Goal: Task Accomplishment & Management: Manage account settings

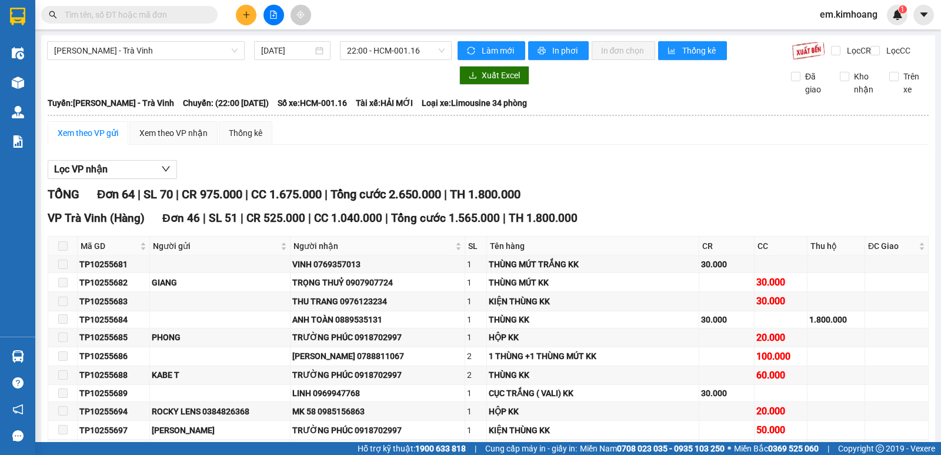
scroll to position [1762, 0]
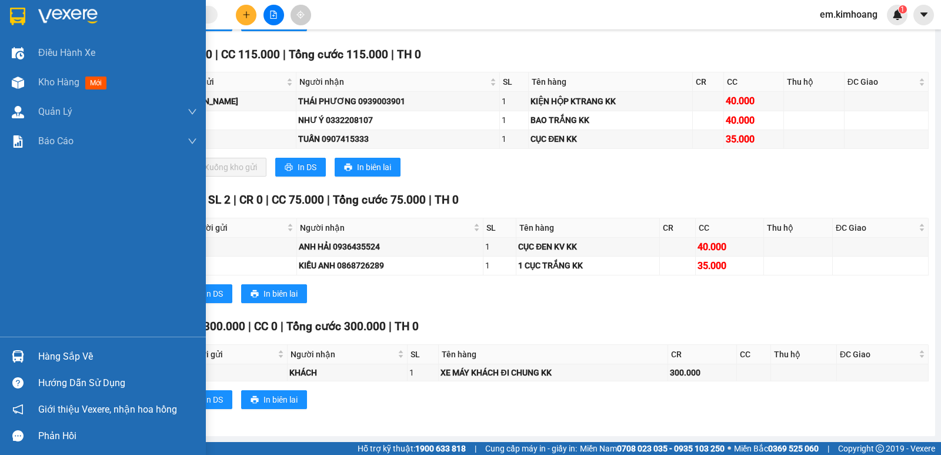
drag, startPoint x: 86, startPoint y: 353, endPoint x: 96, endPoint y: 350, distance: 11.2
click at [85, 353] on div "Hàng sắp về" at bounding box center [117, 357] width 159 height 18
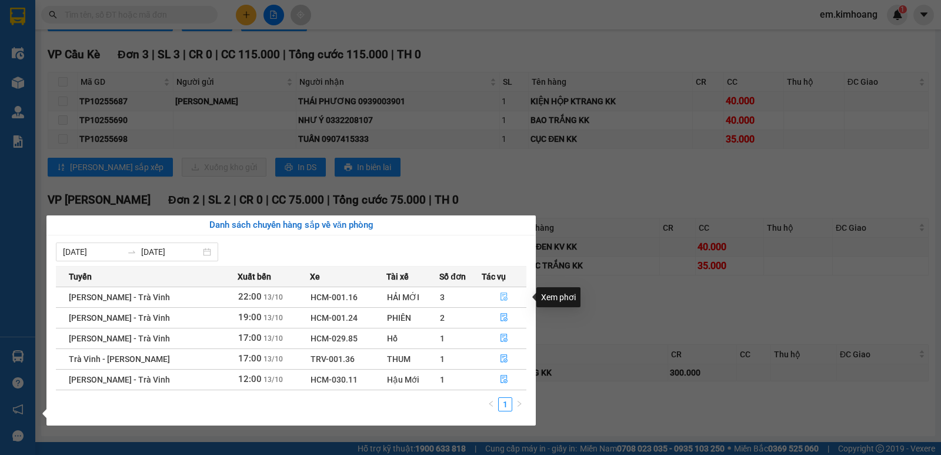
click at [500, 298] on icon "file-done" at bounding box center [504, 296] width 8 height 8
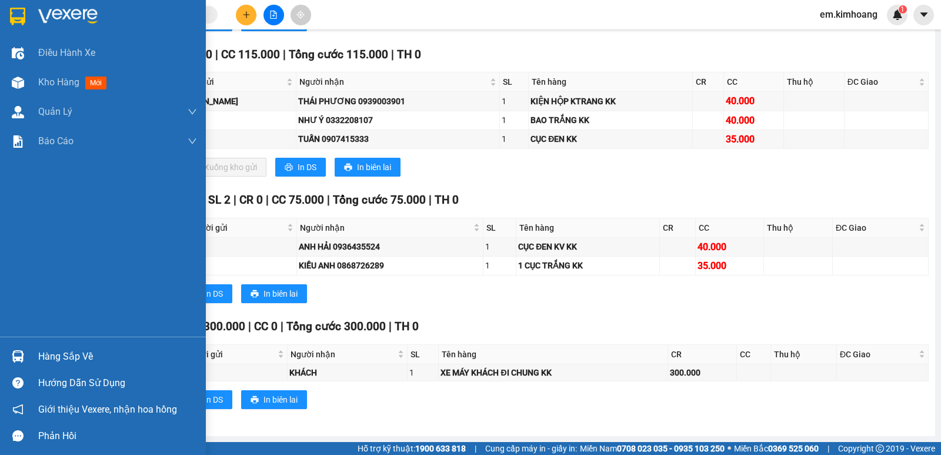
click at [69, 348] on div "Hàng sắp về" at bounding box center [117, 357] width 159 height 18
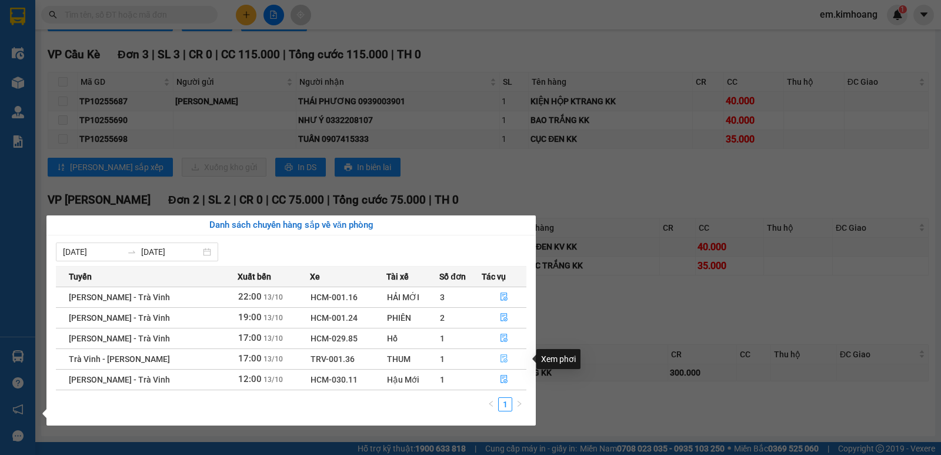
click at [506, 358] on icon "file-done" at bounding box center [504, 358] width 8 height 8
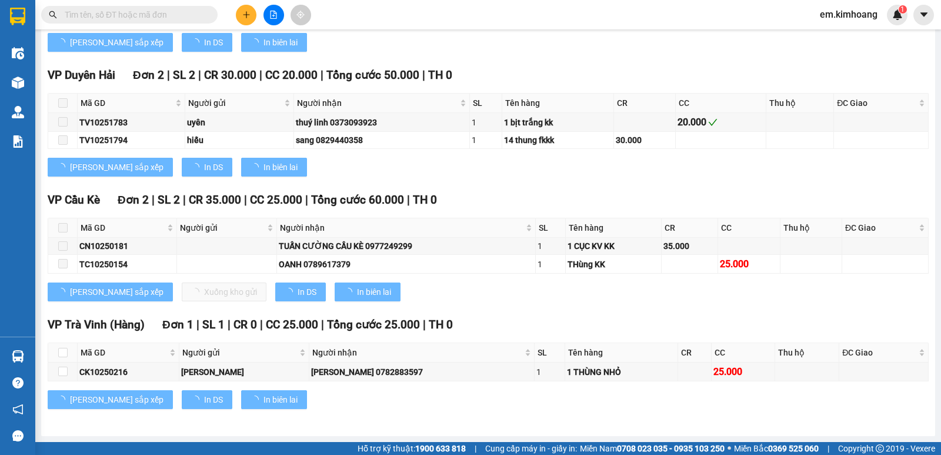
scroll to position [686, 0]
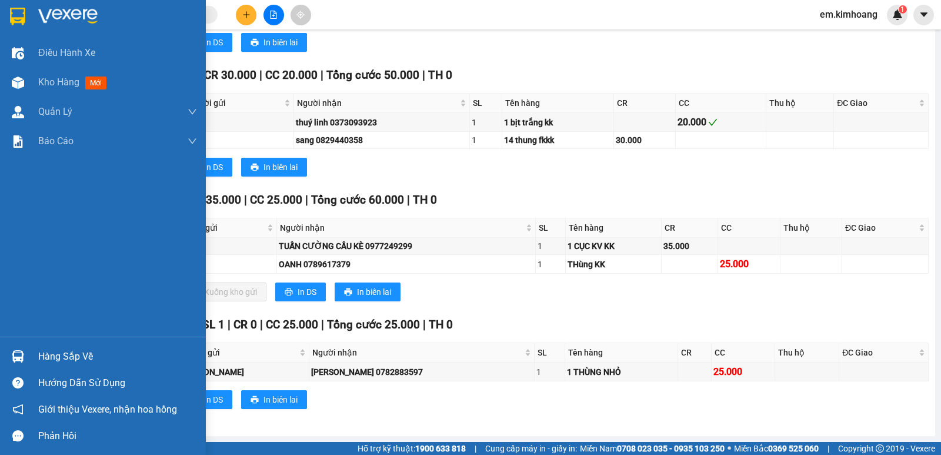
click at [75, 353] on div "Hàng sắp về" at bounding box center [117, 357] width 159 height 18
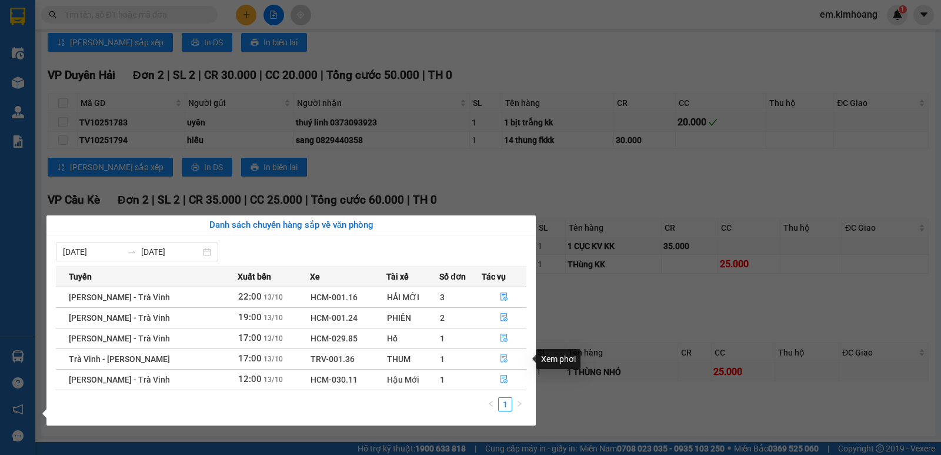
click at [506, 352] on button "button" at bounding box center [504, 358] width 44 height 19
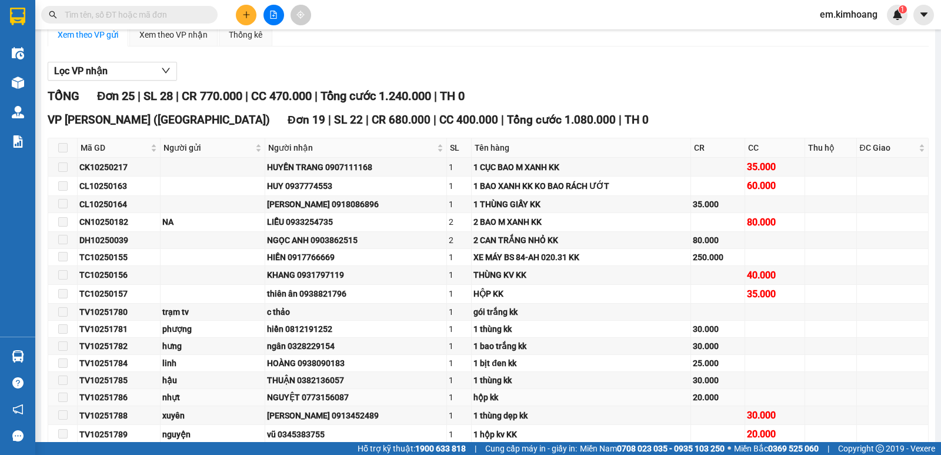
scroll to position [0, 0]
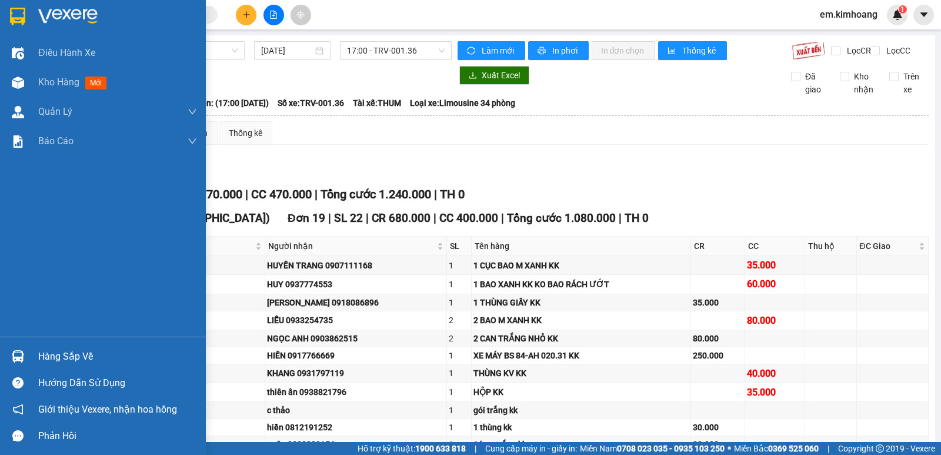
click at [82, 353] on div "Hàng sắp về" at bounding box center [117, 357] width 159 height 18
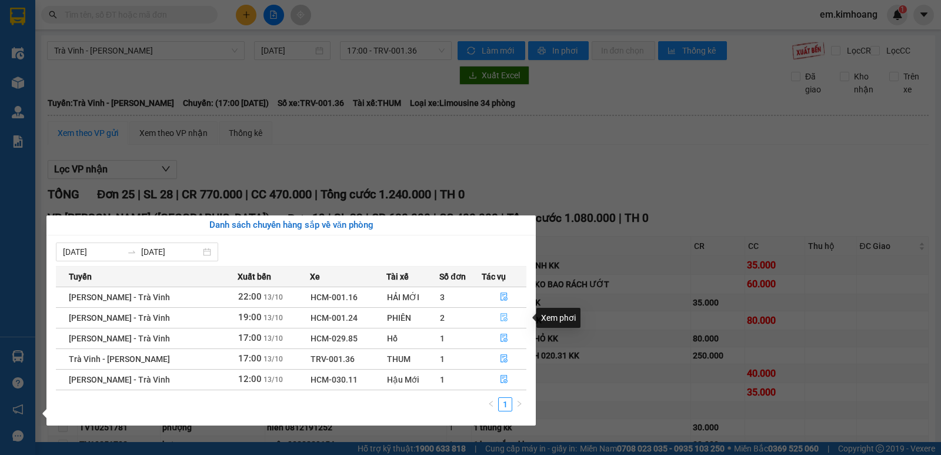
click at [501, 318] on icon "file-done" at bounding box center [504, 317] width 8 height 8
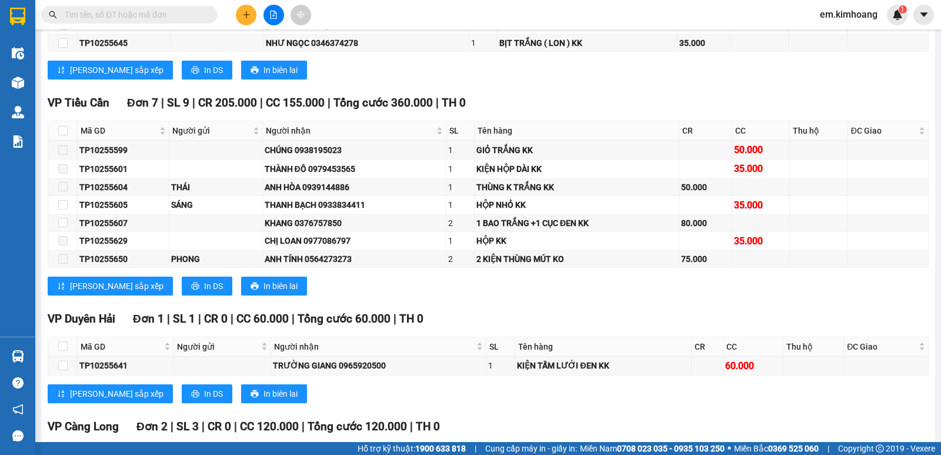
scroll to position [1892, 0]
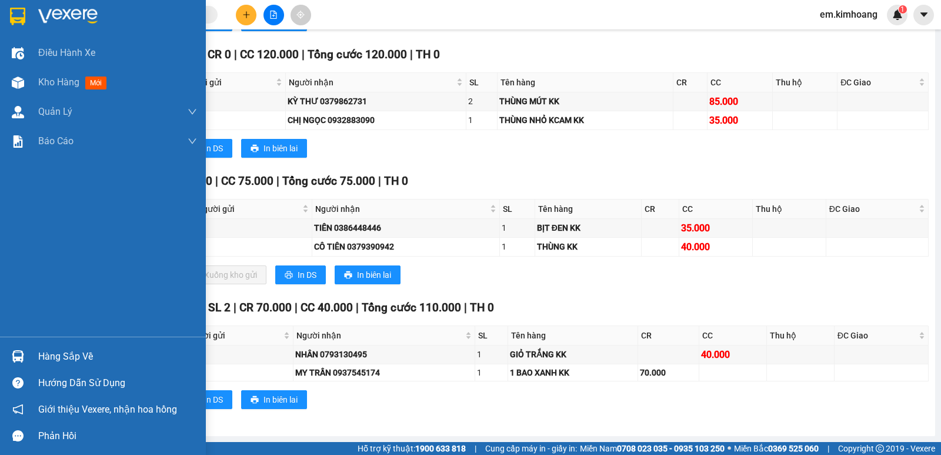
drag, startPoint x: 76, startPoint y: 353, endPoint x: 212, endPoint y: 353, distance: 136.4
click at [78, 353] on div "Hàng sắp về" at bounding box center [117, 357] width 159 height 18
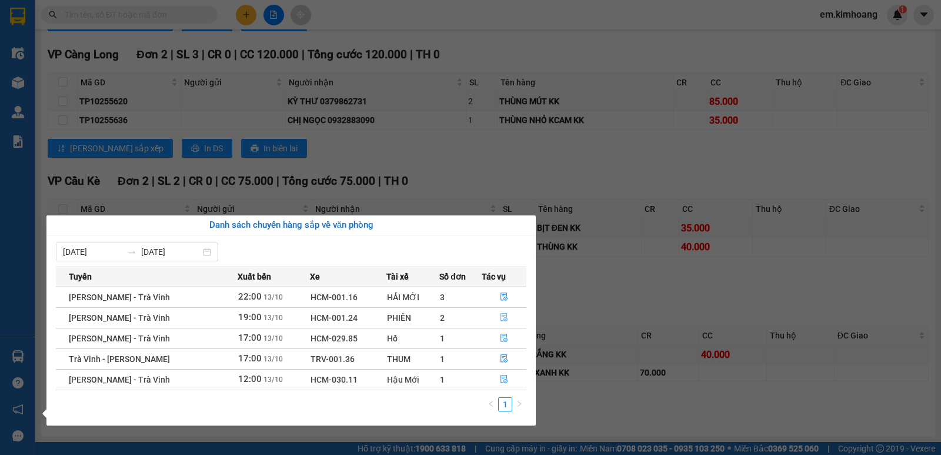
click at [506, 317] on icon "file-done" at bounding box center [504, 317] width 8 height 8
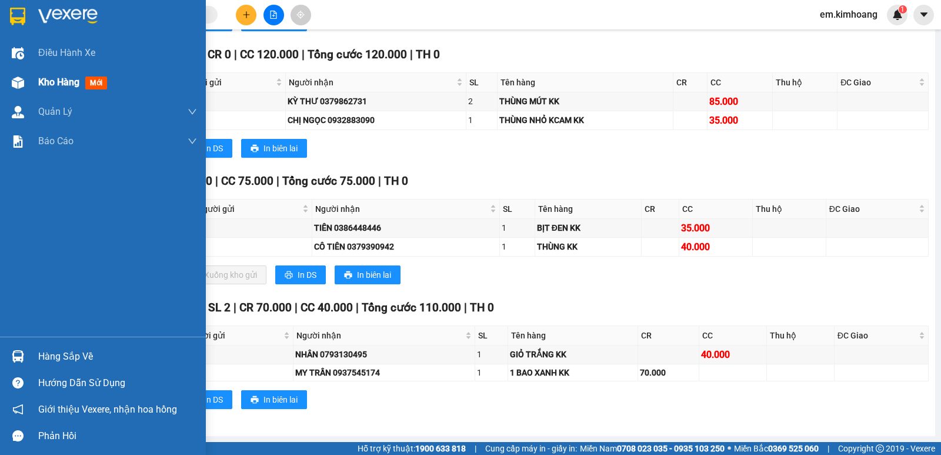
click at [59, 75] on div "Kho hàng mới" at bounding box center [75, 82] width 74 height 15
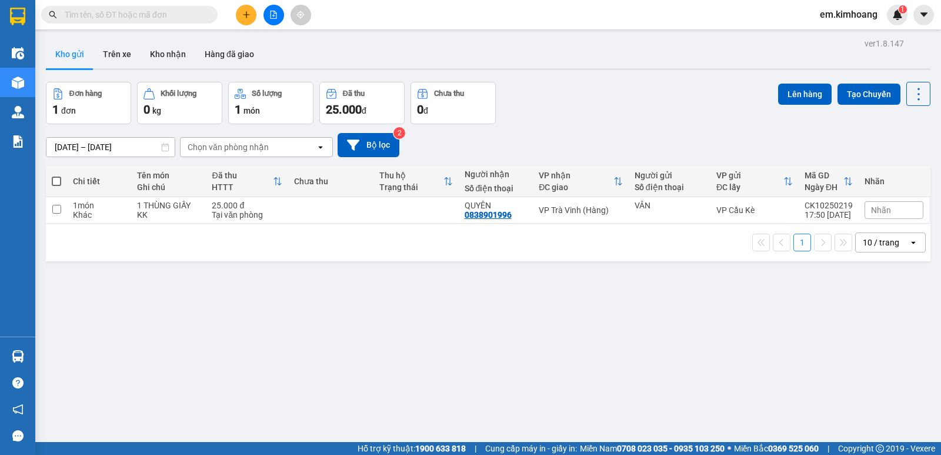
drag, startPoint x: 170, startPoint y: 49, endPoint x: 186, endPoint y: 78, distance: 33.4
click at [171, 54] on button "Kho nhận" at bounding box center [168, 54] width 55 height 28
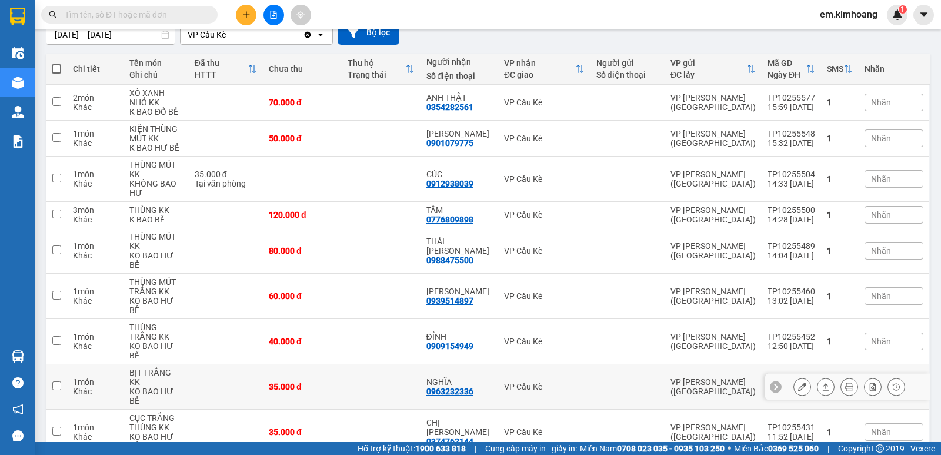
scroll to position [153, 0]
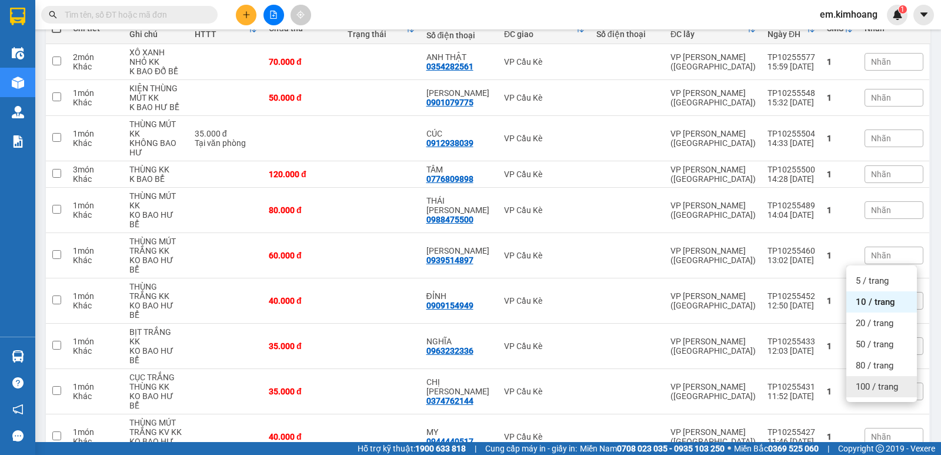
click at [871, 388] on span "100 / trang" at bounding box center [877, 387] width 42 height 12
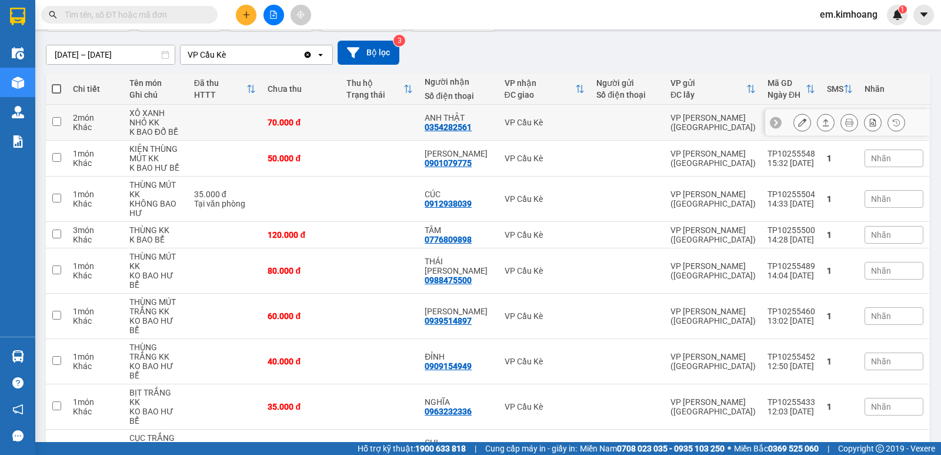
scroll to position [0, 0]
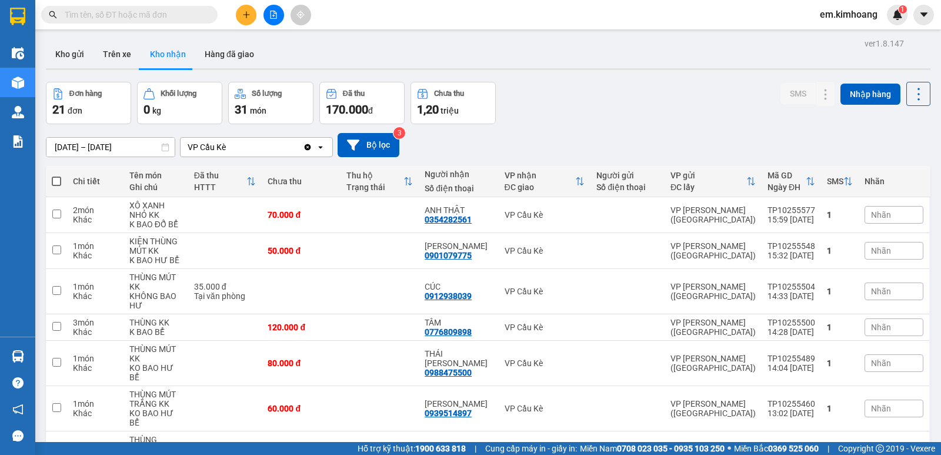
click at [122, 14] on input "text" at bounding box center [134, 14] width 139 height 13
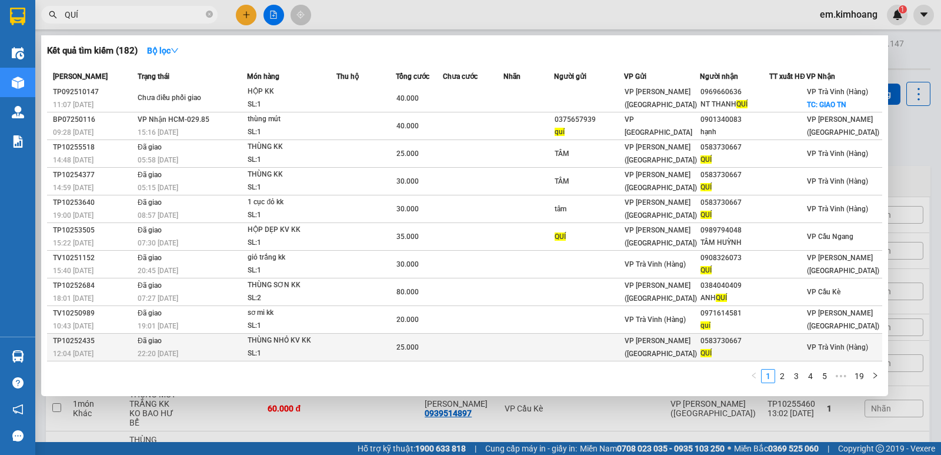
scroll to position [9, 0]
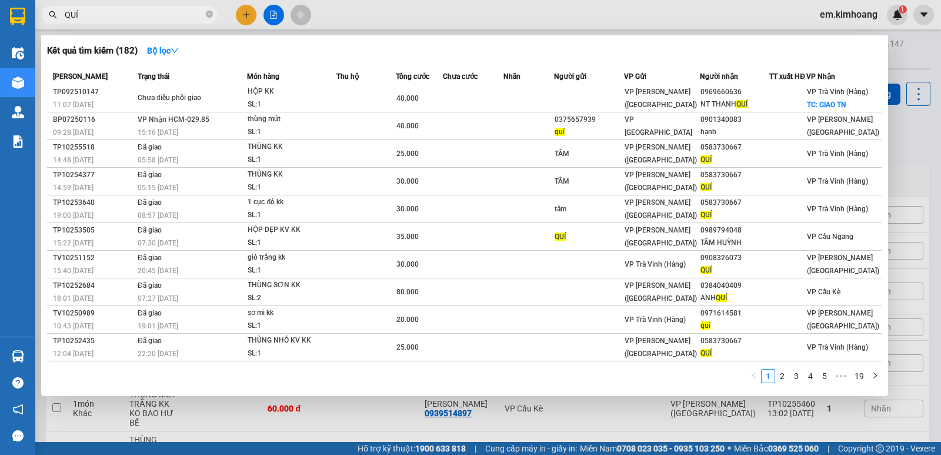
type input "QUÍ"
click at [687, 16] on div at bounding box center [470, 227] width 941 height 455
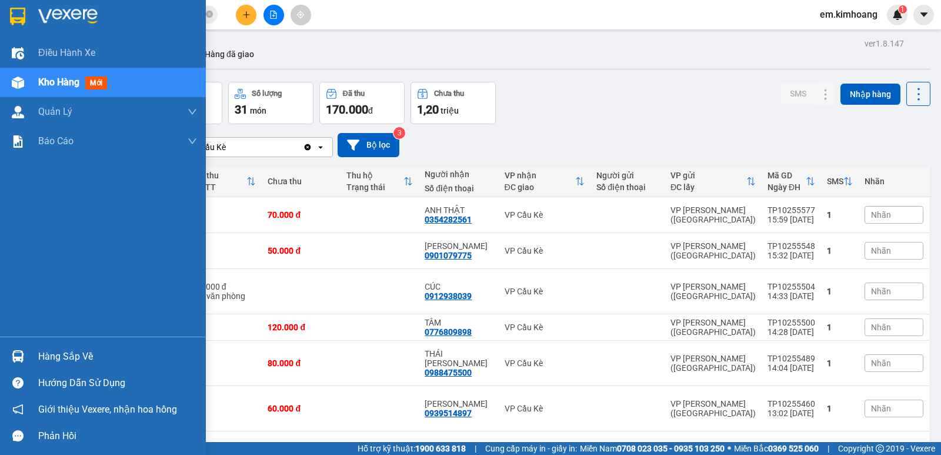
drag, startPoint x: 69, startPoint y: 355, endPoint x: 168, endPoint y: 352, distance: 98.8
click at [71, 355] on div "Hàng sắp về" at bounding box center [117, 357] width 159 height 18
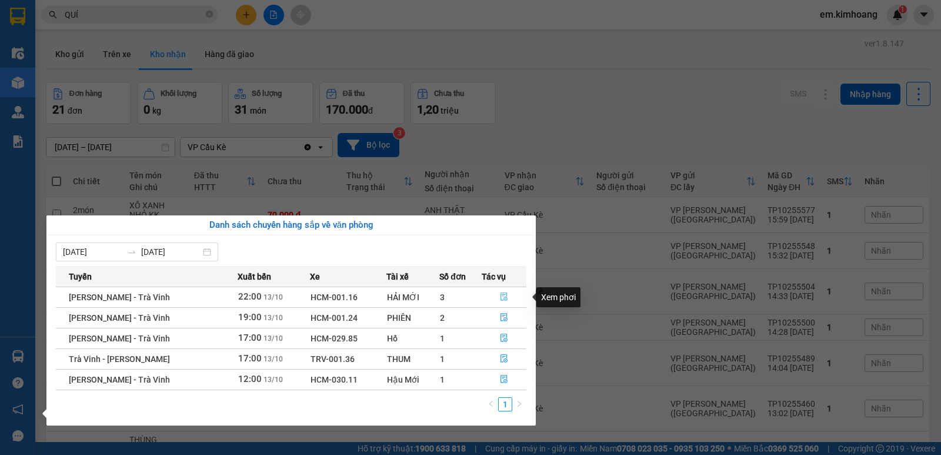
click at [503, 293] on icon "file-done" at bounding box center [503, 297] width 7 height 8
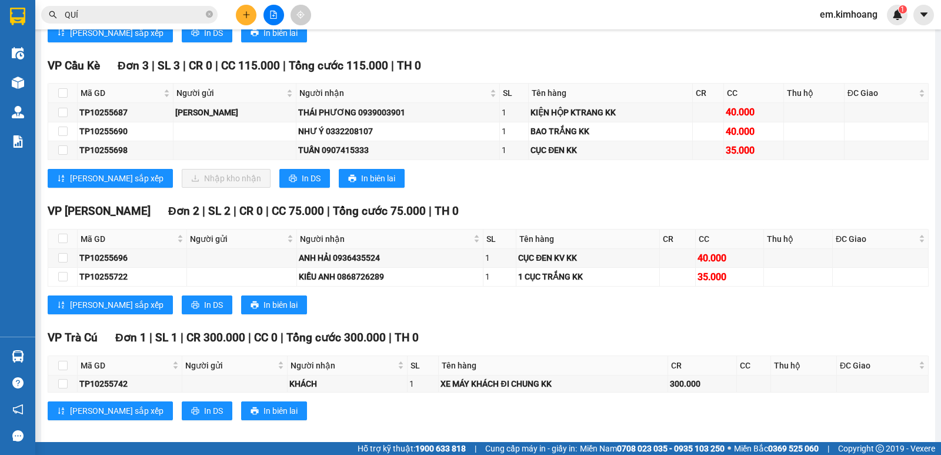
scroll to position [1855, 0]
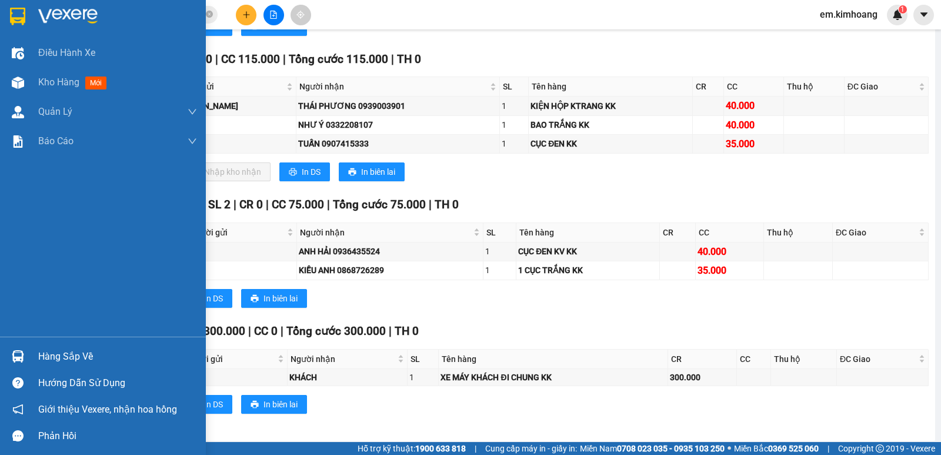
click at [59, 351] on div "Hàng sắp về" at bounding box center [117, 357] width 159 height 18
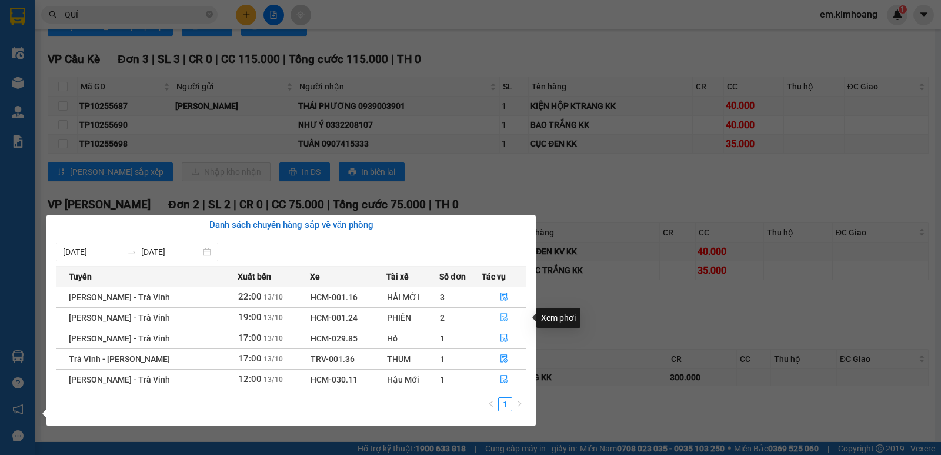
click at [500, 315] on icon "file-done" at bounding box center [504, 317] width 8 height 8
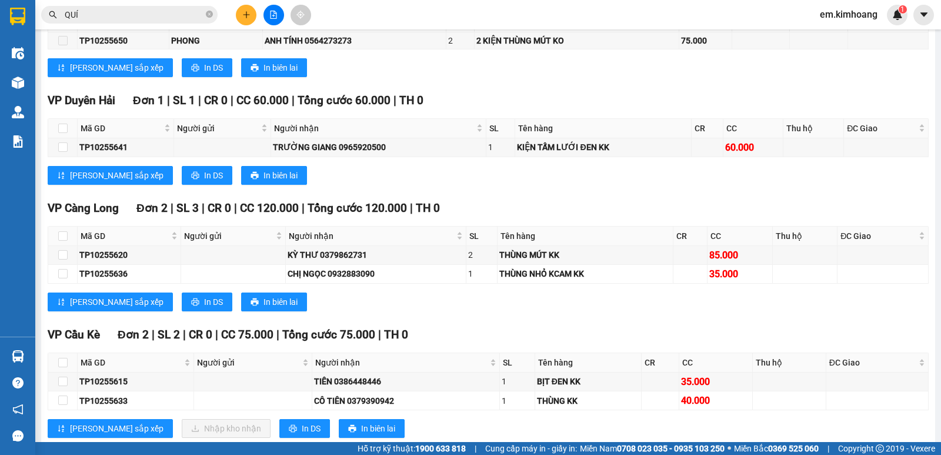
scroll to position [2018, 0]
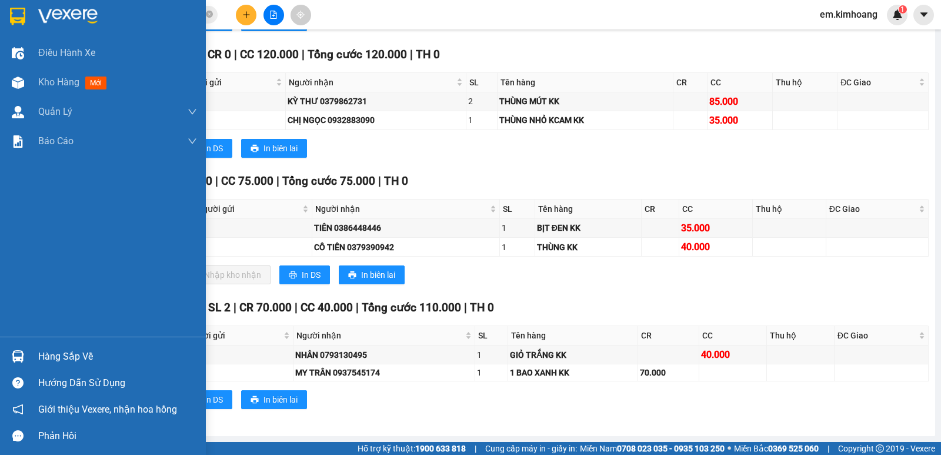
click at [81, 352] on div "Hàng sắp về" at bounding box center [117, 357] width 159 height 18
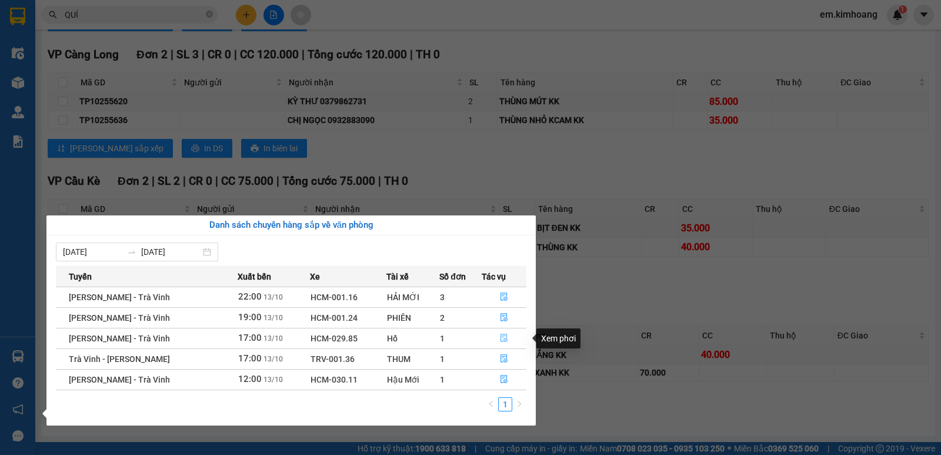
click at [502, 341] on icon "file-done" at bounding box center [504, 337] width 8 height 8
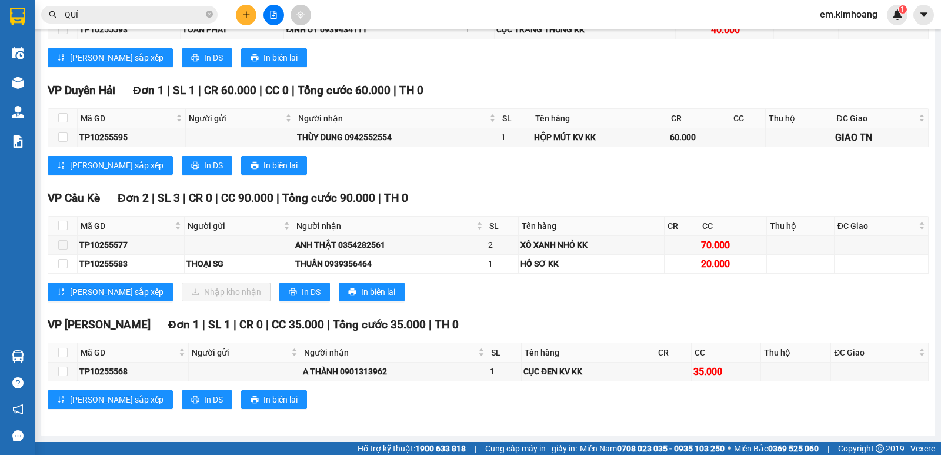
scroll to position [1357, 0]
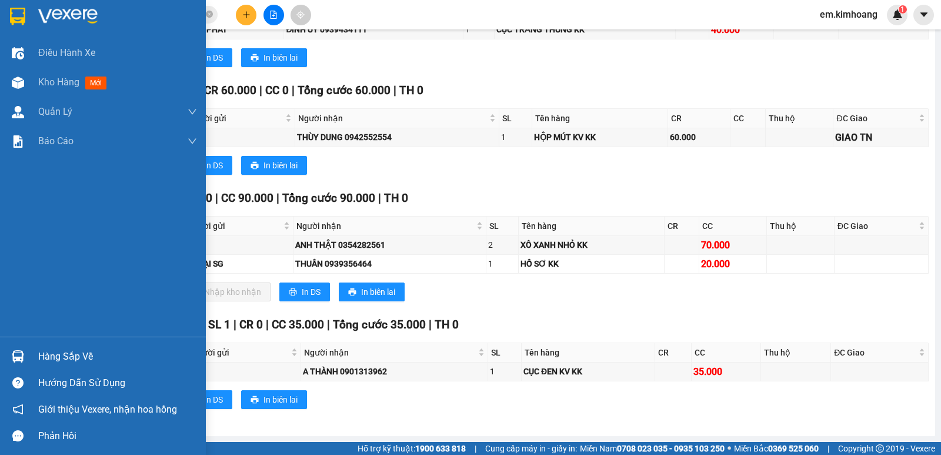
click at [72, 352] on div "Hàng sắp về" at bounding box center [117, 357] width 159 height 18
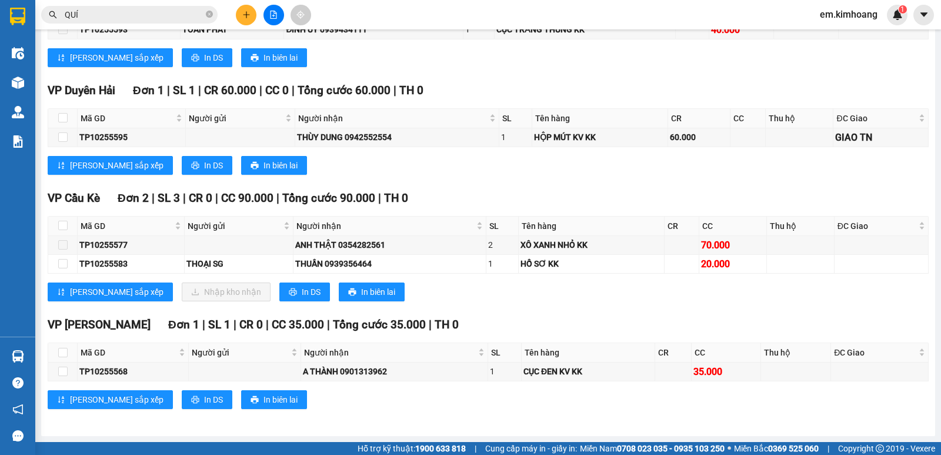
click at [519, 88] on section "Kết quả tìm kiếm ( 182 ) Bộ lọc Mã ĐH Trạng thái Món hàng Thu hộ Tổng cước Chưa…" at bounding box center [470, 227] width 941 height 455
click at [238, 19] on button at bounding box center [246, 15] width 21 height 21
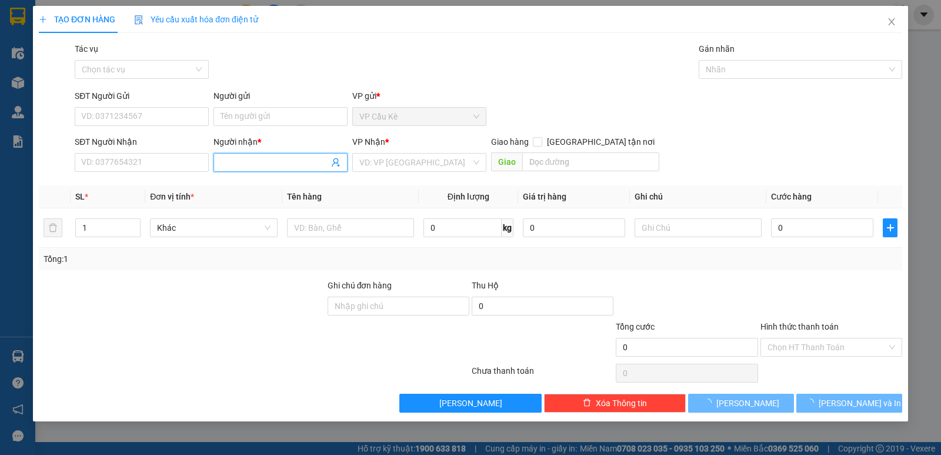
click at [265, 154] on span at bounding box center [280, 162] width 134 height 19
click at [283, 113] on input "Người gửi" at bounding box center [280, 116] width 134 height 19
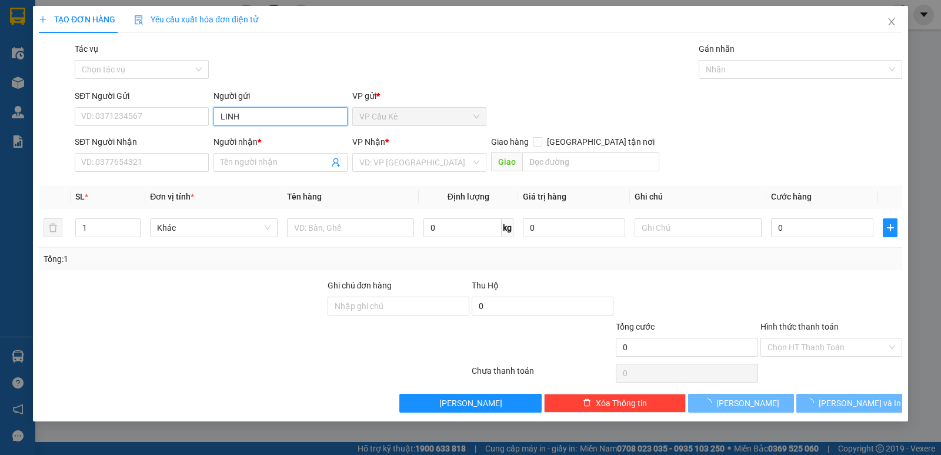
type input "LINH"
drag, startPoint x: 181, startPoint y: 143, endPoint x: 234, endPoint y: 158, distance: 55.5
click at [181, 143] on div "SĐT Người Nhận" at bounding box center [142, 141] width 134 height 13
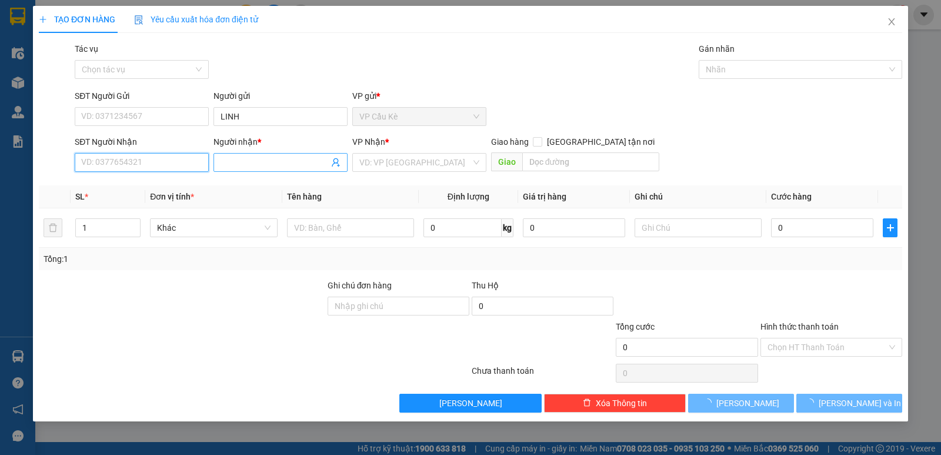
click at [181, 153] on input "SĐT Người Nhận" at bounding box center [142, 162] width 134 height 19
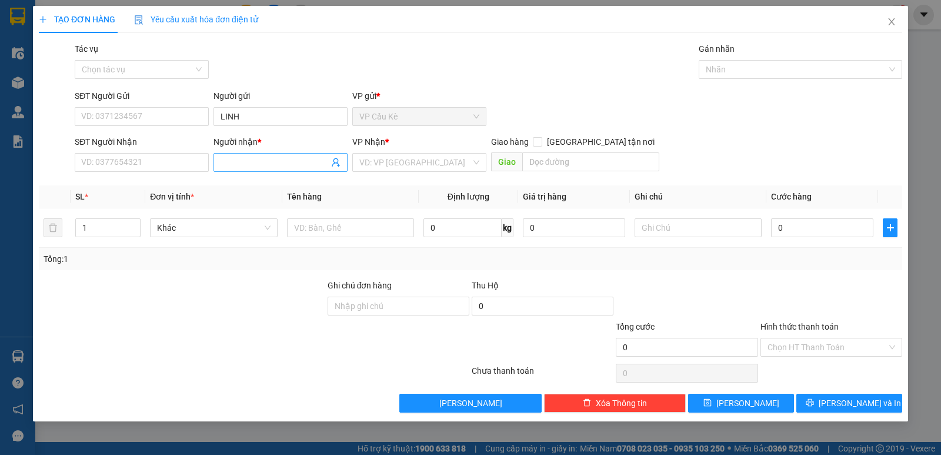
click at [250, 159] on input "Người nhận *" at bounding box center [275, 162] width 108 height 13
type input "[PERSON_NAME]"
click at [403, 163] on input "search" at bounding box center [415, 162] width 112 height 18
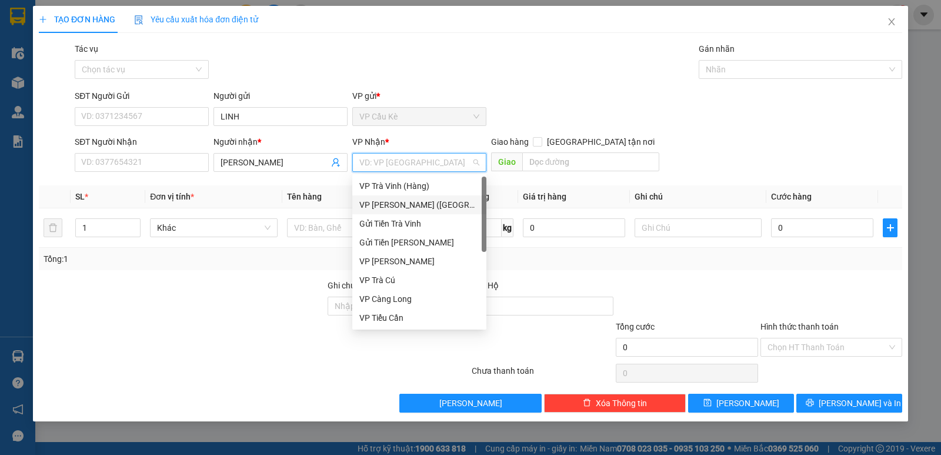
click at [419, 201] on div "VP [PERSON_NAME] ([GEOGRAPHIC_DATA])" at bounding box center [419, 204] width 120 height 13
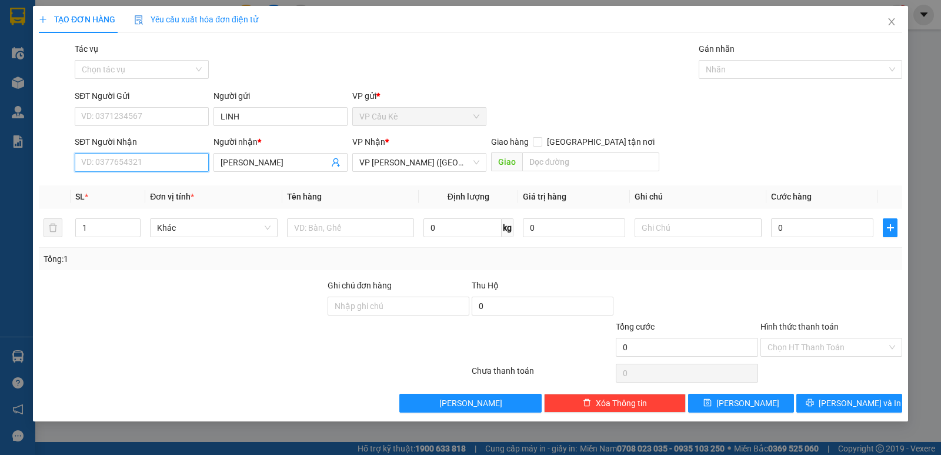
click at [163, 165] on input "SĐT Người Nhận" at bounding box center [142, 162] width 134 height 19
click at [205, 175] on div "0964987157 0964987157 - [PERSON_NAME]" at bounding box center [142, 186] width 134 height 24
click at [143, 165] on input "7157" at bounding box center [142, 162] width 134 height 19
type input "7"
click at [129, 190] on div "0964987157 - [PERSON_NAME]" at bounding box center [142, 185] width 120 height 13
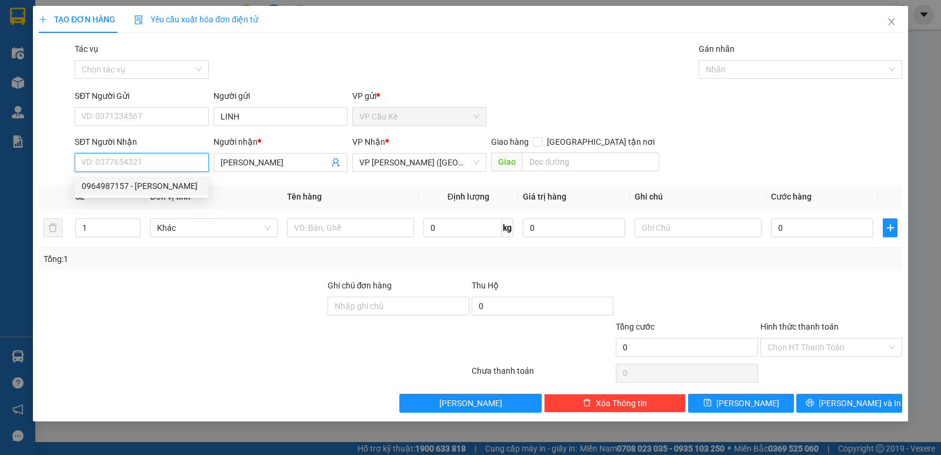
type input "0964987157"
type input "[PERSON_NAME]"
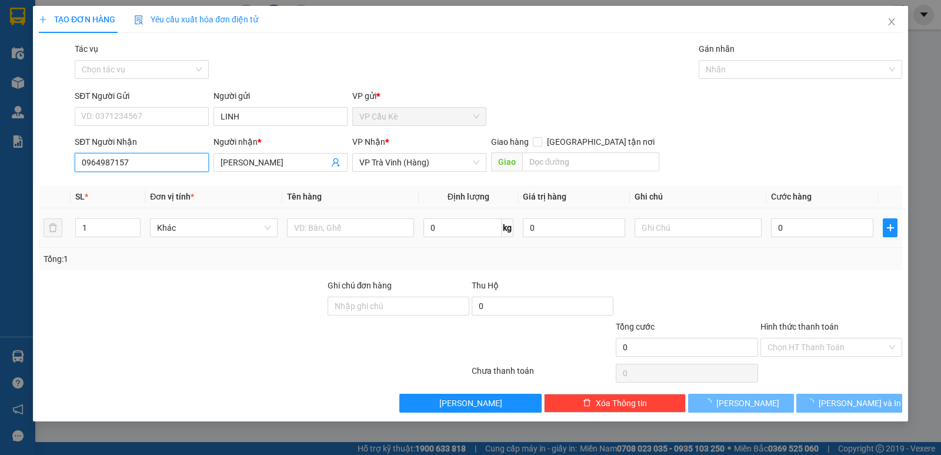
type input "40.000"
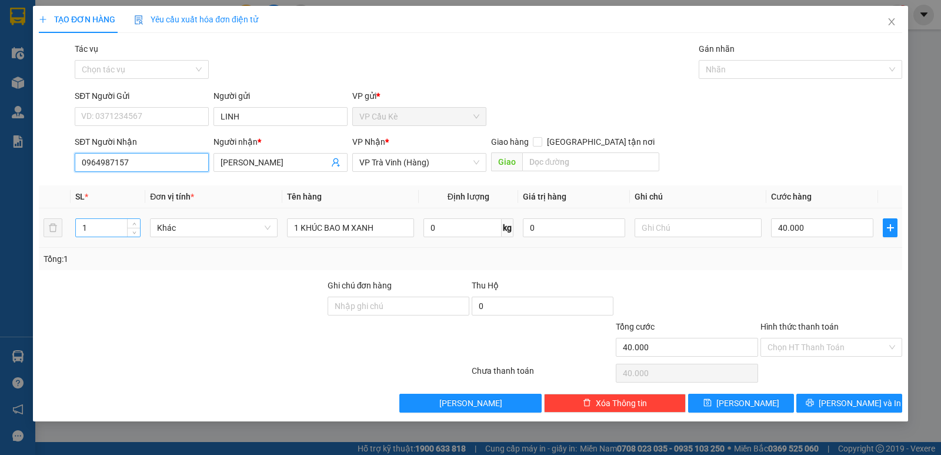
type input "0964987157"
click at [122, 234] on input "1" at bounding box center [108, 228] width 64 height 18
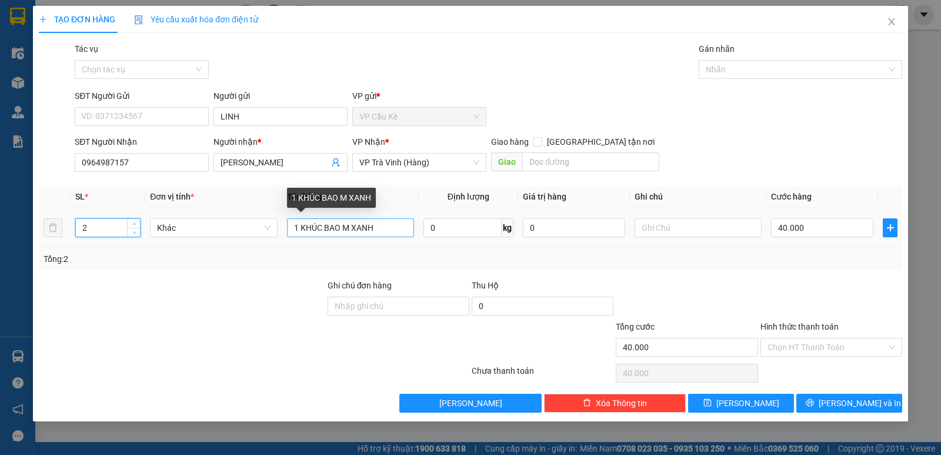
type input "2"
click at [297, 226] on input "1 KHÚC BAO M XANH" at bounding box center [350, 227] width 127 height 19
click at [298, 225] on input "1 2 KHÚC BAO M XANH" at bounding box center [350, 227] width 127 height 19
type input "2 KHÚC BAO M XANH"
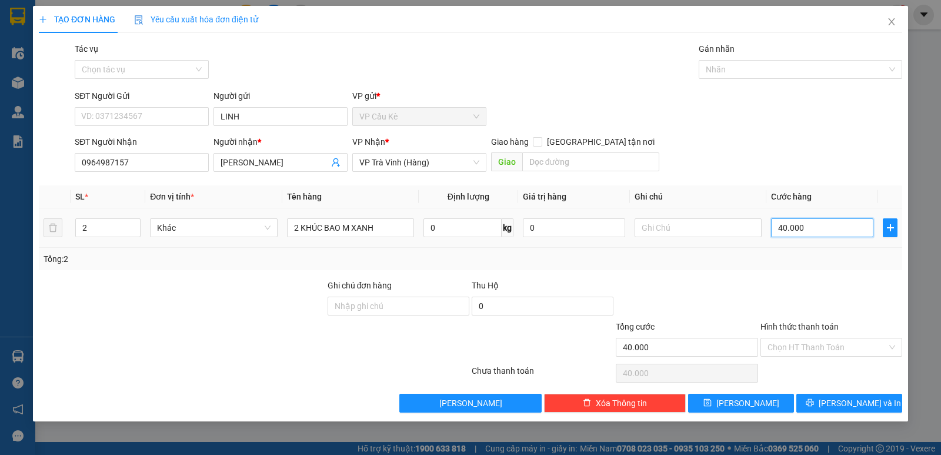
click at [854, 222] on input "40.000" at bounding box center [822, 227] width 102 height 19
type input "0"
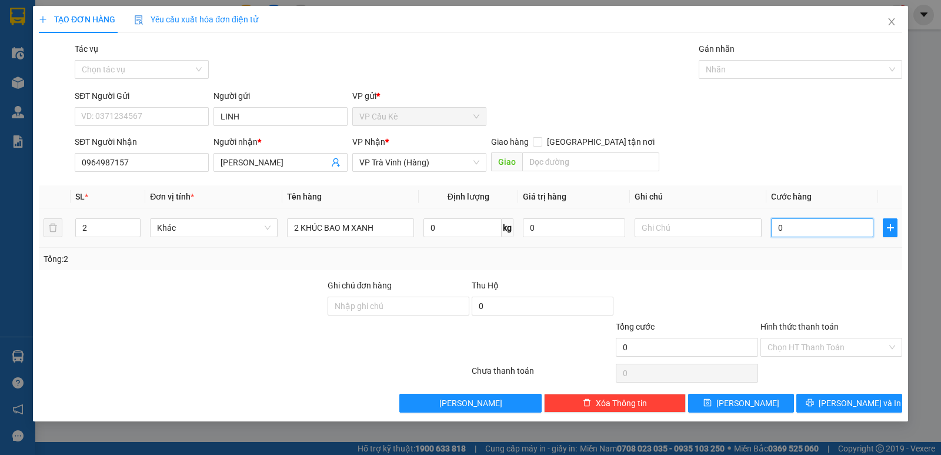
type input "7"
type input "070"
type input "70"
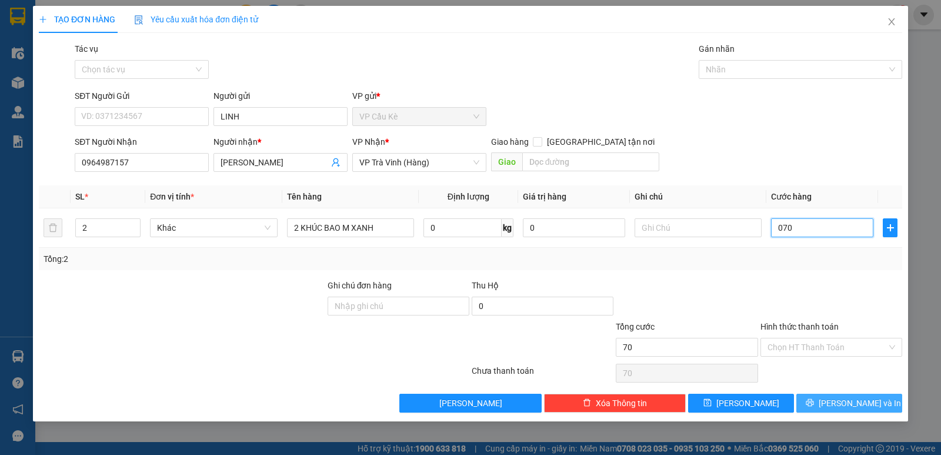
type input "070"
type input "70.000"
click at [843, 402] on span "[PERSON_NAME] và In" at bounding box center [860, 402] width 82 height 13
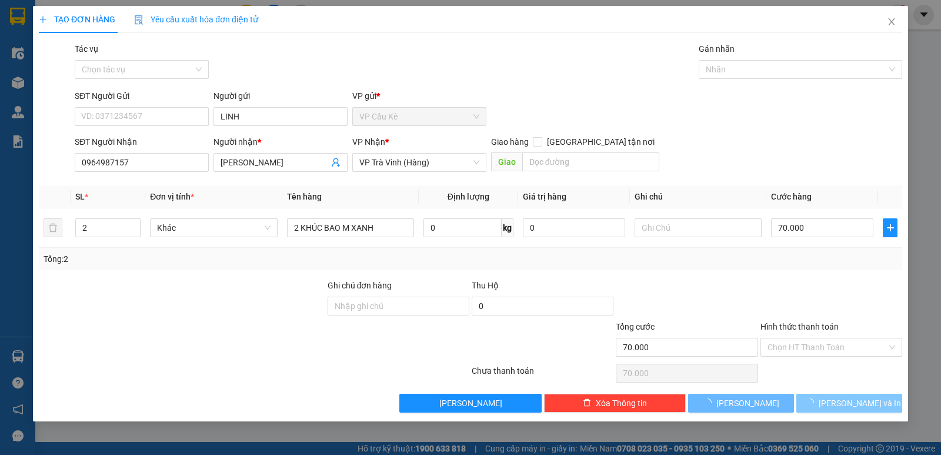
click at [863, 398] on span "[PERSON_NAME] và In" at bounding box center [860, 402] width 82 height 13
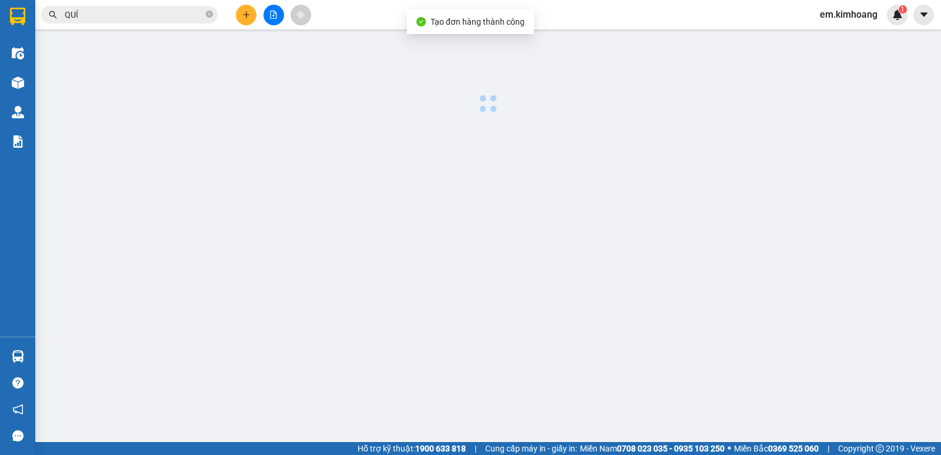
click at [827, 403] on main at bounding box center [470, 221] width 941 height 442
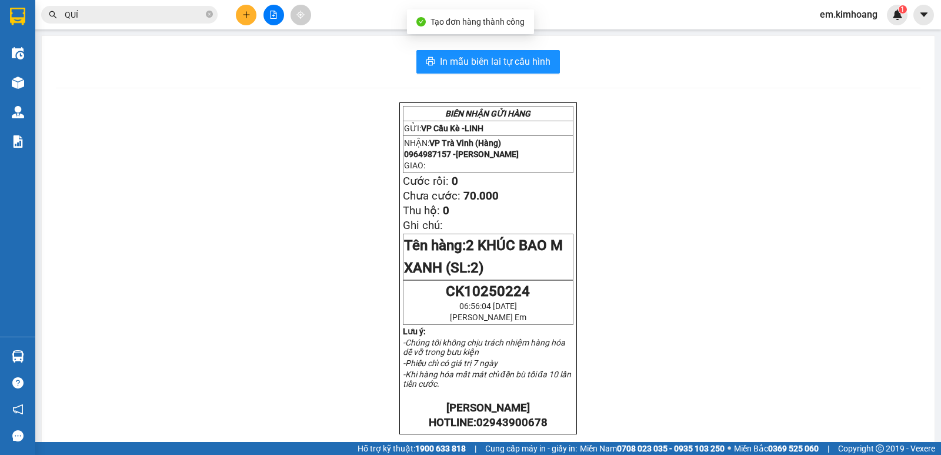
click at [827, 403] on div "BIÊN NHẬN GỬI HÀNG GỬI: VP Cầu Kè - LINH NHẬN: VP [PERSON_NAME] (Hàng) 09649871…" at bounding box center [488, 425] width 865 height 646
click at [539, 62] on span "In mẫu biên lai tự cấu hình" at bounding box center [495, 61] width 111 height 15
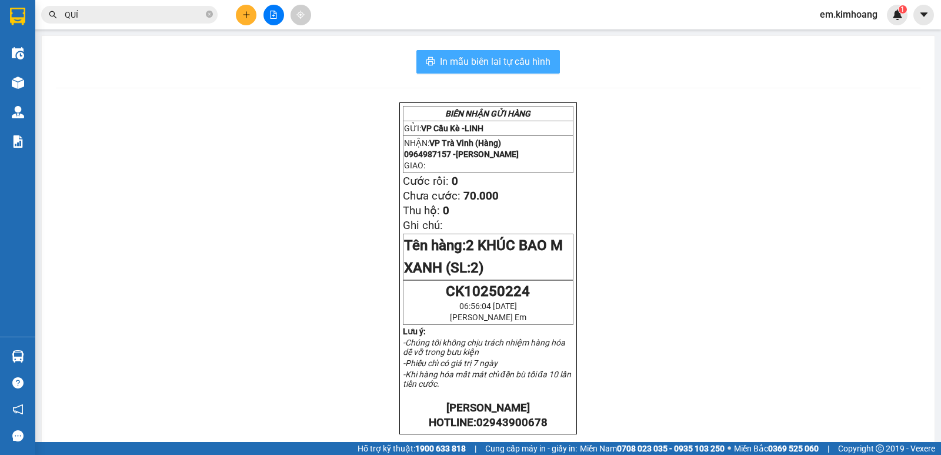
click at [527, 58] on span "In mẫu biên lai tự cấu hình" at bounding box center [495, 61] width 111 height 15
drag, startPoint x: 727, startPoint y: 382, endPoint x: 732, endPoint y: 393, distance: 12.1
click at [727, 383] on div "BIÊN NHẬN GỬI HÀNG GỬI: VP Cầu Kè - LINH NHẬN: VP [PERSON_NAME] (Hàng) 09649871…" at bounding box center [488, 425] width 865 height 646
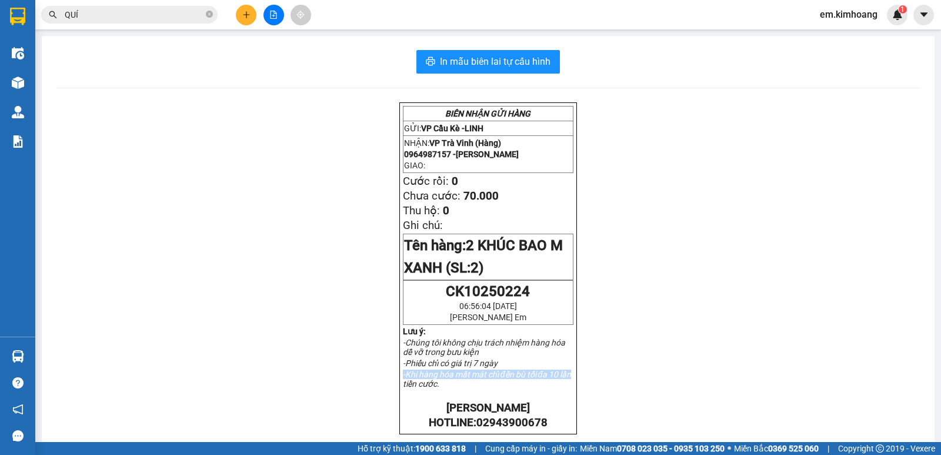
click at [733, 395] on div "BIÊN NHẬN GỬI HÀNG GỬI: VP Cầu Kè - LINH NHẬN: VP [PERSON_NAME] (Hàng) 09649871…" at bounding box center [488, 425] width 865 height 646
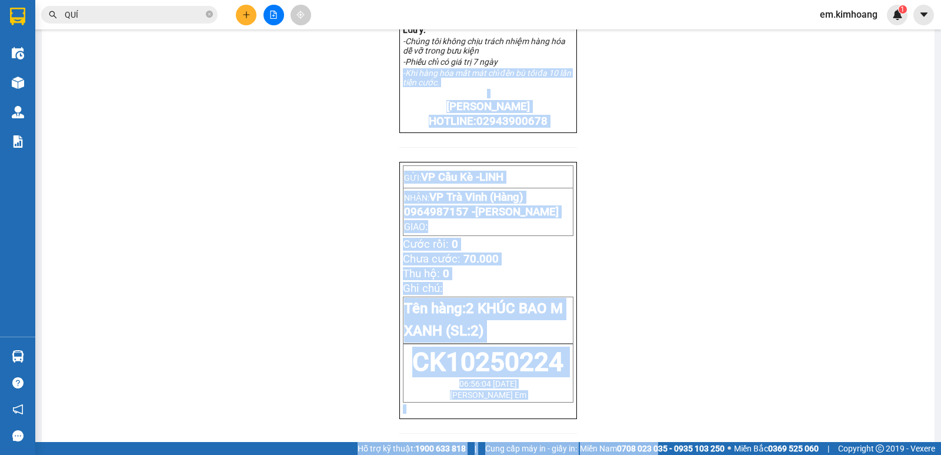
drag, startPoint x: 735, startPoint y: 392, endPoint x: 605, endPoint y: 476, distance: 154.3
click at [605, 454] on html "Kết quả tìm kiếm ( 182 ) Bộ lọc Mã ĐH Trạng thái Món hàng Thu hộ Tổng cước Chưa…" at bounding box center [470, 227] width 941 height 455
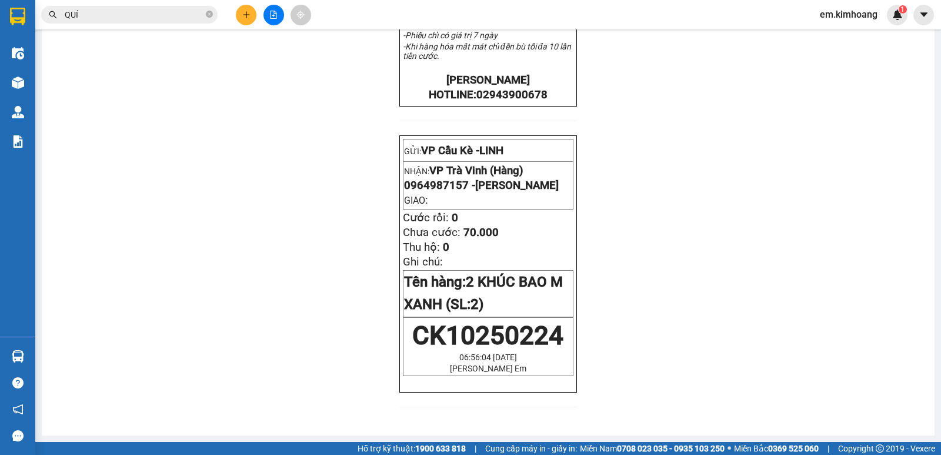
drag, startPoint x: 619, startPoint y: 449, endPoint x: 670, endPoint y: 438, distance: 53.1
click at [643, 446] on strong "0708 023 035 - 0935 103 250" at bounding box center [671, 447] width 108 height 9
drag, startPoint x: 671, startPoint y: 438, endPoint x: 785, endPoint y: 427, distance: 114.6
click at [710, 443] on section "Kết quả tìm kiếm ( 182 ) Bộ lọc Mã ĐH Trạng thái Món hàng Thu hộ Tổng cước Chưa…" at bounding box center [470, 227] width 941 height 455
click at [865, 351] on div "BIÊN NHẬN GỬI HÀNG GỬI: VP Cầu Kè - LINH NHẬN: VP [PERSON_NAME] (Hàng) 09649871…" at bounding box center [488, 98] width 865 height 646
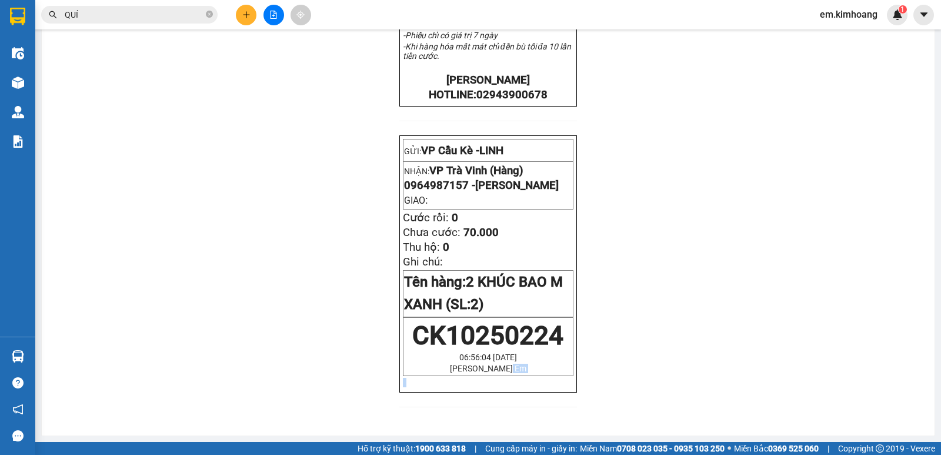
drag, startPoint x: 865, startPoint y: 351, endPoint x: 865, endPoint y: 426, distance: 74.7
click at [865, 426] on div "In mẫu biên lai tự cấu hình BIÊN NHẬN GỬI HÀNG GỬI: VP Cầu Kè - LINH NHẬN: VP […" at bounding box center [488, 71] width 893 height 727
click at [243, 17] on icon "plus" at bounding box center [246, 15] width 8 height 8
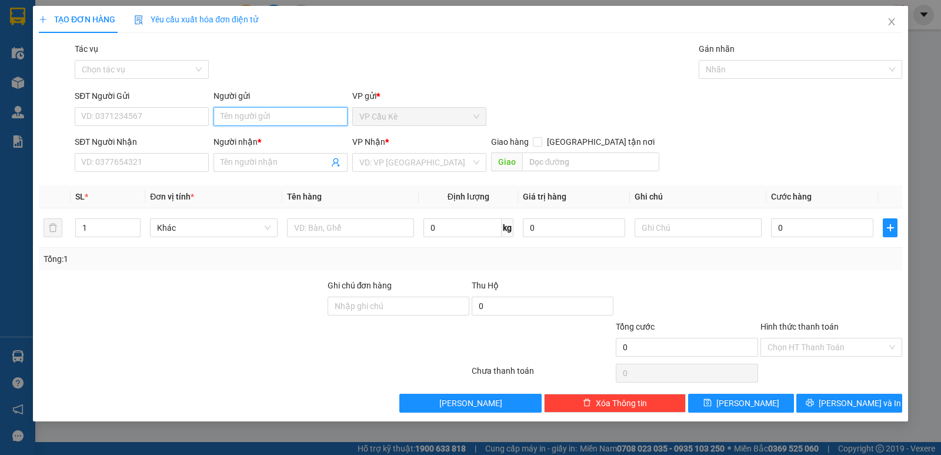
click at [281, 120] on input "Người gửi" at bounding box center [280, 116] width 134 height 19
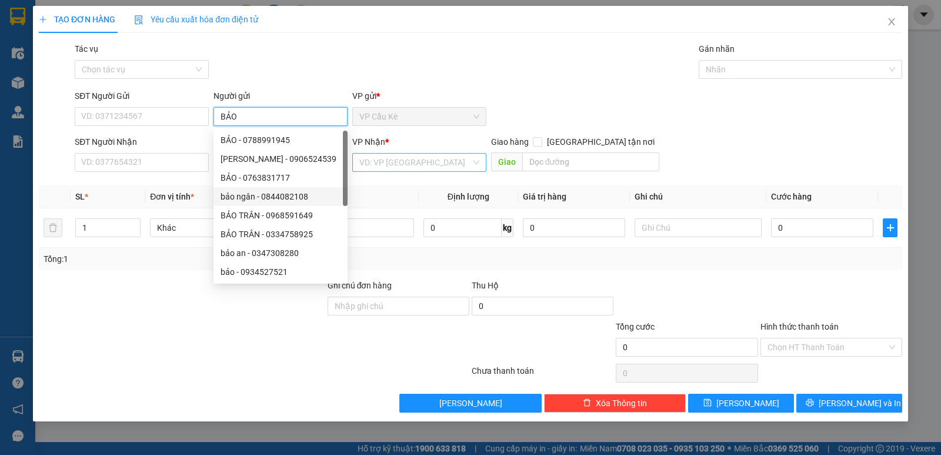
type input "BẢO"
click at [378, 161] on input "search" at bounding box center [415, 162] width 112 height 18
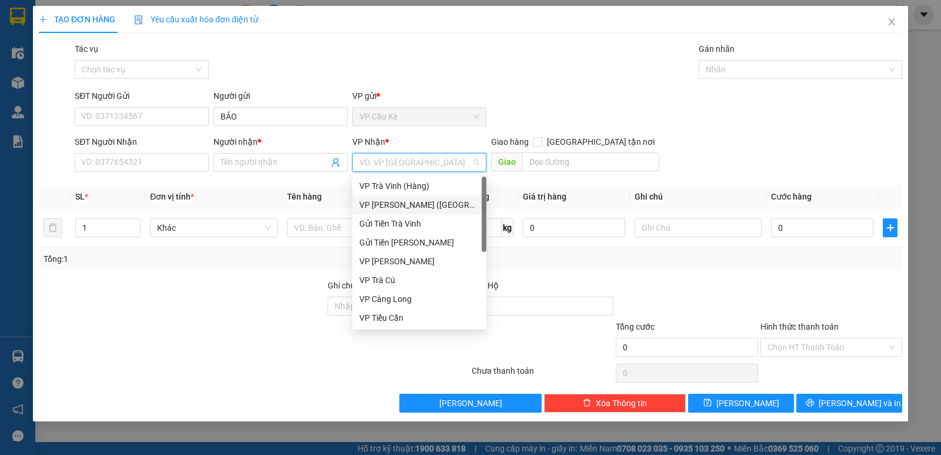
click at [414, 201] on div "VP [PERSON_NAME] ([GEOGRAPHIC_DATA])" at bounding box center [419, 204] width 120 height 13
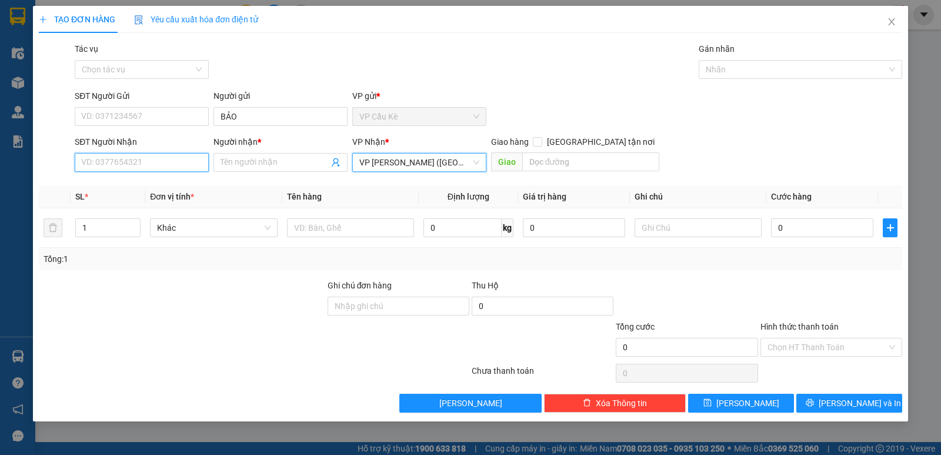
click at [161, 161] on input "SĐT Người Nhận" at bounding box center [142, 162] width 134 height 19
type input "0395784966"
click at [173, 189] on div "0395784966 - HẠNH" at bounding box center [142, 185] width 120 height 13
type input "HẠNH"
type input "35.000"
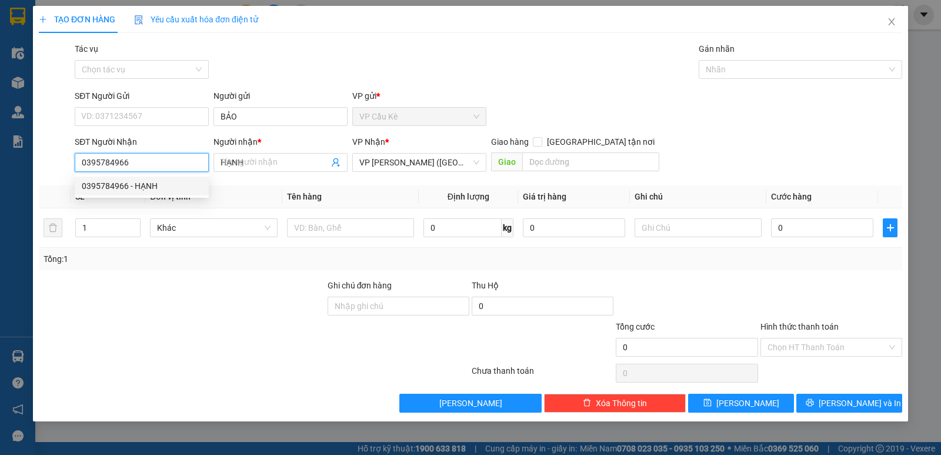
type input "35.000"
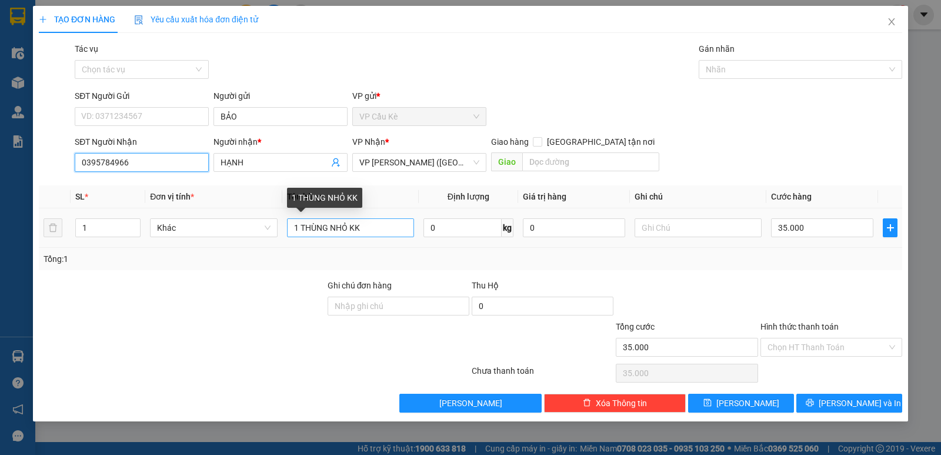
type input "0395784966"
click at [348, 228] on input "1 THÙNG NHỎ KK" at bounding box center [350, 227] width 127 height 19
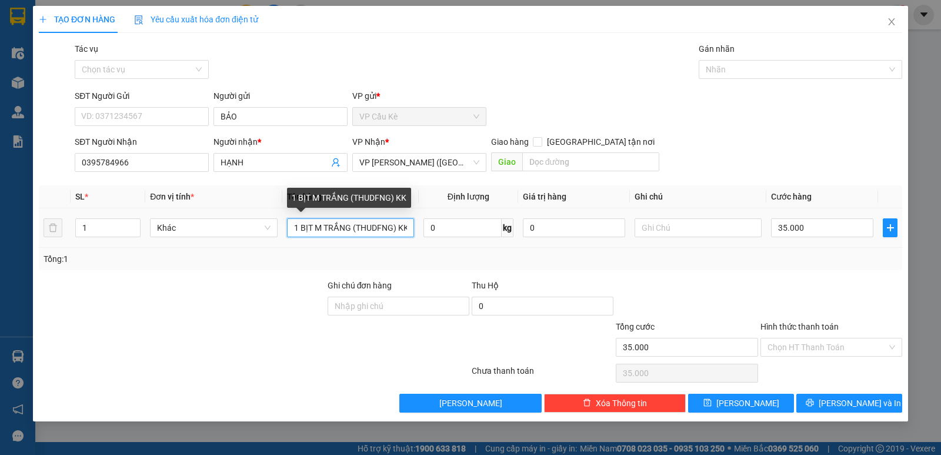
click at [382, 226] on input "1 BỊT M TRẮNG (THUDFNG) KK" at bounding box center [350, 227] width 127 height 19
type input "1 BỊT M TRẮNG (THÙNG) KK"
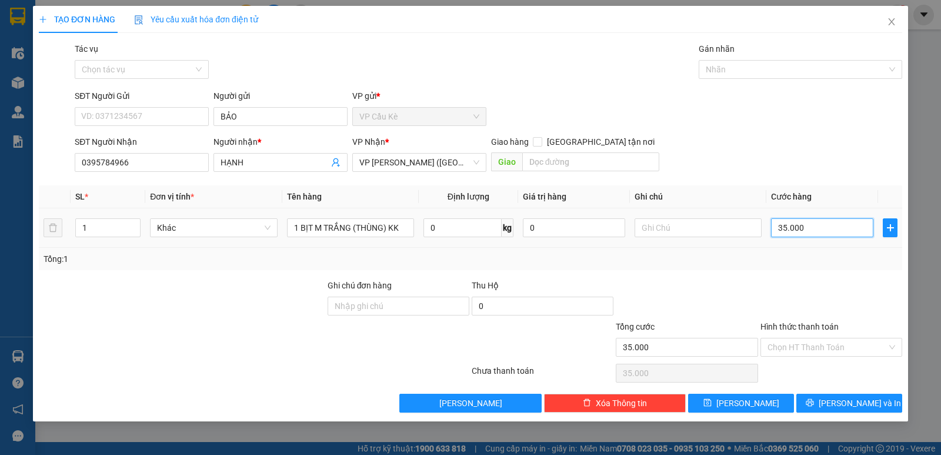
click at [821, 224] on input "35.000" at bounding box center [822, 227] width 102 height 19
type input "0"
type input "4"
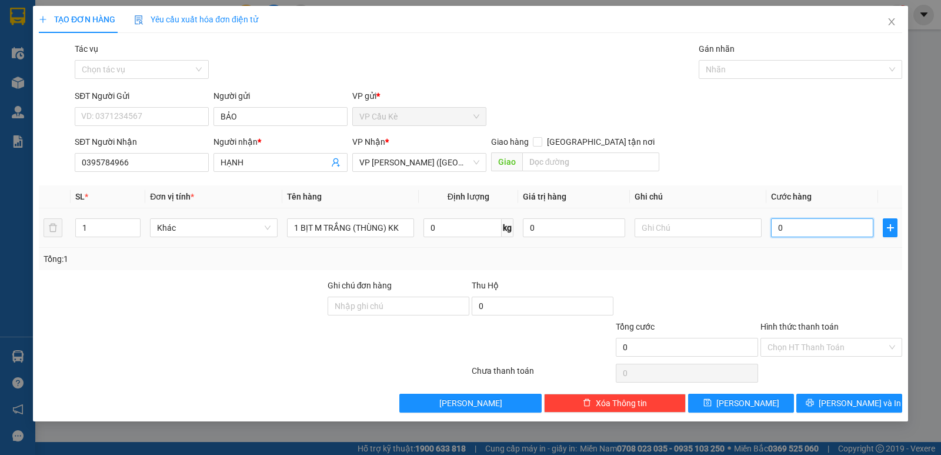
type input "4"
type input "04"
type input "40"
type input "040"
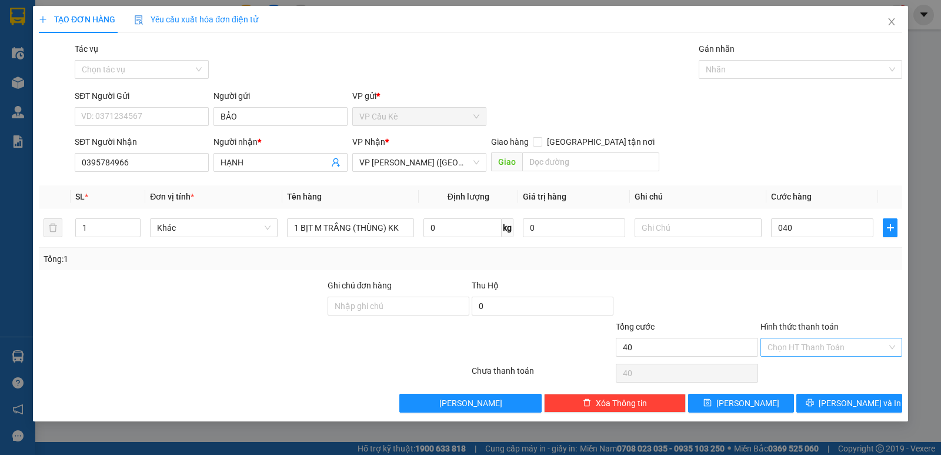
type input "40.000"
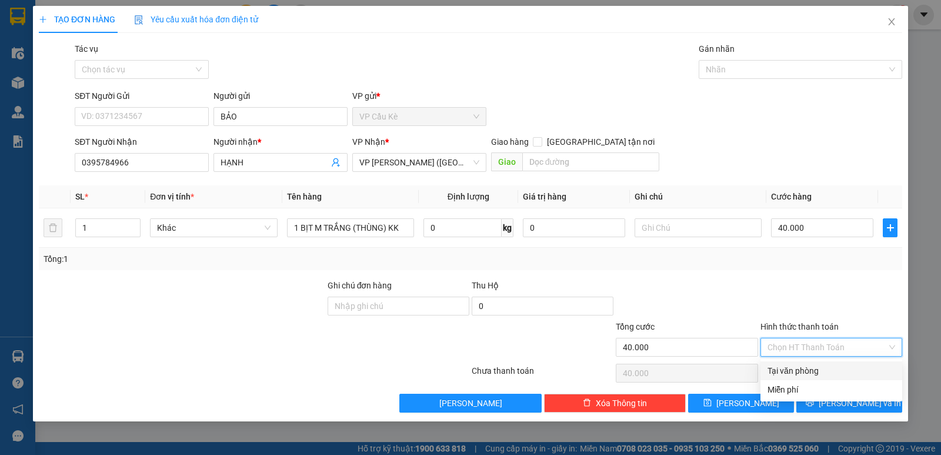
click at [843, 347] on input "Hình thức thanh toán" at bounding box center [826, 347] width 119 height 18
click at [835, 366] on div "Tại văn phòng" at bounding box center [831, 370] width 128 height 13
type input "0"
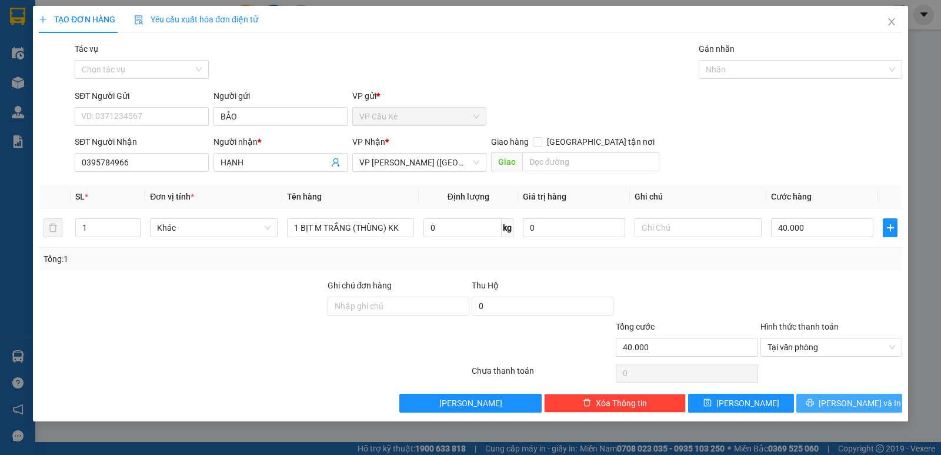
click at [844, 400] on span "[PERSON_NAME] và In" at bounding box center [860, 402] width 82 height 13
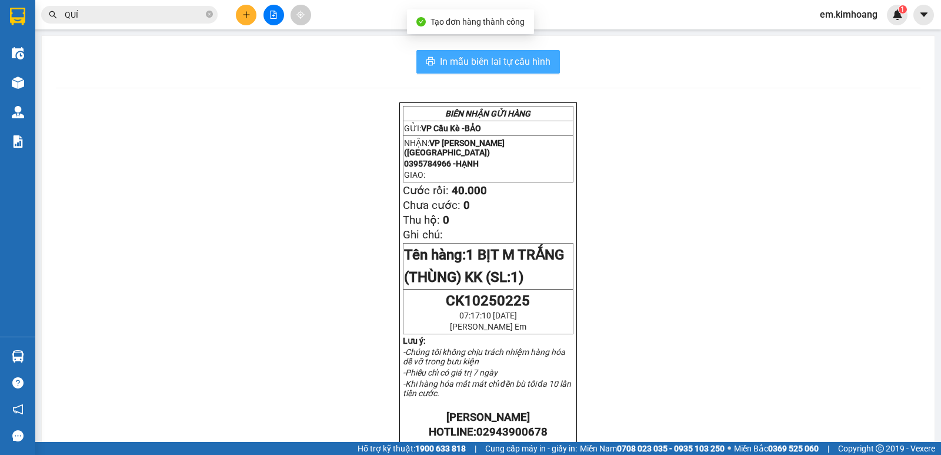
click at [440, 64] on span "In mẫu biên lai tự cấu hình" at bounding box center [495, 61] width 111 height 15
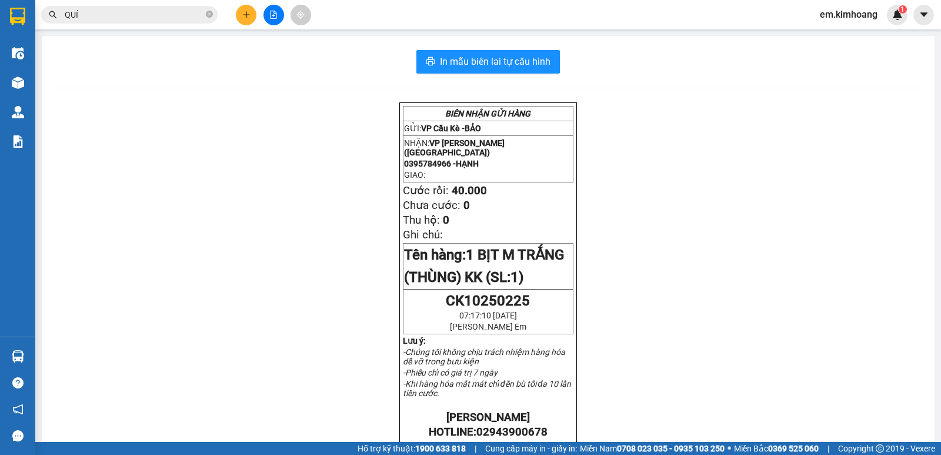
click at [326, 423] on div "BIÊN NHẬN GỬI HÀNG GỬI: VP Cầu Kè - BẢO NHẬN: VP [PERSON_NAME] (Hàng) 039578496…" at bounding box center [488, 436] width 865 height 669
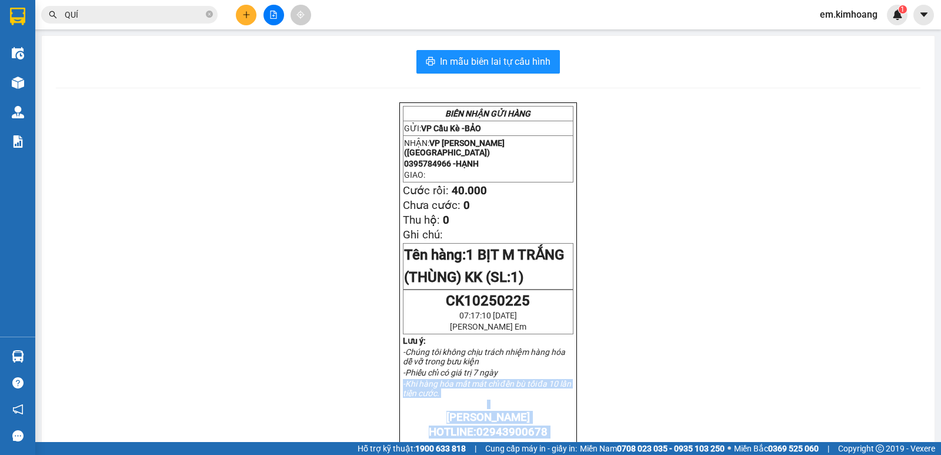
drag, startPoint x: 326, startPoint y: 433, endPoint x: 328, endPoint y: 446, distance: 12.4
click at [328, 446] on section "Kết quả tìm kiếm ( 182 ) Bộ lọc Mã ĐH Trạng thái Món hàng Thu hộ Tổng cước Chưa…" at bounding box center [470, 227] width 941 height 455
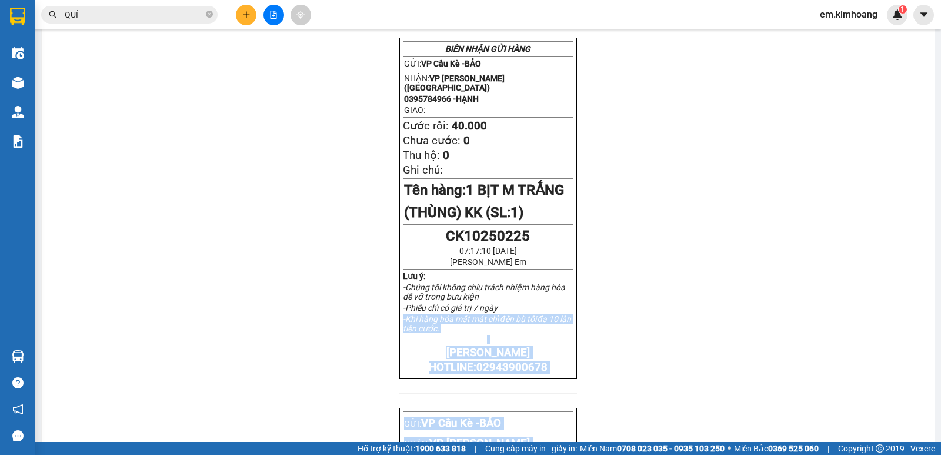
click at [326, 363] on div "BIÊN NHẬN GỬI HÀNG GỬI: VP Cầu Kè - BẢO NHẬN: VP [PERSON_NAME] (Hàng) 039578496…" at bounding box center [488, 372] width 865 height 669
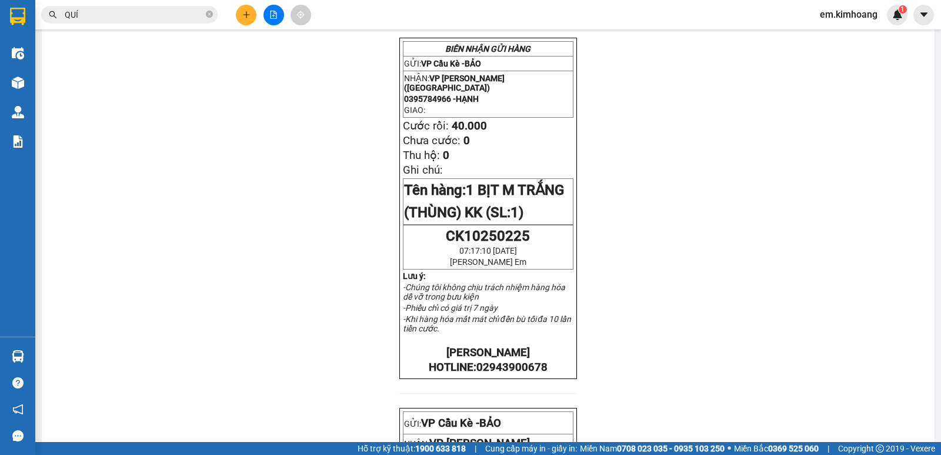
drag, startPoint x: 318, startPoint y: 363, endPoint x: 315, endPoint y: 375, distance: 12.3
click at [317, 365] on div "BIÊN NHẬN GỬI HÀNG GỬI: VP Cầu Kè - BẢO NHẬN: VP [PERSON_NAME] (Hàng) 039578496…" at bounding box center [488, 372] width 865 height 669
click at [315, 376] on div "BIÊN NHẬN GỬI HÀNG GỬI: VP Cầu Kè - BẢO NHẬN: VP [PERSON_NAME] (Hàng) 039578496…" at bounding box center [488, 372] width 865 height 669
click at [315, 378] on div "BIÊN NHẬN GỬI HÀNG GỬI: VP Cầu Kè - BẢO NHẬN: VP [PERSON_NAME] (Hàng) 039578496…" at bounding box center [488, 372] width 865 height 669
click at [246, 15] on icon "plus" at bounding box center [246, 14] width 6 height 1
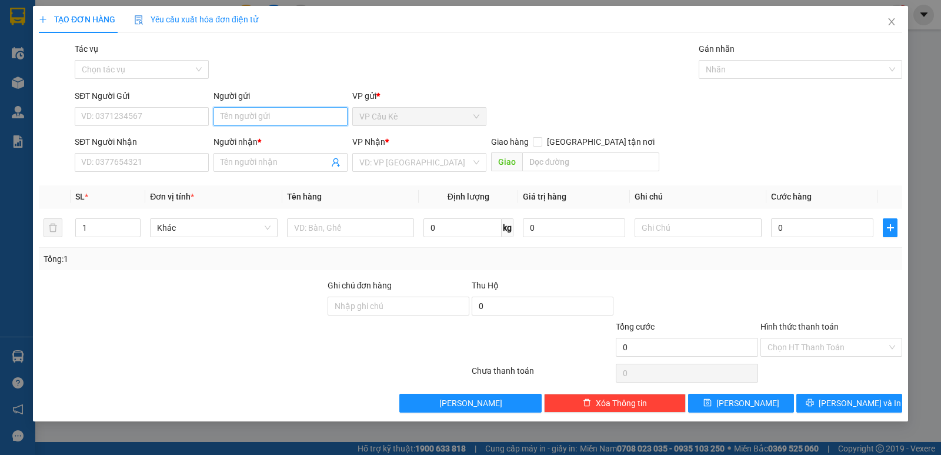
click at [270, 116] on input "Người gửi" at bounding box center [280, 116] width 134 height 19
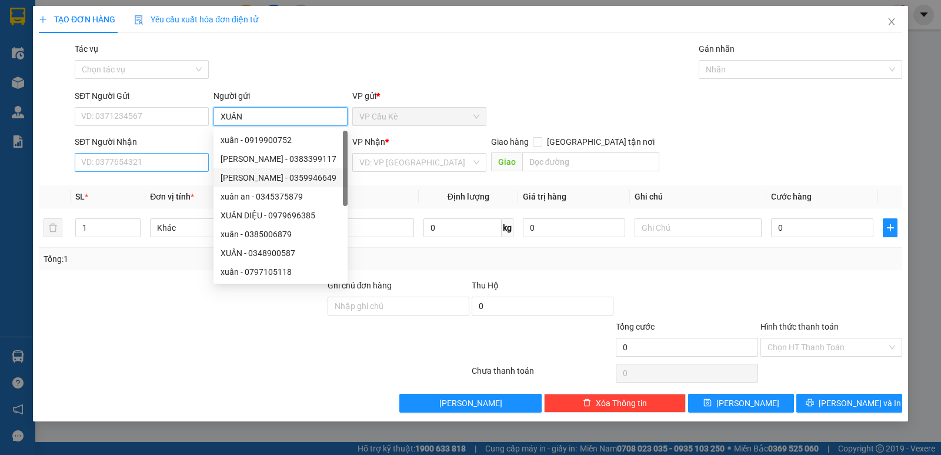
type input "XUÂN"
click at [171, 164] on input "SĐT Người Nhận" at bounding box center [142, 162] width 134 height 19
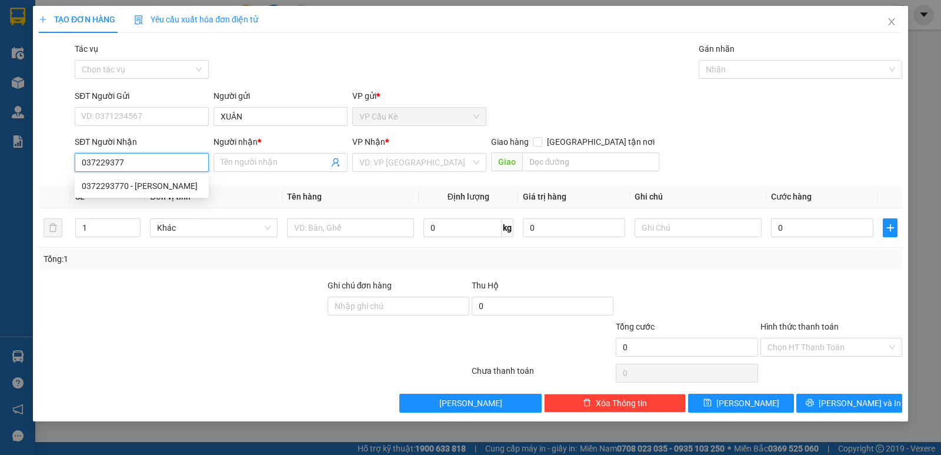
type input "0372293770"
click at [183, 181] on div "0372293770 - [PERSON_NAME]" at bounding box center [142, 185] width 120 height 13
type input "TUẤN ANH"
checkbox input "true"
type input "383/11 QUANG TRUNG QUẬN GÒ VẤP"
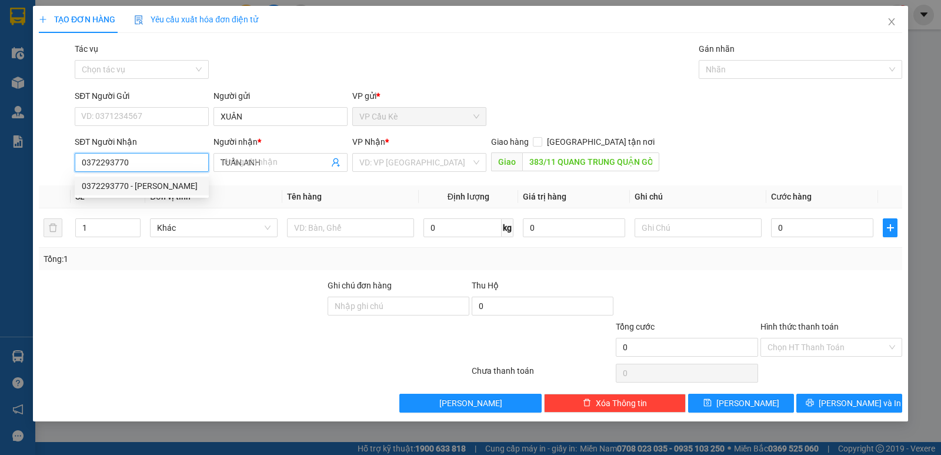
type input "200.000"
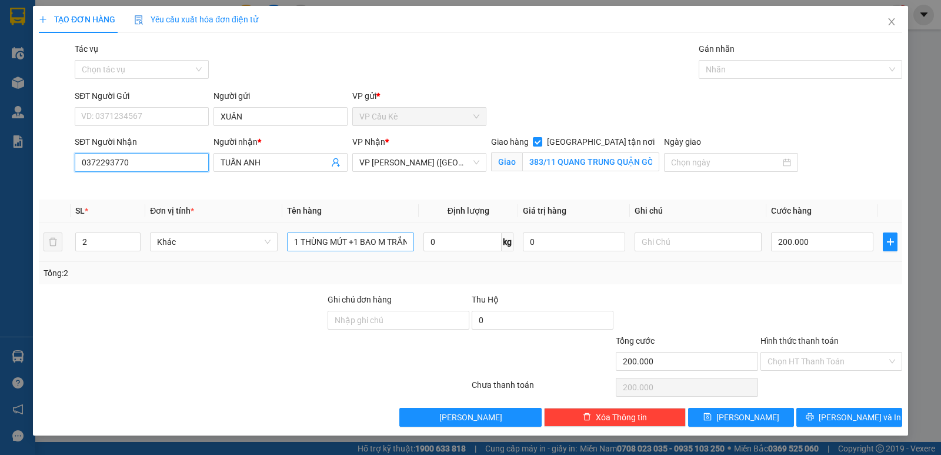
type input "0372293770"
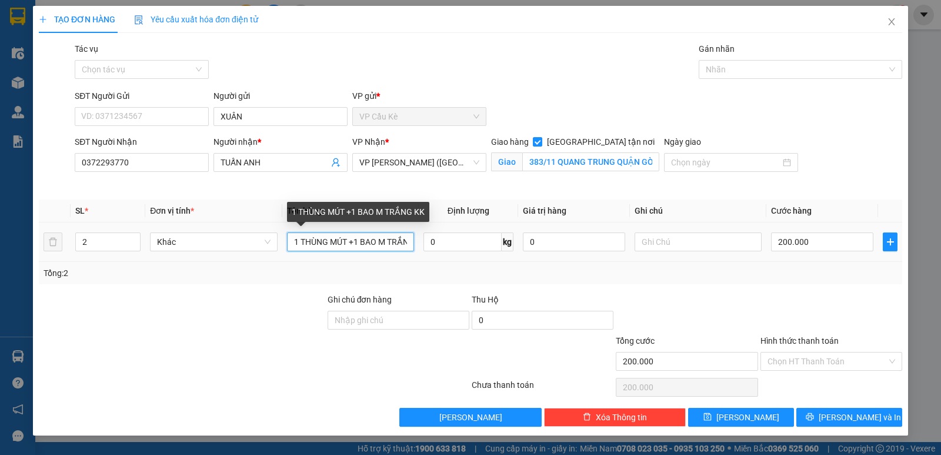
click at [408, 242] on input "1 THÙNG MÚT +1 BAO M TRẮNG KK" at bounding box center [350, 241] width 127 height 19
click at [405, 243] on input "1 THÙNG MÚT +1 BAO M TRẮNG KK" at bounding box center [350, 241] width 127 height 19
click at [405, 243] on input "1 THÙNG MÚT +1 BAO M TNG KK" at bounding box center [350, 241] width 127 height 19
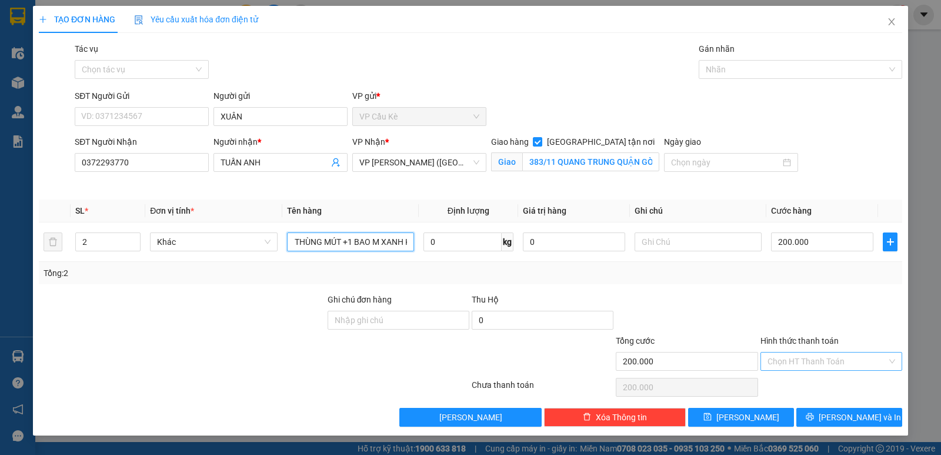
type input "1 THÙNG MÚT +1 BAO M XANH KK"
click at [847, 355] on input "Hình thức thanh toán" at bounding box center [826, 361] width 119 height 18
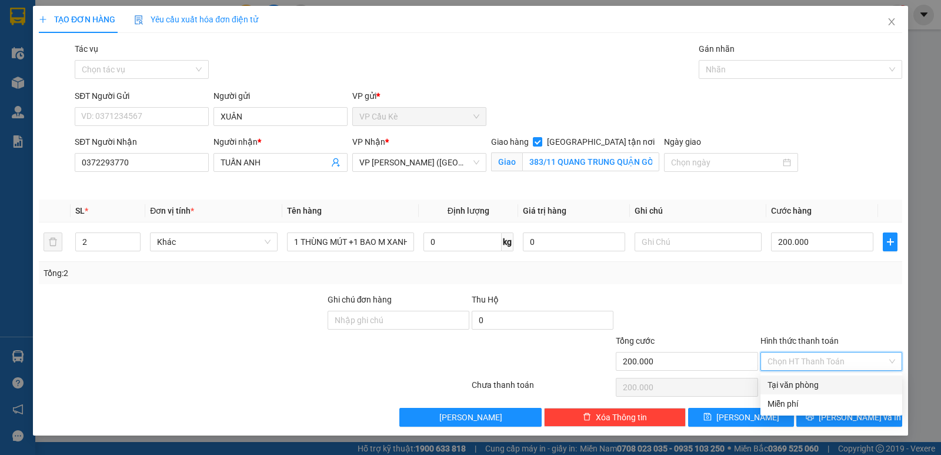
click at [852, 382] on div "Tại văn phòng" at bounding box center [831, 384] width 128 height 13
type input "0"
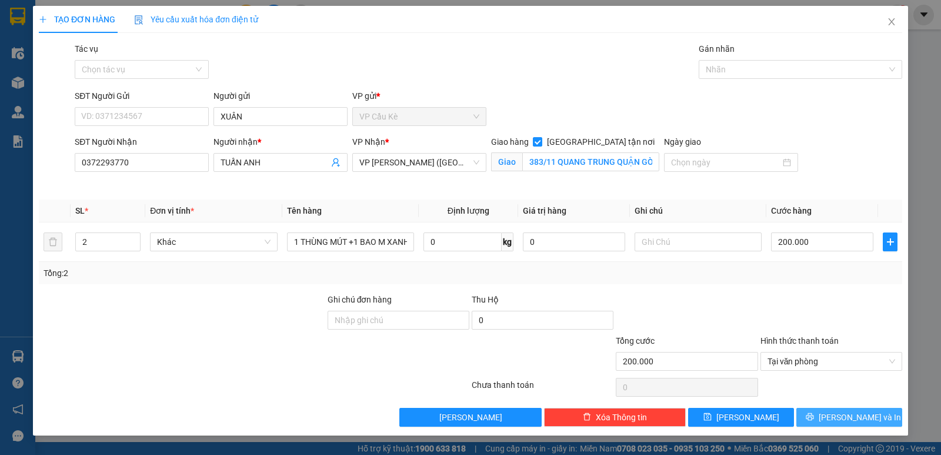
click at [853, 417] on span "[PERSON_NAME] và In" at bounding box center [860, 416] width 82 height 13
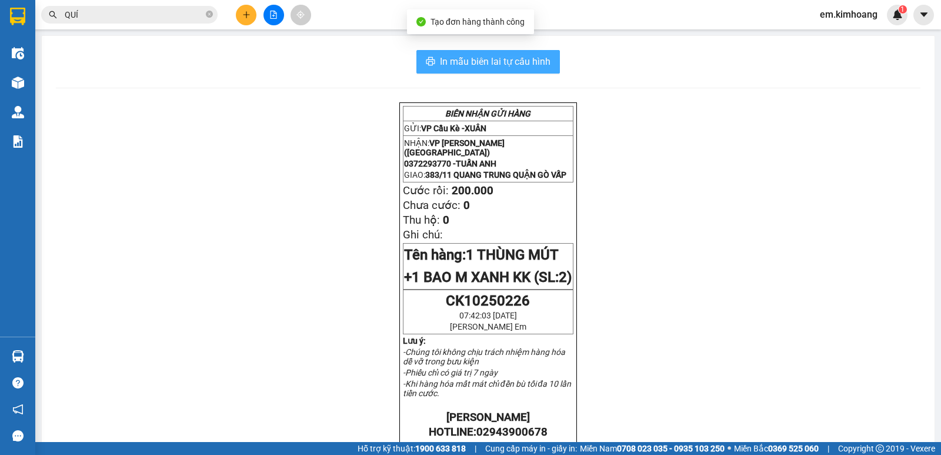
click at [492, 62] on span "In mẫu biên lai tự cấu hình" at bounding box center [495, 61] width 111 height 15
click at [482, 62] on span "In mẫu biên lai tự cấu hình" at bounding box center [495, 61] width 111 height 15
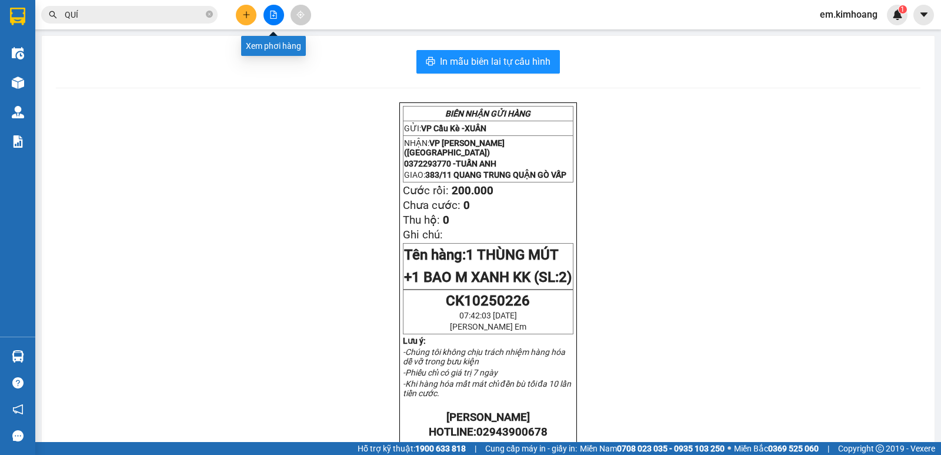
click at [268, 13] on button at bounding box center [273, 15] width 21 height 21
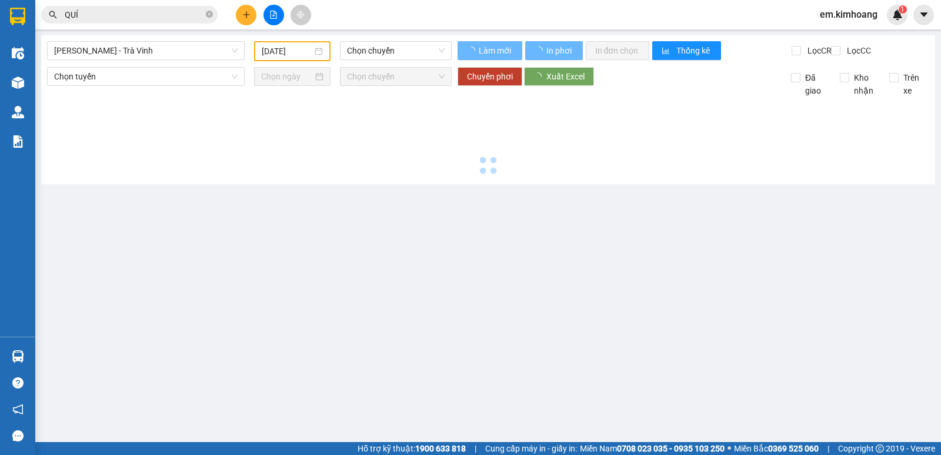
type input "[DATE]"
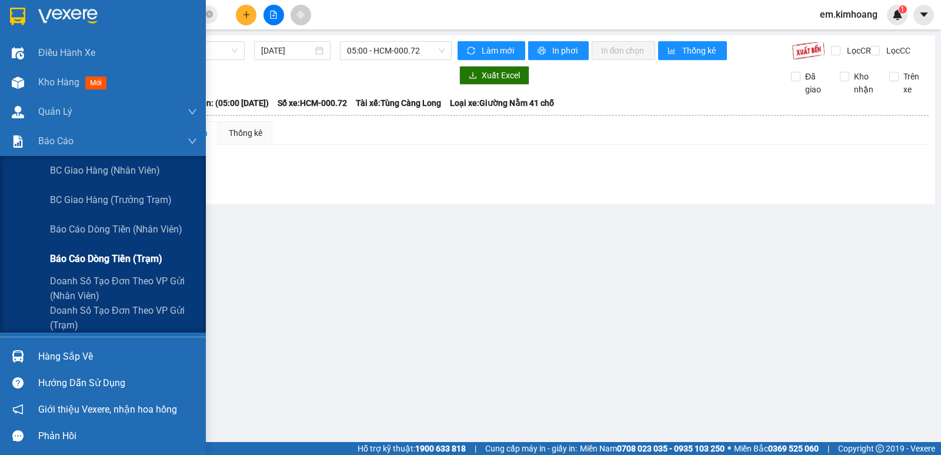
click at [59, 253] on span "Báo cáo dòng tiền (trạm)" at bounding box center [106, 258] width 112 height 15
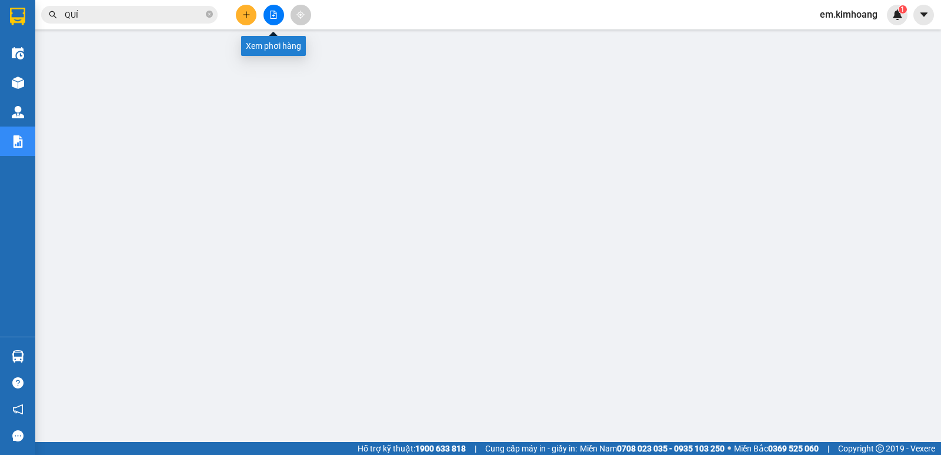
click at [276, 14] on icon "file-add" at bounding box center [274, 15] width 6 height 8
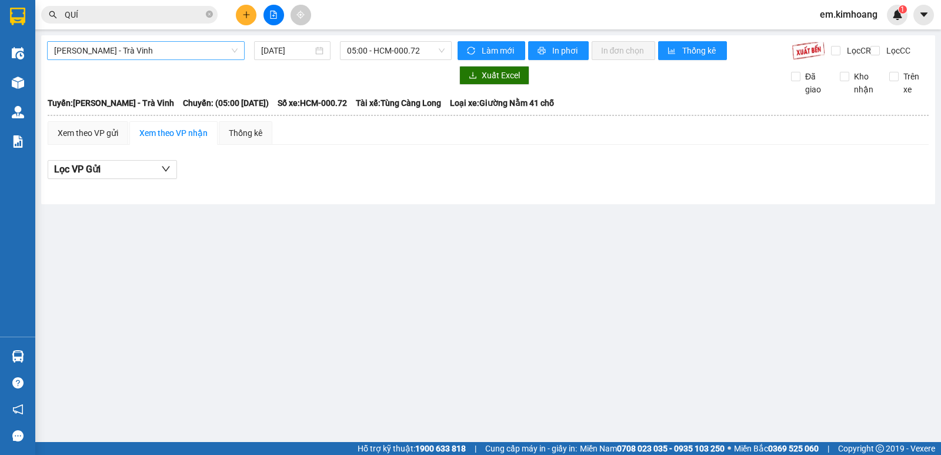
click at [191, 58] on span "[PERSON_NAME] - Trà Vinh" at bounding box center [145, 51] width 183 height 18
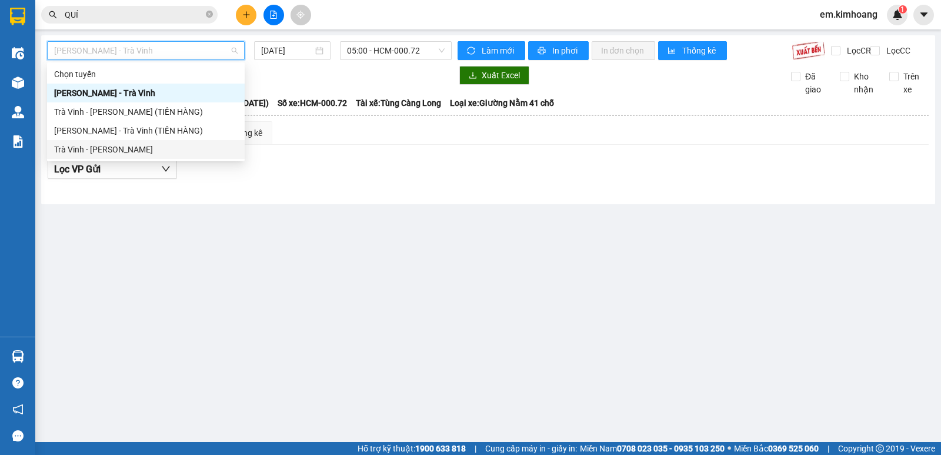
click at [181, 150] on div "Trà Vinh - [PERSON_NAME]" at bounding box center [145, 149] width 183 height 13
type input "[DATE]"
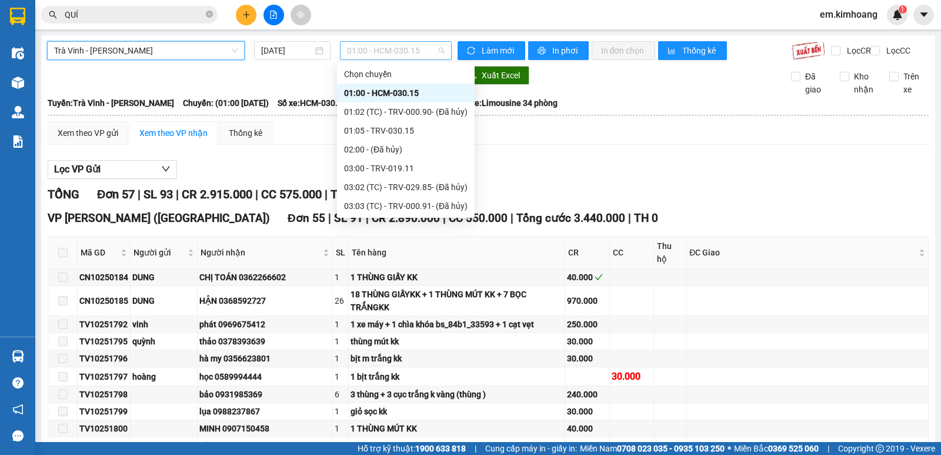
click at [393, 48] on span "01:00 - HCM-030.15" at bounding box center [395, 51] width 97 height 18
click at [423, 131] on div "01:05 - TRV-030.15" at bounding box center [406, 130] width 124 height 13
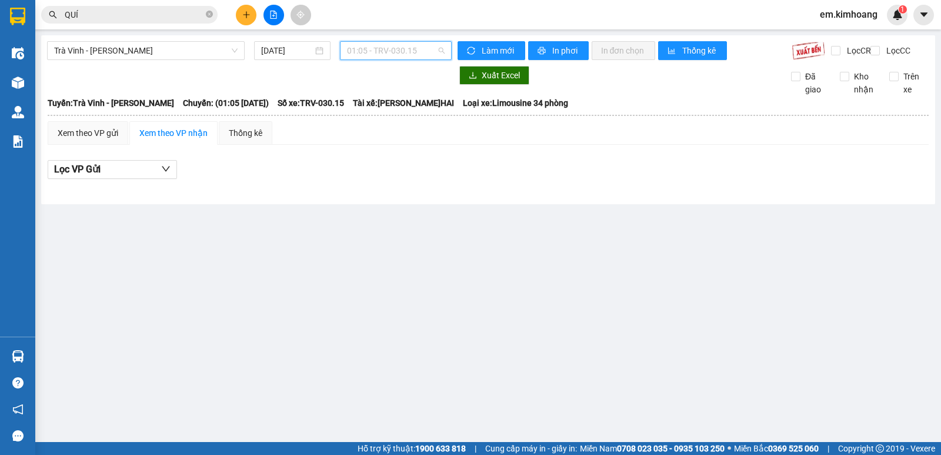
click at [375, 51] on span "01:05 - TRV-030.15" at bounding box center [395, 51] width 97 height 18
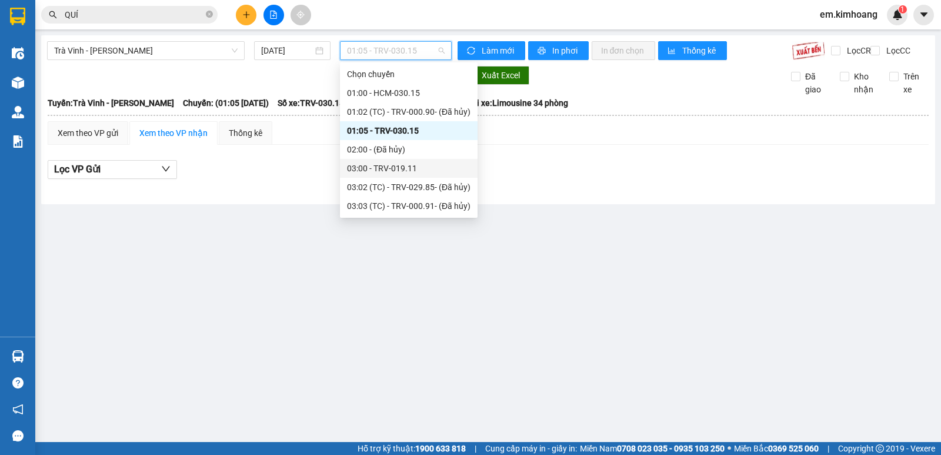
click at [442, 166] on div "03:00 - TRV-019.11" at bounding box center [409, 168] width 124 height 13
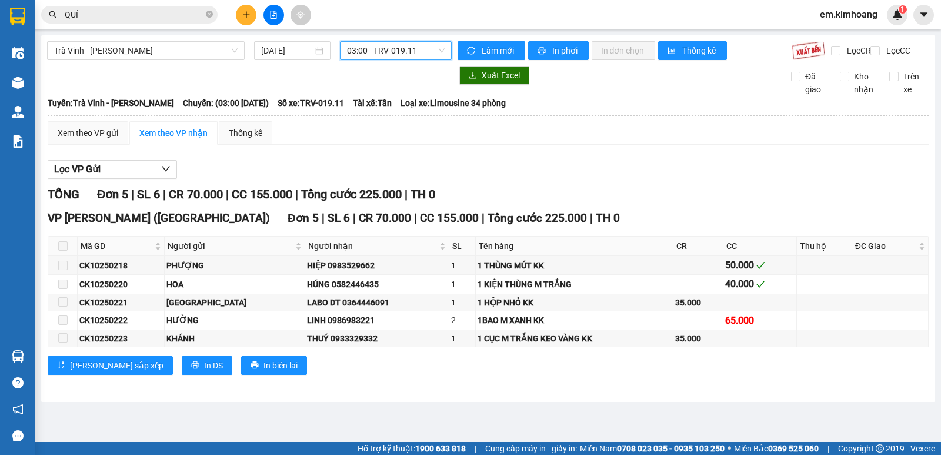
click at [402, 51] on span "03:00 - TRV-019.11" at bounding box center [395, 51] width 97 height 18
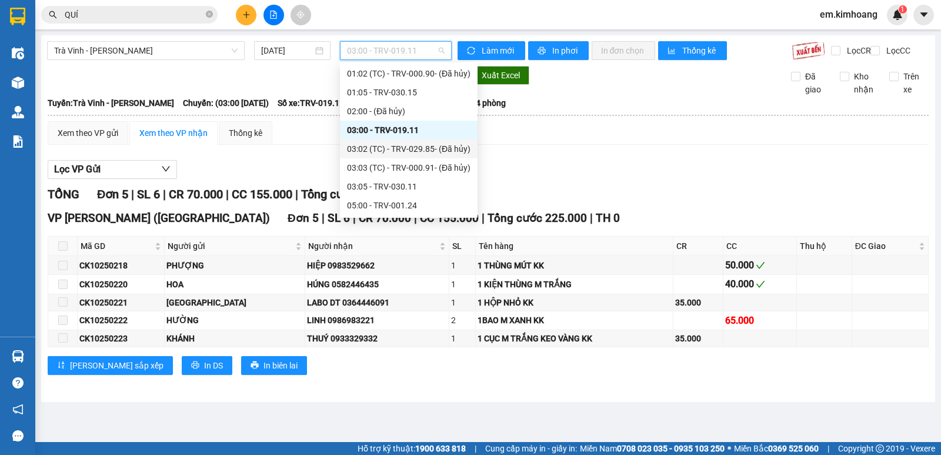
scroll to position [59, 0]
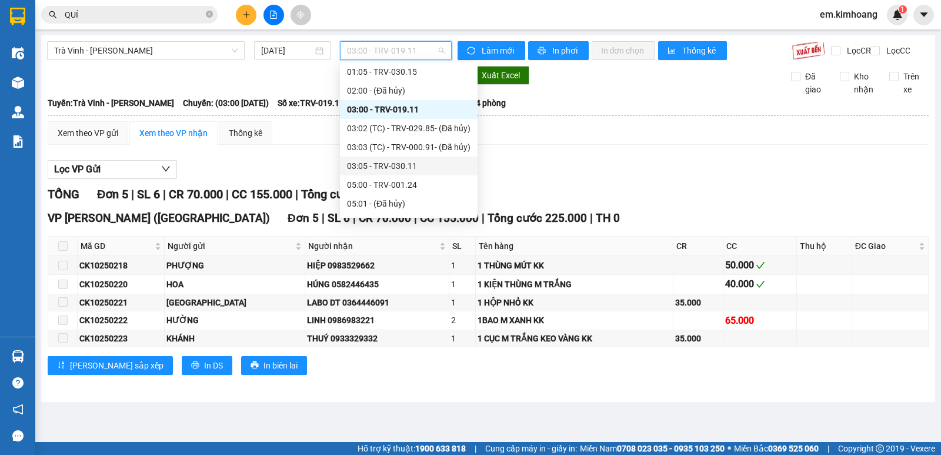
click at [425, 165] on div "03:05 - TRV-030.11" at bounding box center [409, 165] width 124 height 13
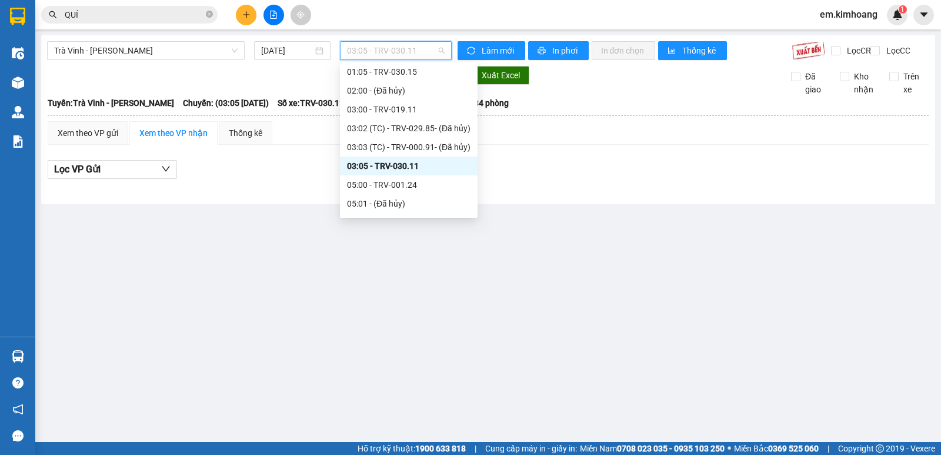
click at [424, 53] on span "03:05 - TRV-030.11" at bounding box center [395, 51] width 97 height 18
click at [431, 183] on div "05:00 - TRV-001.24" at bounding box center [409, 184] width 124 height 13
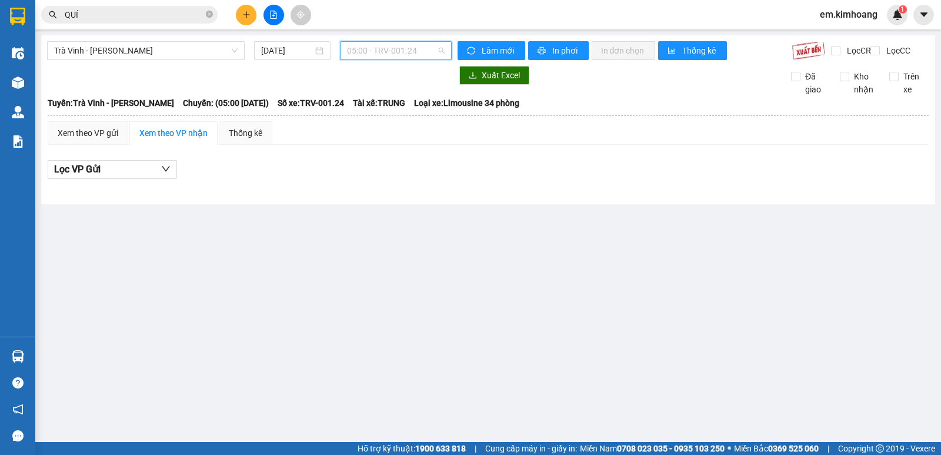
click at [397, 46] on span "05:00 - TRV-001.24" at bounding box center [395, 51] width 97 height 18
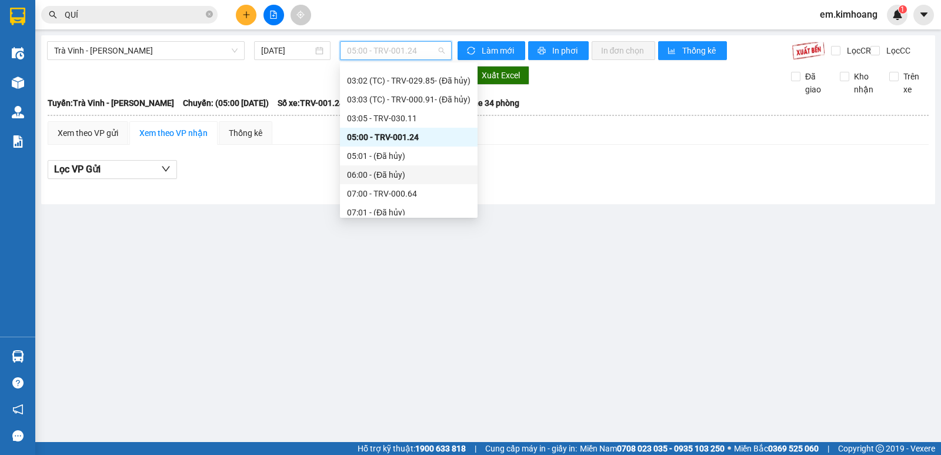
scroll to position [118, 0]
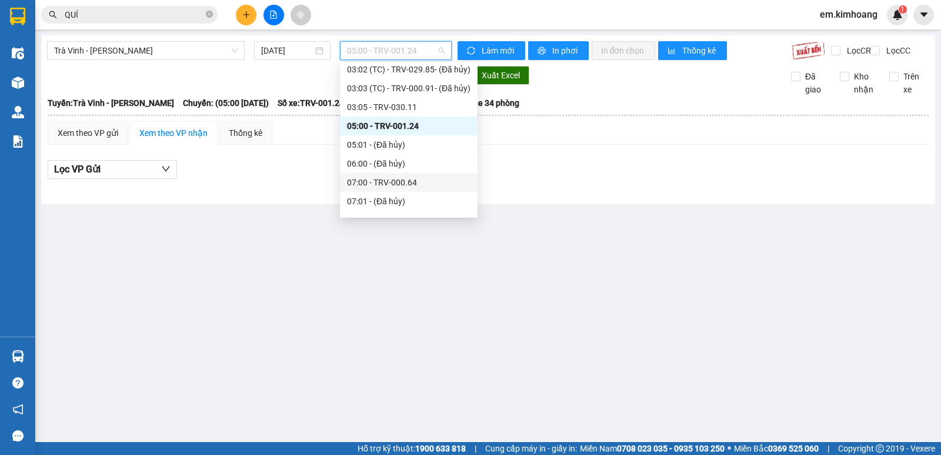
click at [432, 185] on div "07:00 - TRV-000.64" at bounding box center [409, 182] width 124 height 13
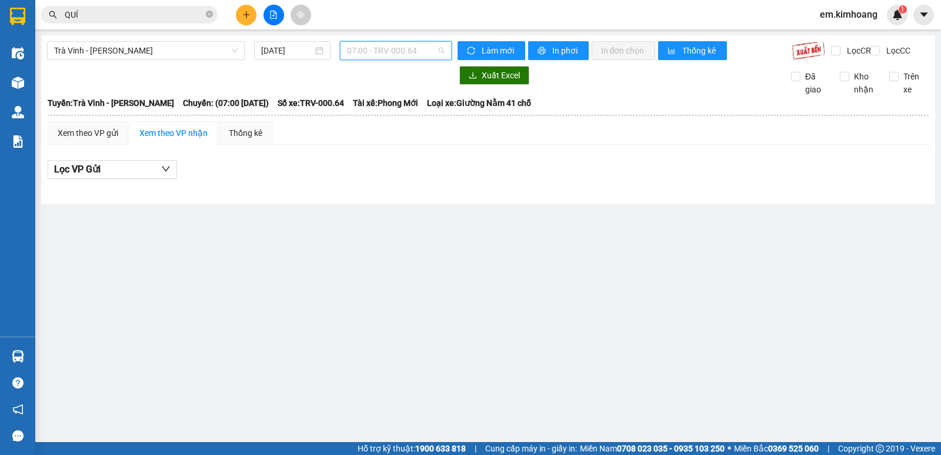
click at [409, 52] on span "07:00 - TRV-000.64" at bounding box center [395, 51] width 97 height 18
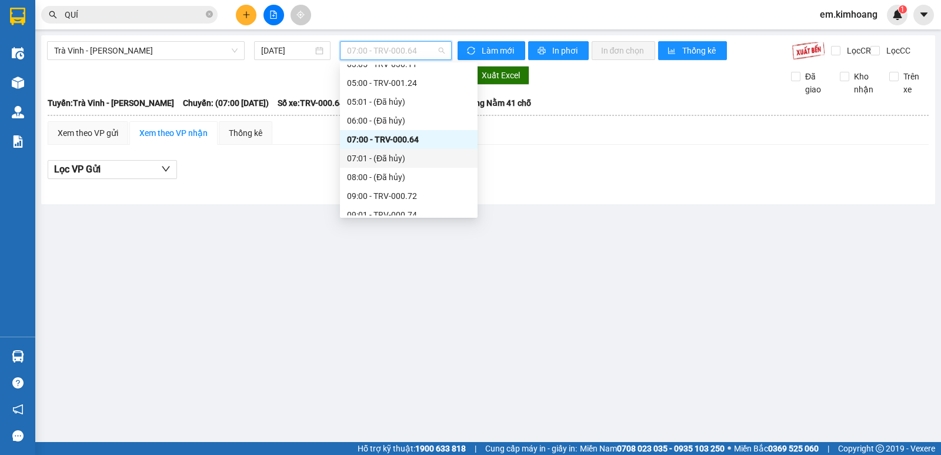
scroll to position [176, 0]
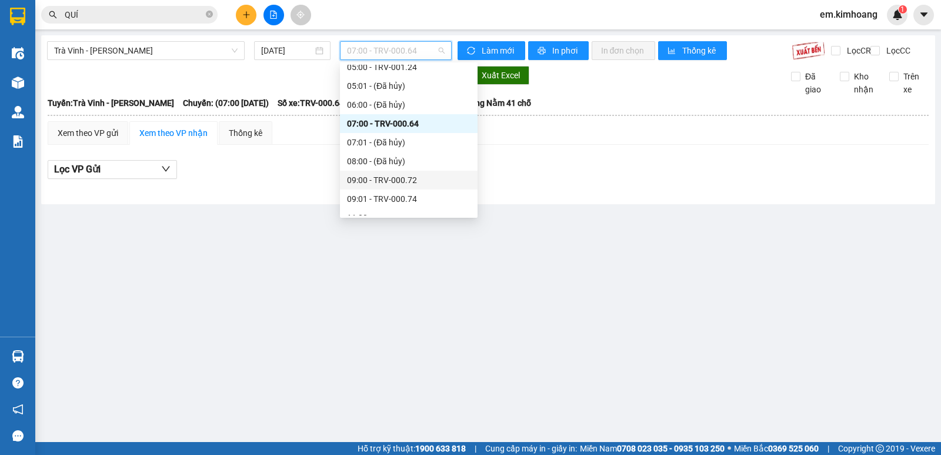
click at [439, 176] on div "09:00 - TRV-000.72" at bounding box center [409, 179] width 124 height 13
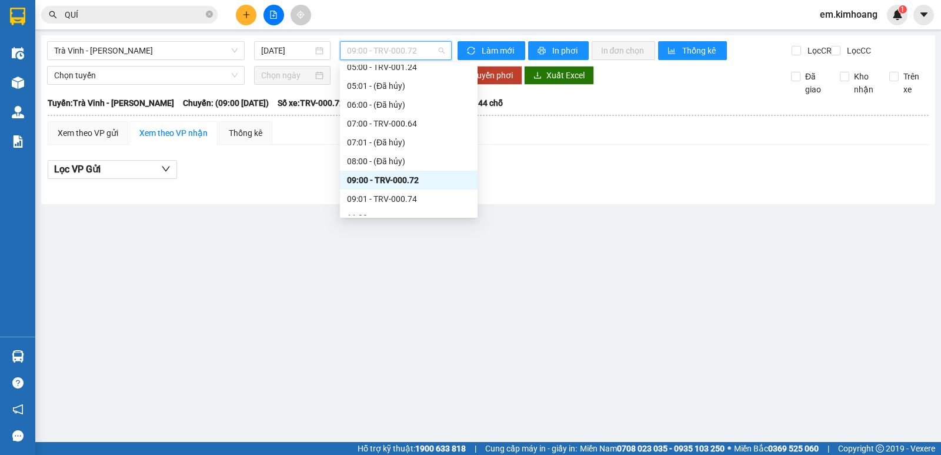
click at [418, 55] on span "09:00 - TRV-000.72" at bounding box center [395, 51] width 97 height 18
click at [438, 197] on div "09:01 - TRV-000.74" at bounding box center [409, 198] width 124 height 13
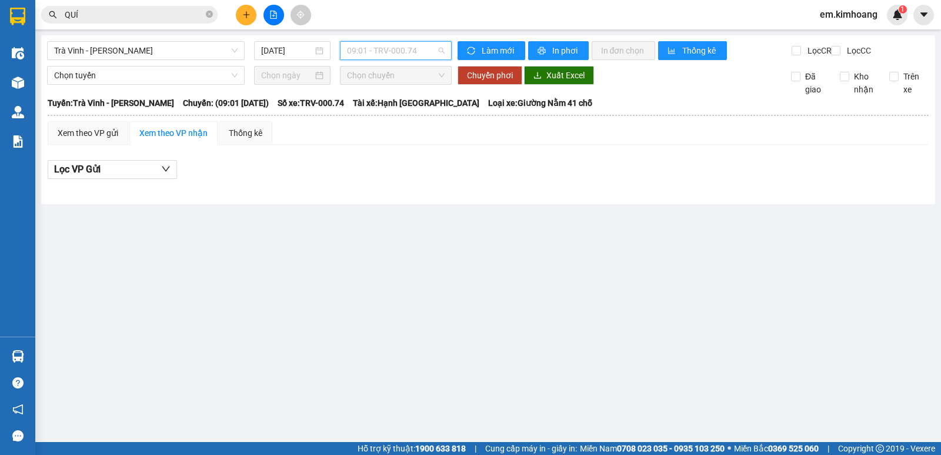
click at [412, 48] on span "09:01 - TRV-000.74" at bounding box center [395, 51] width 97 height 18
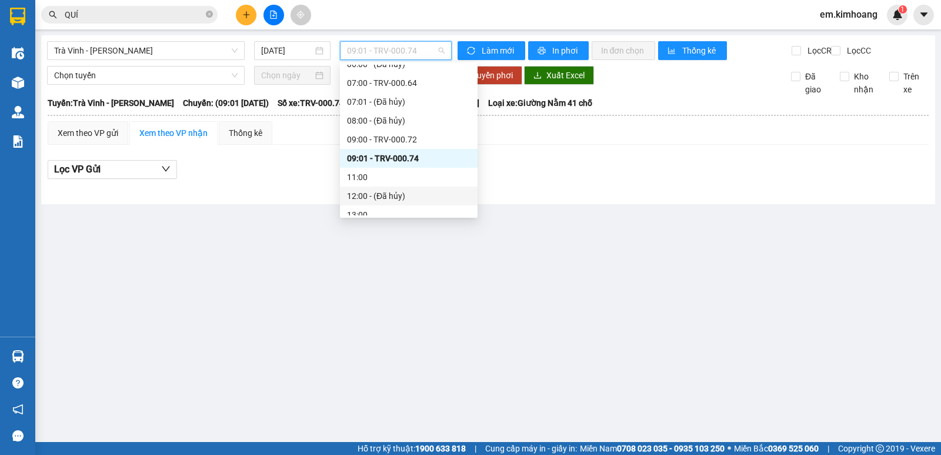
scroll to position [235, 0]
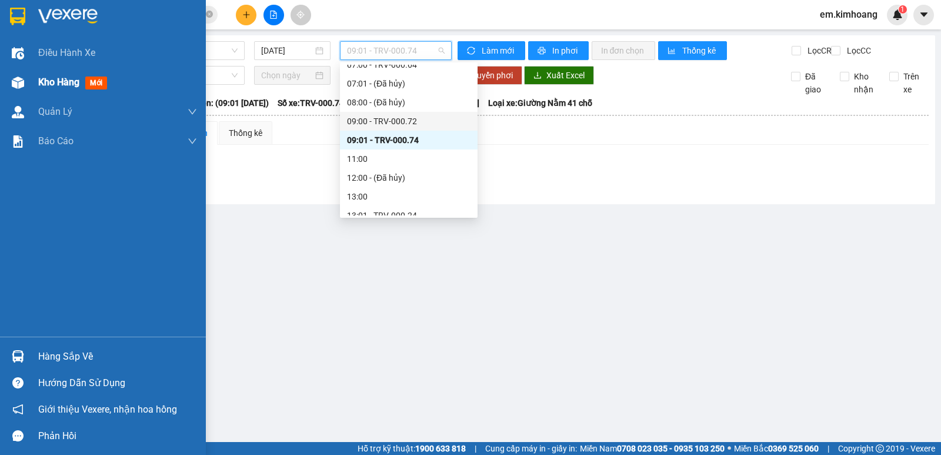
click at [46, 76] on span "Kho hàng" at bounding box center [58, 81] width 41 height 11
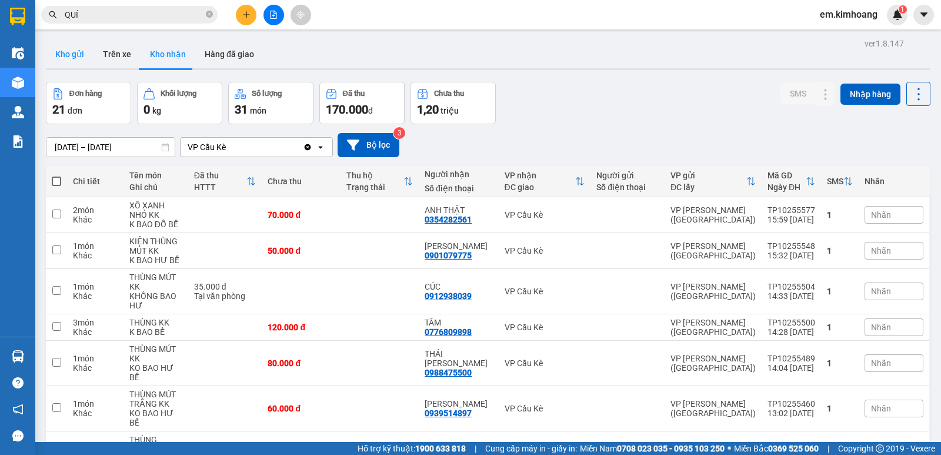
click at [74, 54] on button "Kho gửi" at bounding box center [70, 54] width 48 height 28
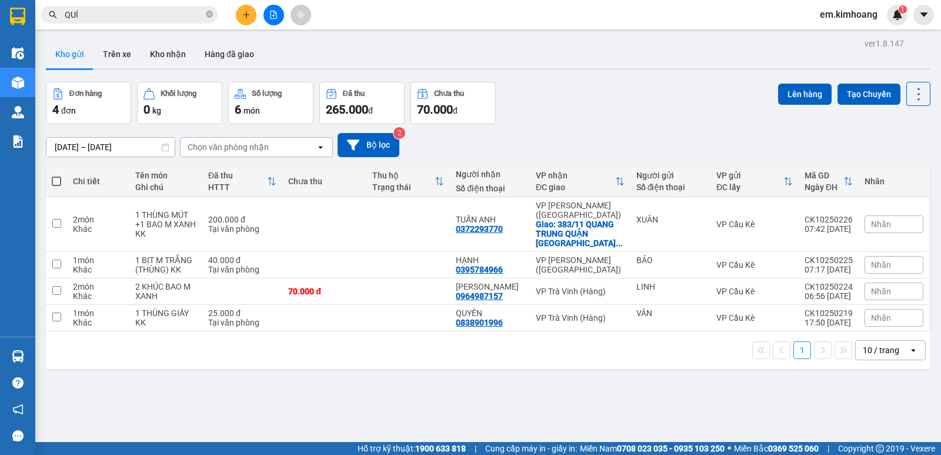
click at [56, 180] on span at bounding box center [56, 180] width 9 height 9
click at [56, 175] on input "checkbox" at bounding box center [56, 175] width 0 height 0
checkbox input "true"
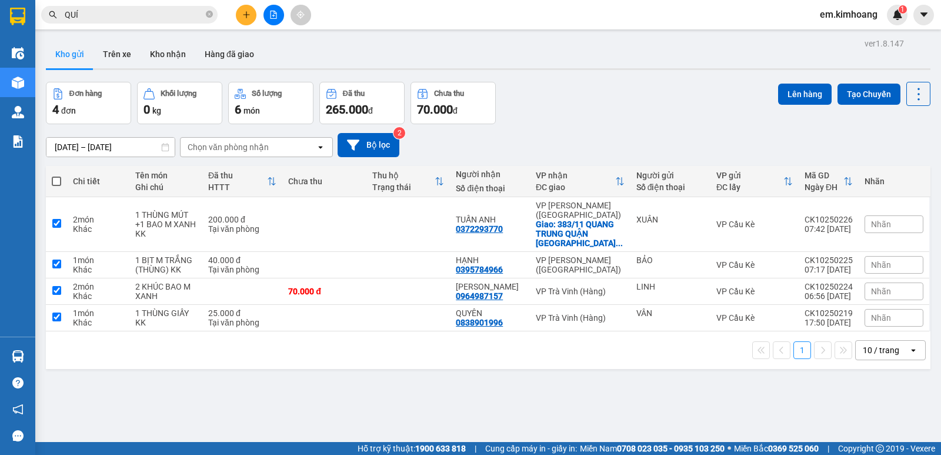
checkbox input "true"
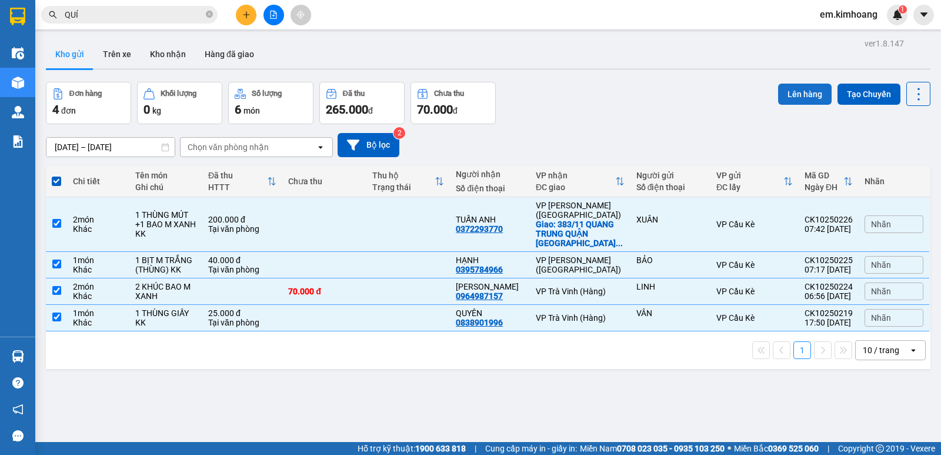
click at [805, 90] on button "Lên hàng" at bounding box center [805, 94] width 54 height 21
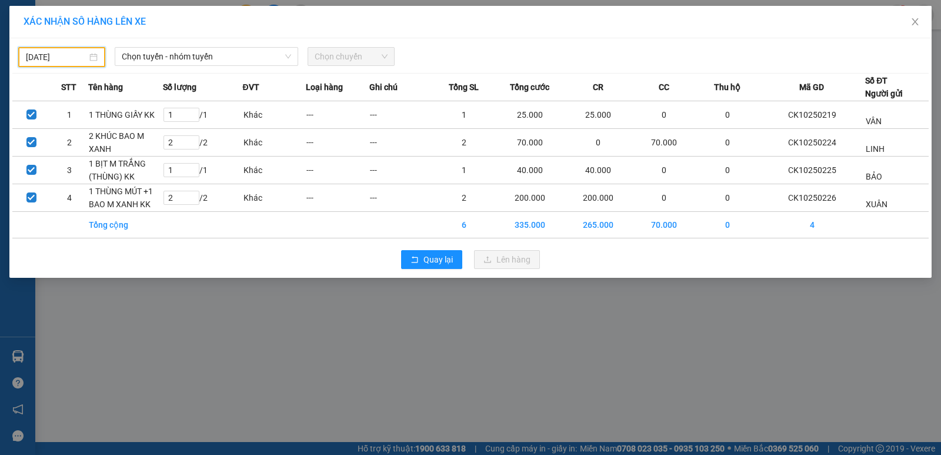
click at [78, 54] on input "[DATE]" at bounding box center [56, 57] width 61 height 13
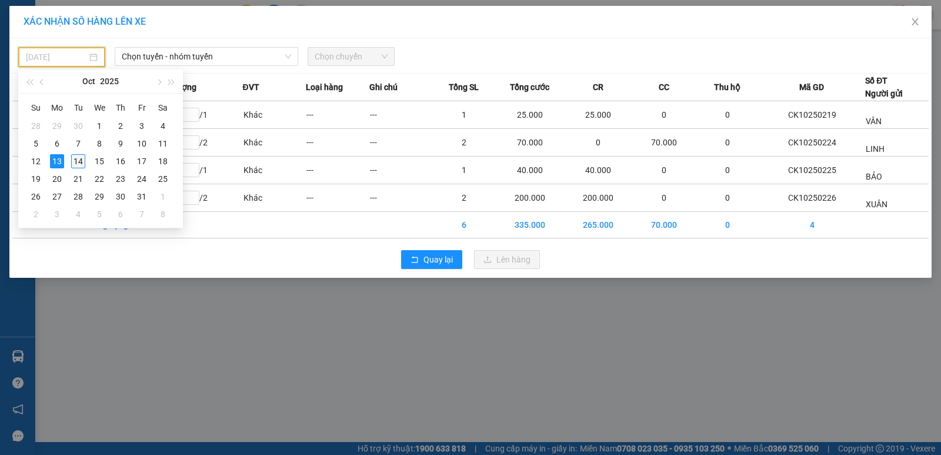
click at [72, 160] on div "14" at bounding box center [78, 161] width 14 height 14
type input "[DATE]"
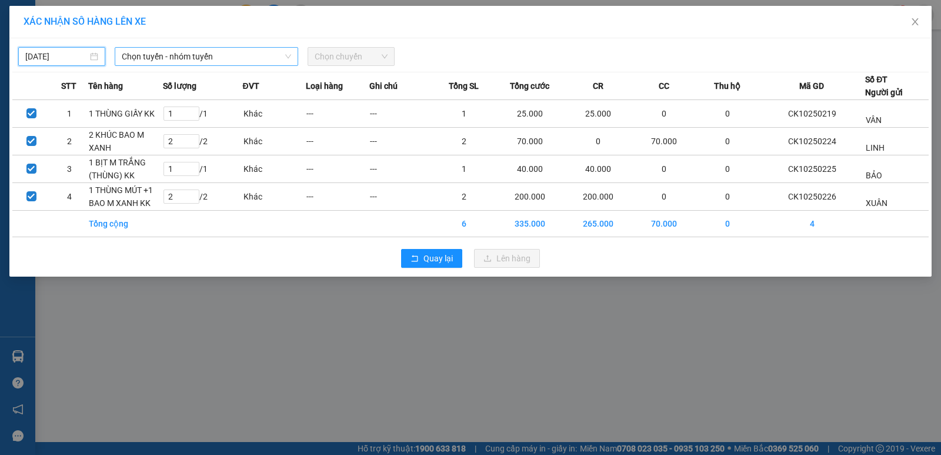
click at [201, 51] on span "Chọn tuyến - nhóm tuyến" at bounding box center [206, 57] width 169 height 18
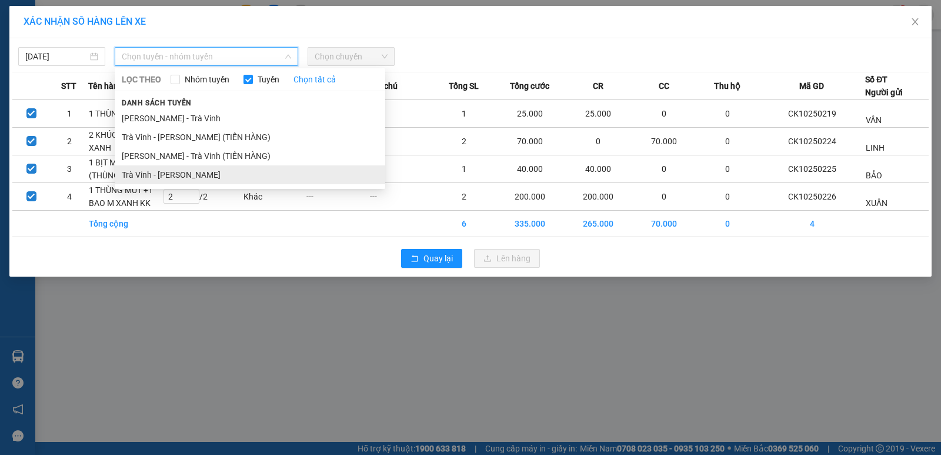
click at [239, 178] on li "Trà Vinh - [PERSON_NAME]" at bounding box center [250, 174] width 271 height 19
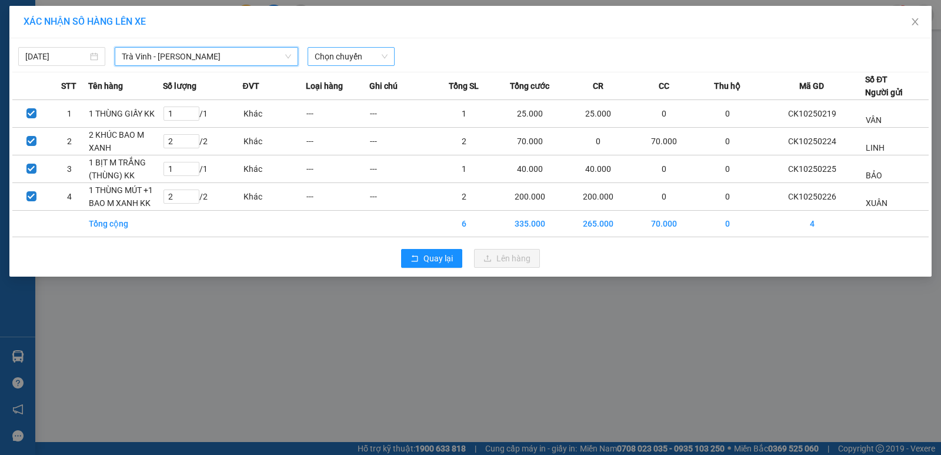
click at [352, 58] on span "Chọn chuyến" at bounding box center [351, 57] width 73 height 18
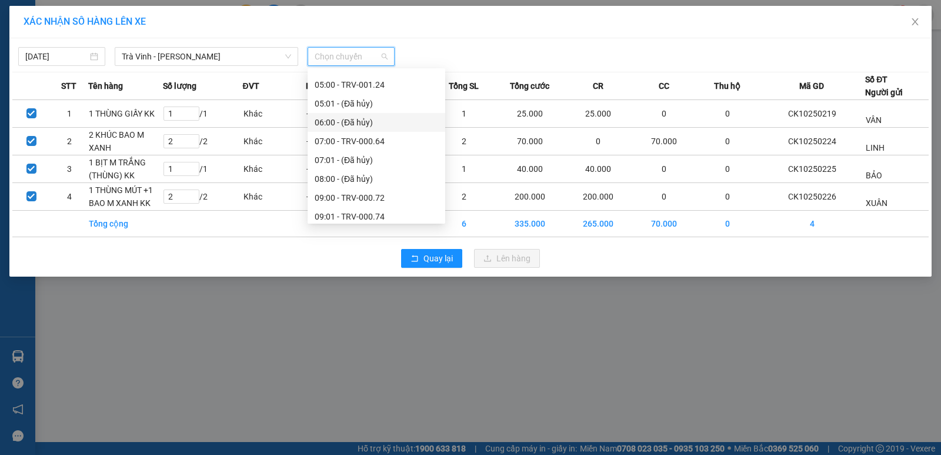
scroll to position [235, 0]
click at [388, 124] on div "09:00 - TRV-000.72" at bounding box center [377, 127] width 124 height 13
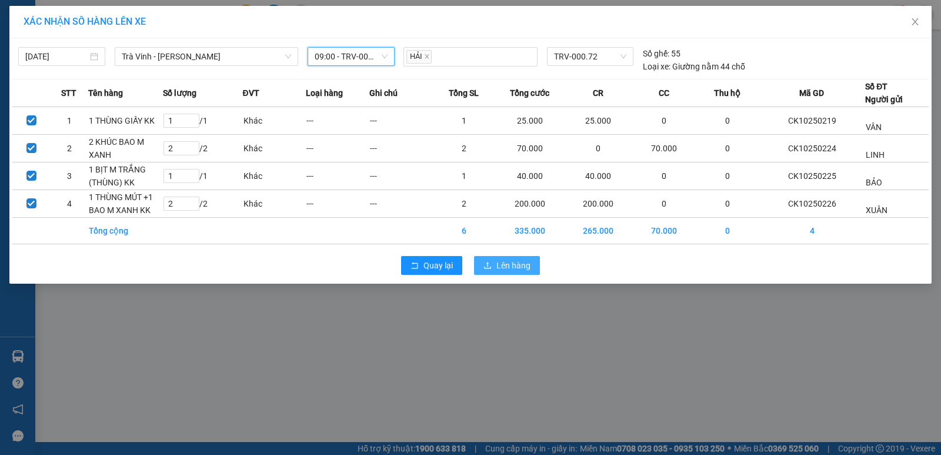
click at [494, 272] on button "Lên hàng" at bounding box center [507, 265] width 66 height 19
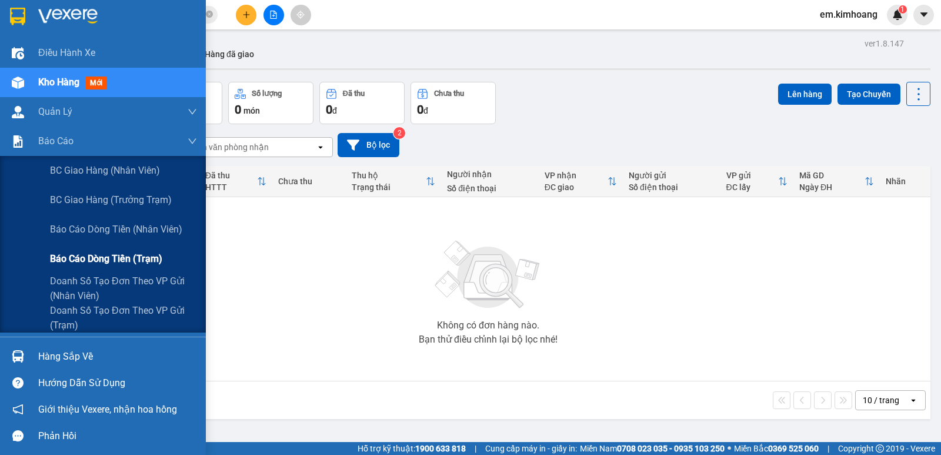
click at [76, 256] on span "Báo cáo dòng tiền (trạm)" at bounding box center [106, 258] width 112 height 15
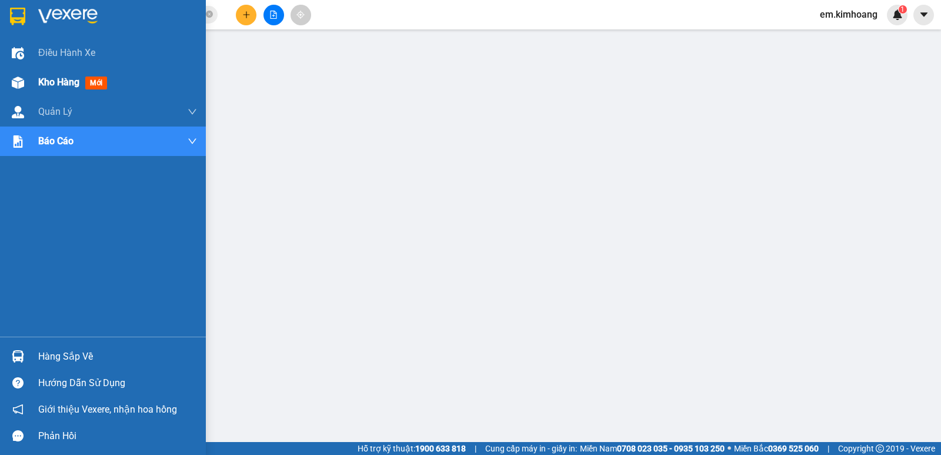
click at [25, 82] on div at bounding box center [18, 82] width 21 height 21
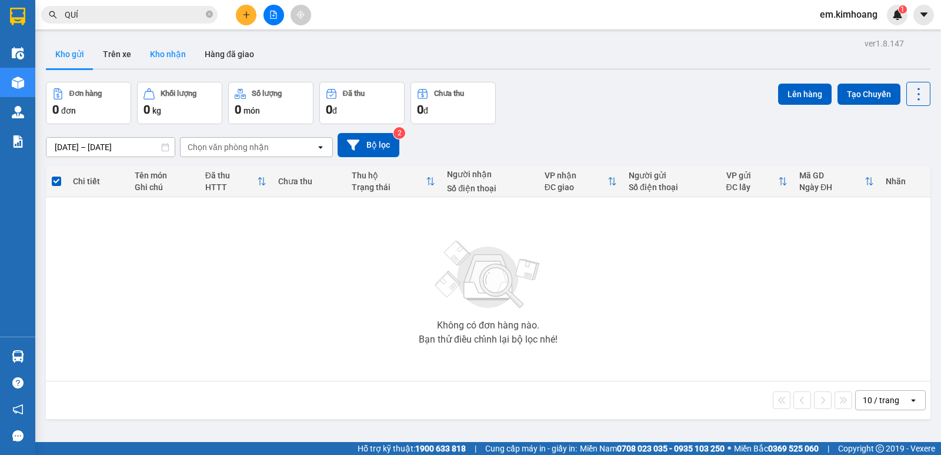
click at [165, 59] on button "Kho nhận" at bounding box center [168, 54] width 55 height 28
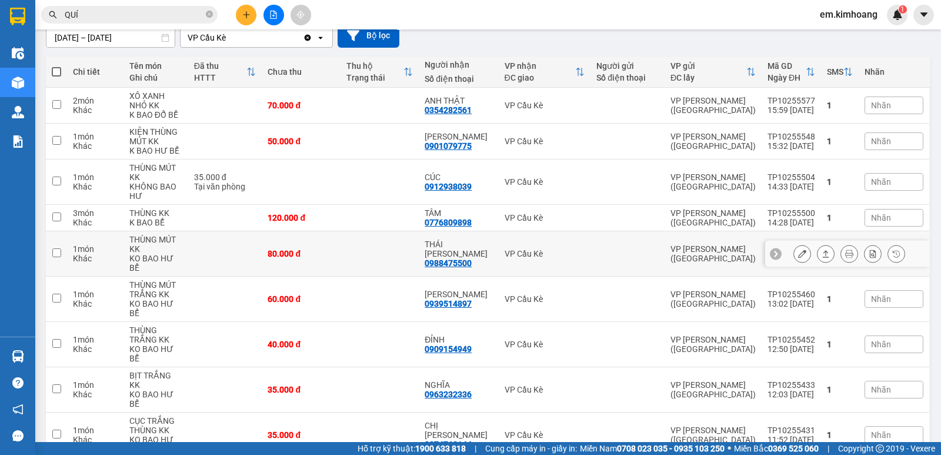
scroll to position [118, 0]
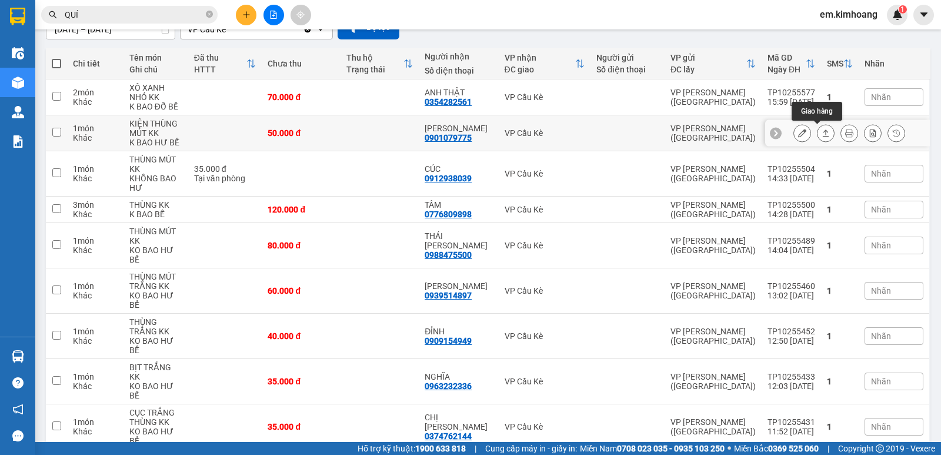
click at [822, 136] on icon at bounding box center [826, 133] width 8 height 8
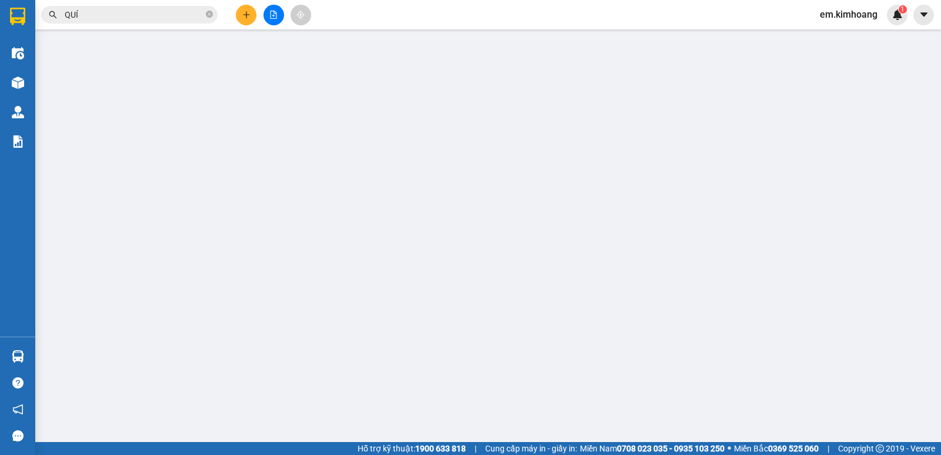
type input "0901079775"
type input "[PERSON_NAME]"
type input "50.000"
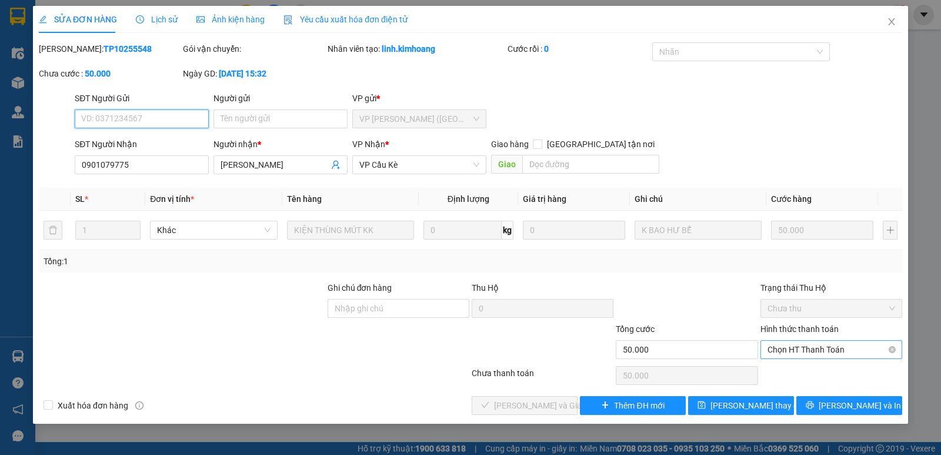
click at [787, 349] on span "Chọn HT Thanh Toán" at bounding box center [831, 350] width 128 height 18
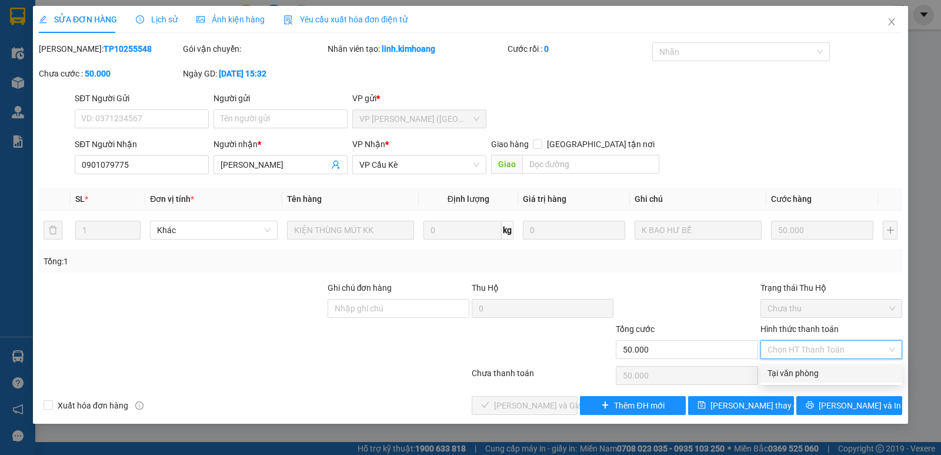
click at [807, 372] on div "Tại văn phòng" at bounding box center [831, 372] width 128 height 13
type input "0"
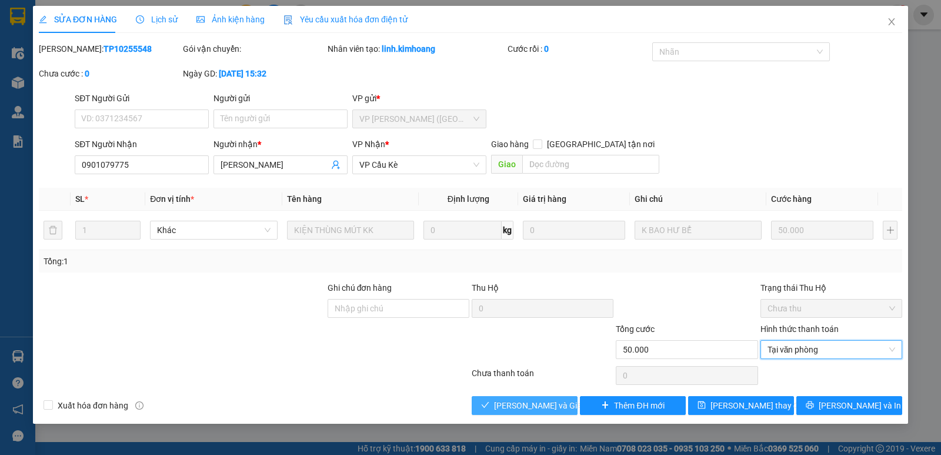
click at [542, 403] on span "[PERSON_NAME] và Giao hàng" at bounding box center [550, 405] width 113 height 13
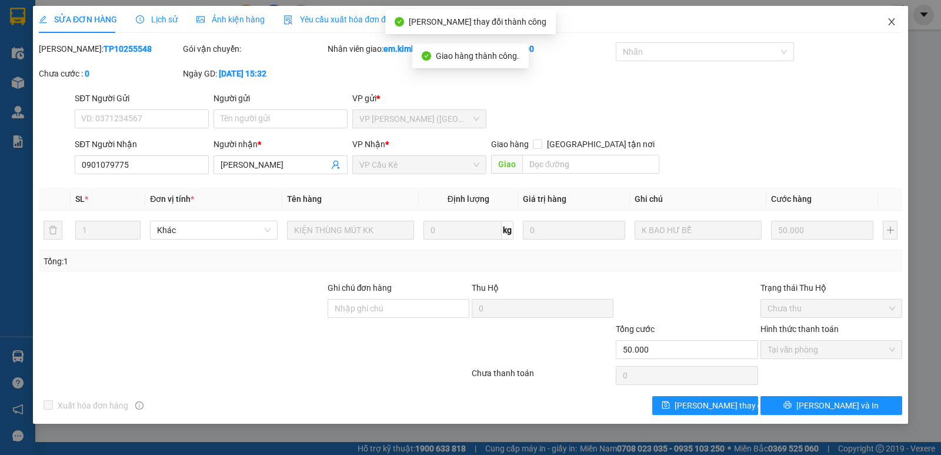
click at [895, 21] on icon "close" at bounding box center [891, 21] width 9 height 9
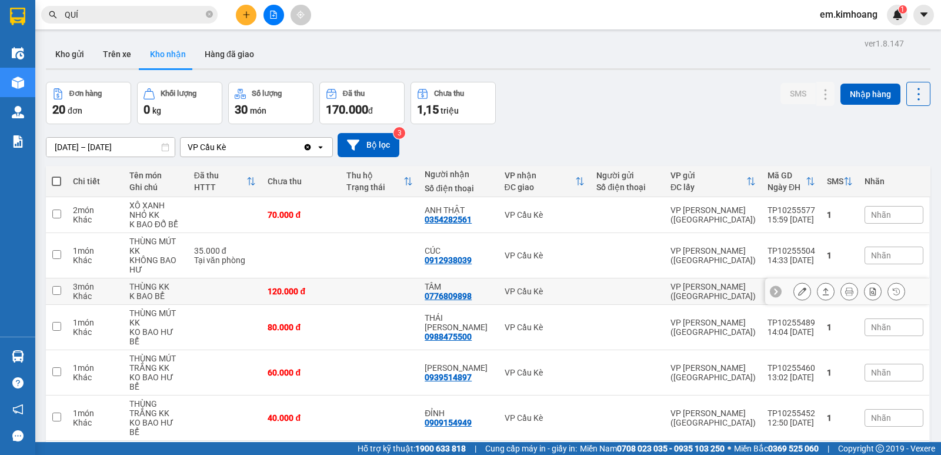
scroll to position [59, 0]
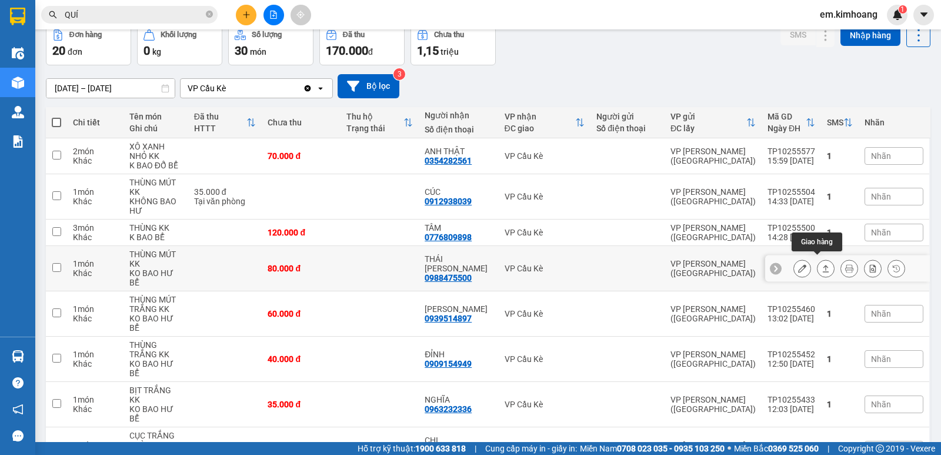
click at [823, 265] on icon at bounding box center [826, 268] width 6 height 7
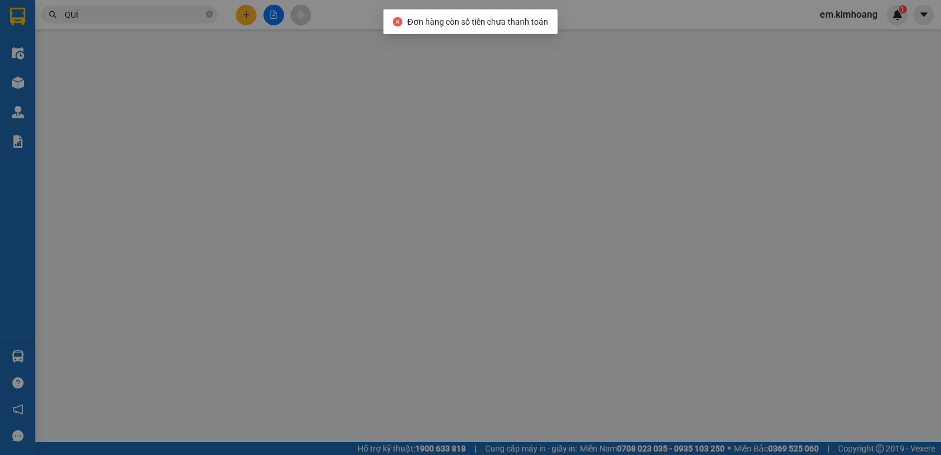
type input "0988475500"
type input "THÁI [PERSON_NAME]"
type input "80.000"
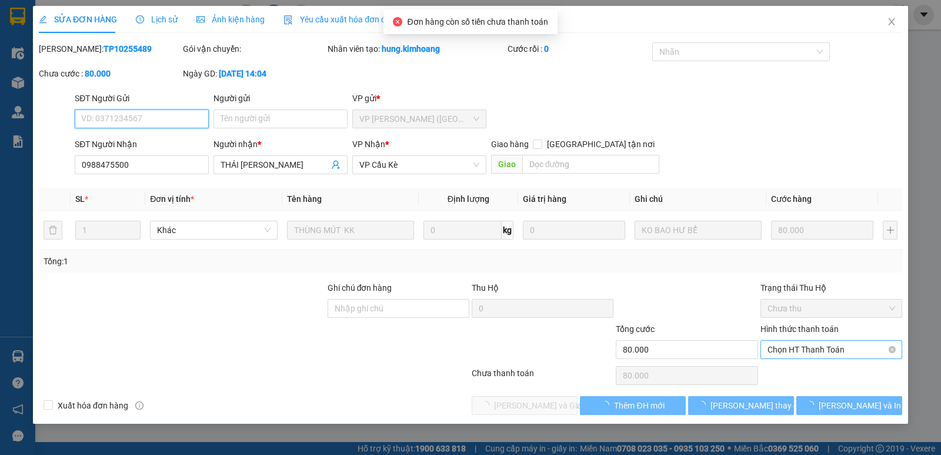
click at [810, 343] on span "Chọn HT Thanh Toán" at bounding box center [831, 350] width 128 height 18
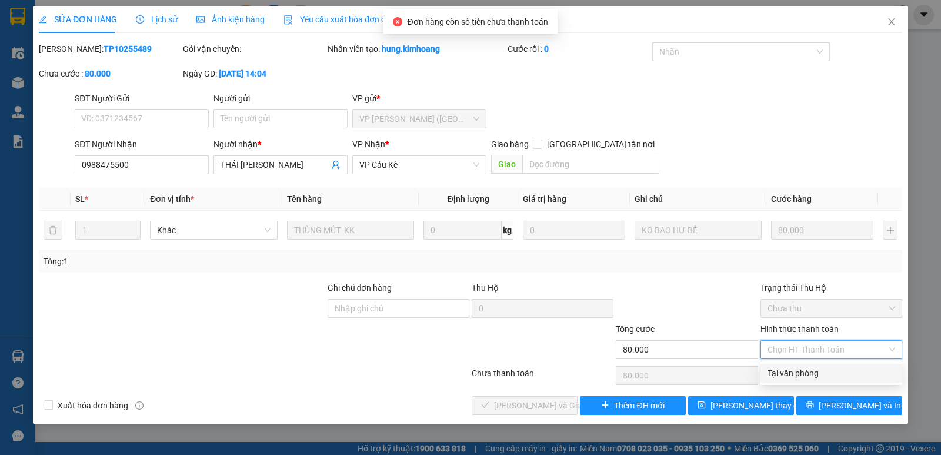
click at [817, 374] on div "Tại văn phòng" at bounding box center [831, 372] width 128 height 13
type input "0"
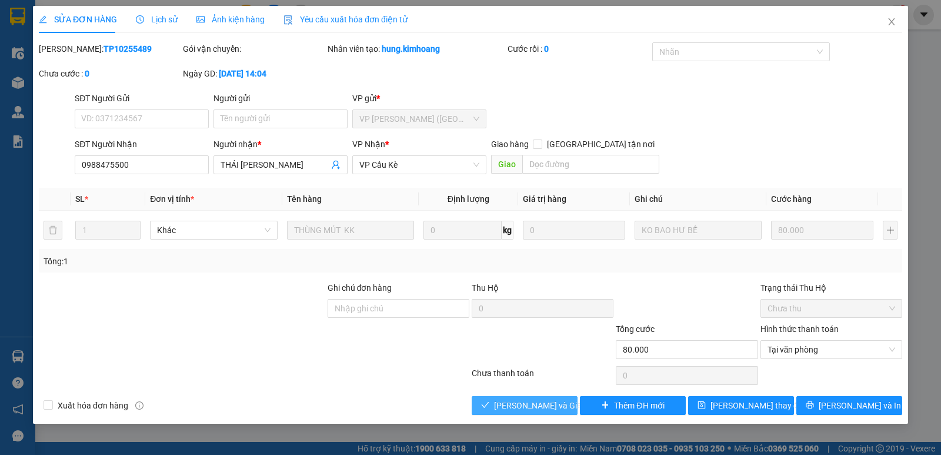
click at [498, 403] on button "[PERSON_NAME] và Giao hàng" at bounding box center [525, 405] width 106 height 19
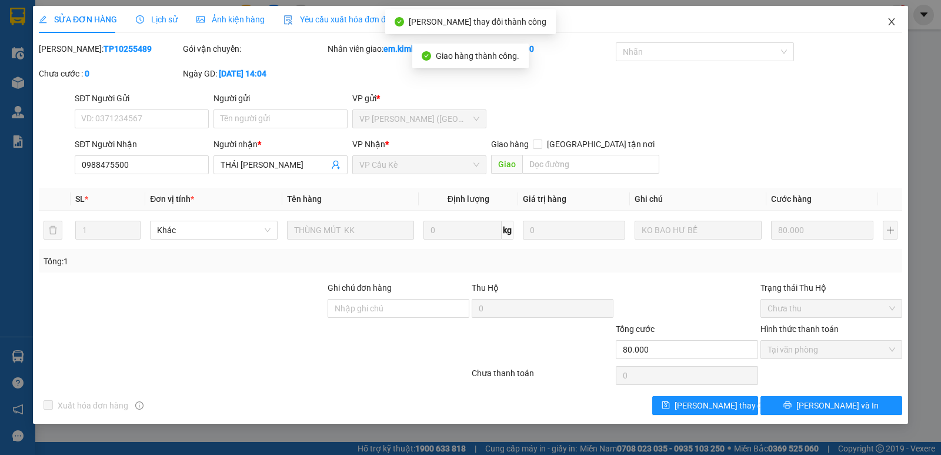
click at [890, 22] on icon "close" at bounding box center [891, 21] width 9 height 9
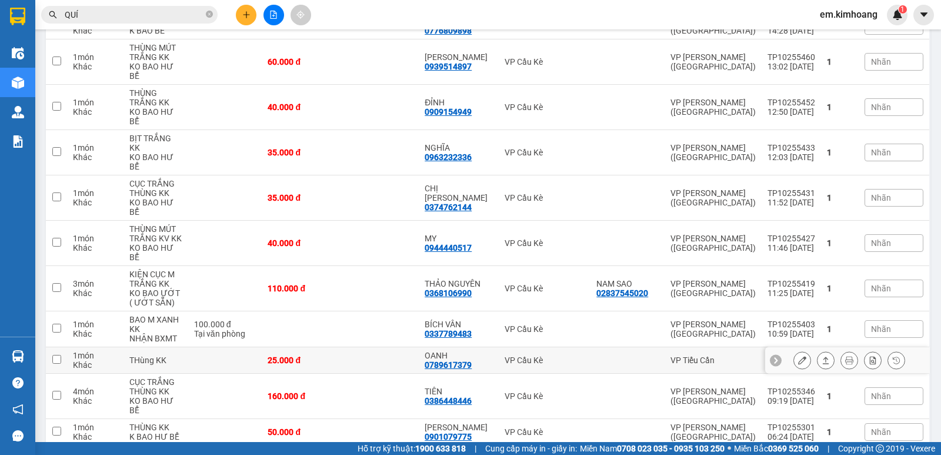
scroll to position [294, 0]
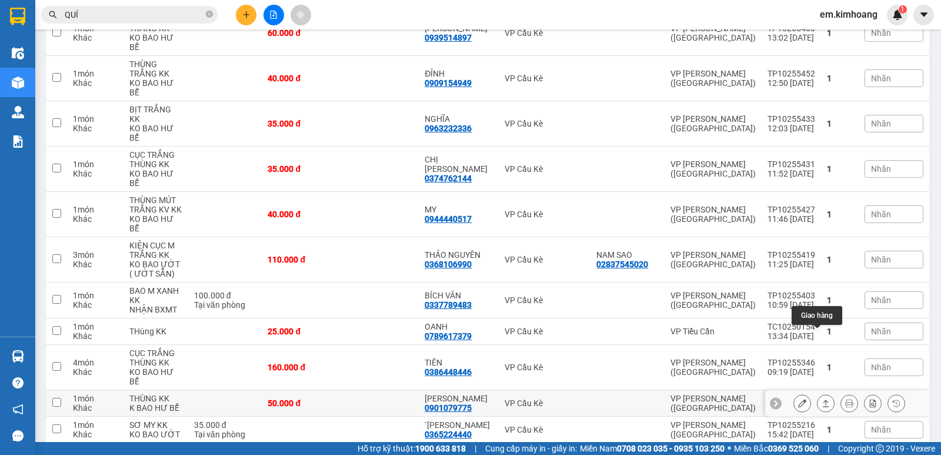
click at [824, 393] on button at bounding box center [825, 403] width 16 height 21
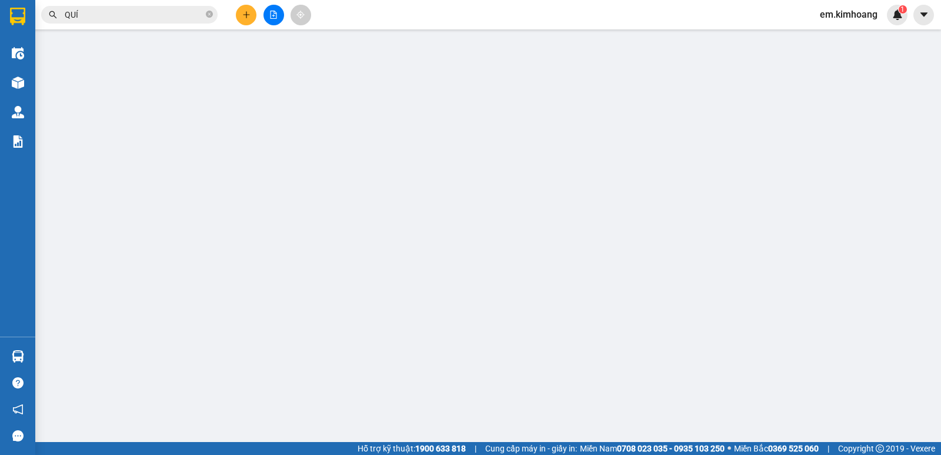
type input "0901079775"
type input "[PERSON_NAME]"
type input "50.000"
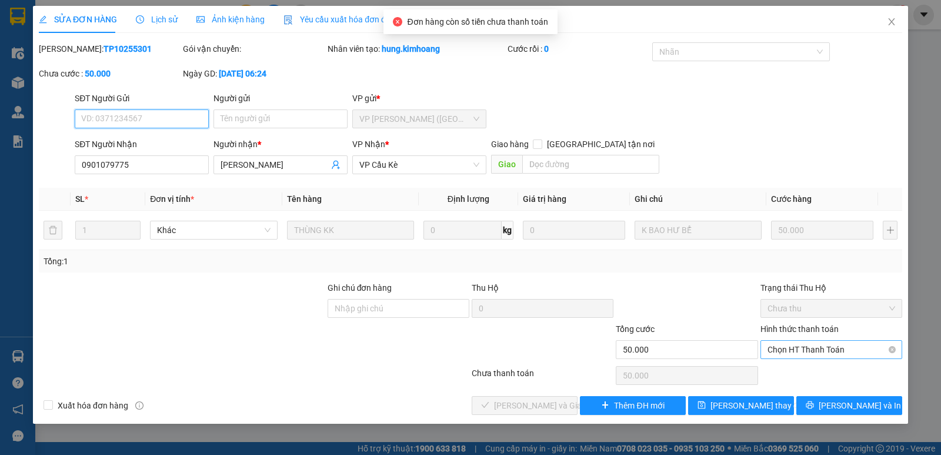
click at [821, 347] on span "Chọn HT Thanh Toán" at bounding box center [831, 350] width 128 height 18
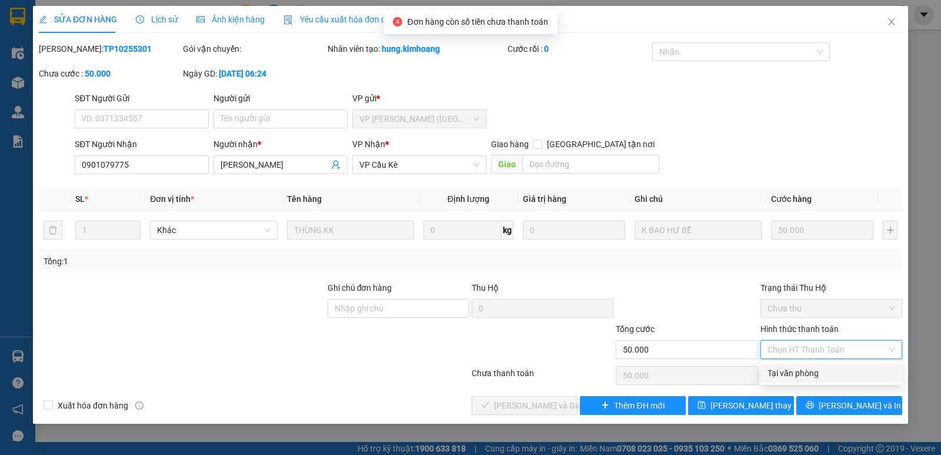
drag, startPoint x: 820, startPoint y: 371, endPoint x: 734, endPoint y: 378, distance: 86.2
click at [819, 372] on div "Tại văn phòng" at bounding box center [831, 372] width 128 height 13
type input "0"
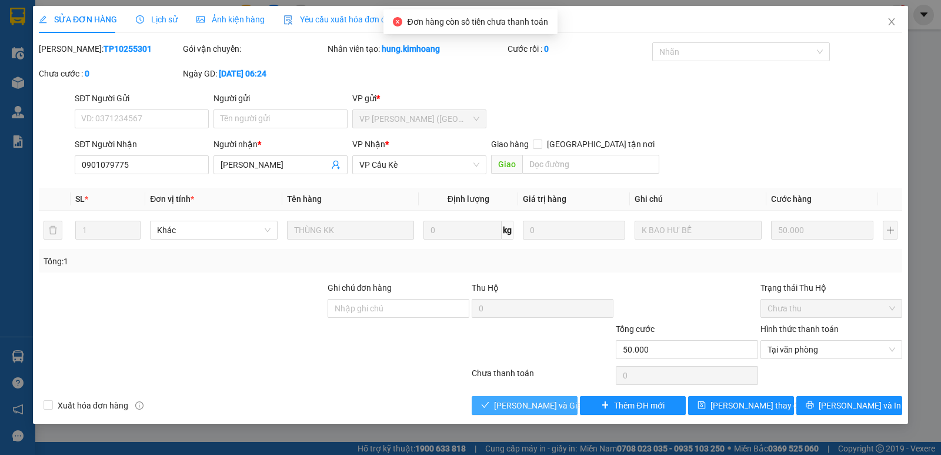
click at [546, 408] on span "[PERSON_NAME] và Giao hàng" at bounding box center [550, 405] width 113 height 13
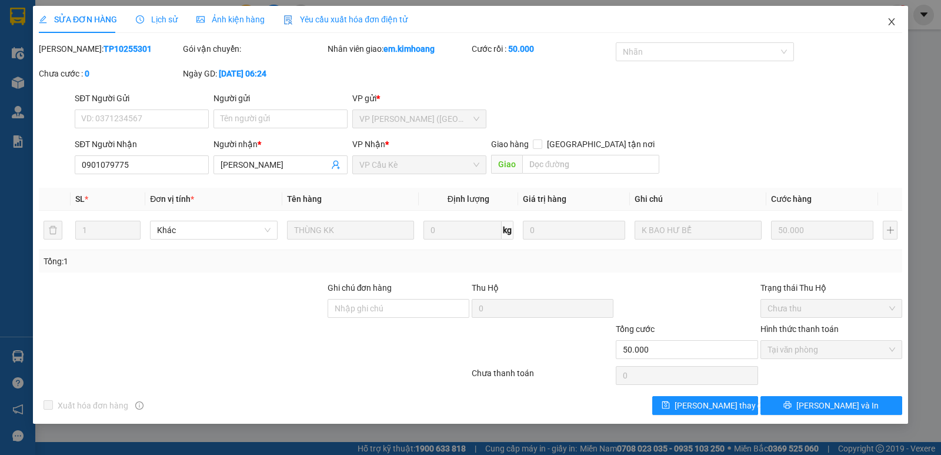
click at [893, 21] on icon "close" at bounding box center [891, 21] width 6 height 7
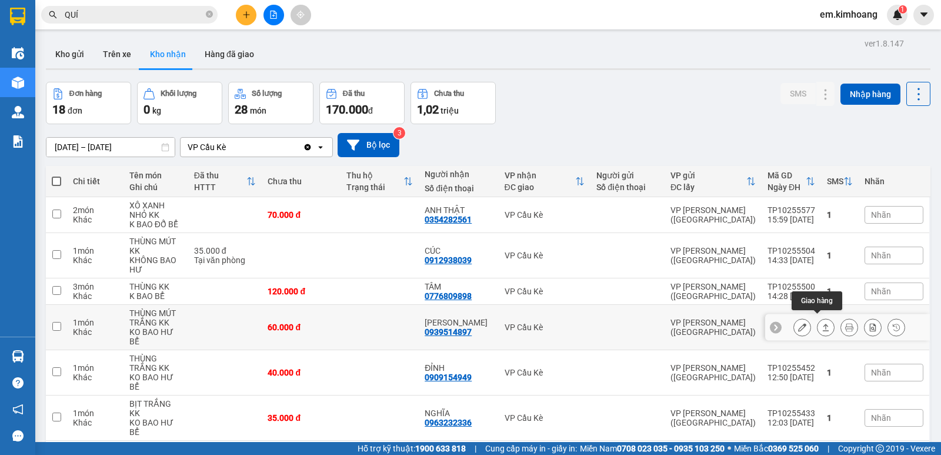
click at [822, 323] on icon at bounding box center [826, 327] width 8 height 8
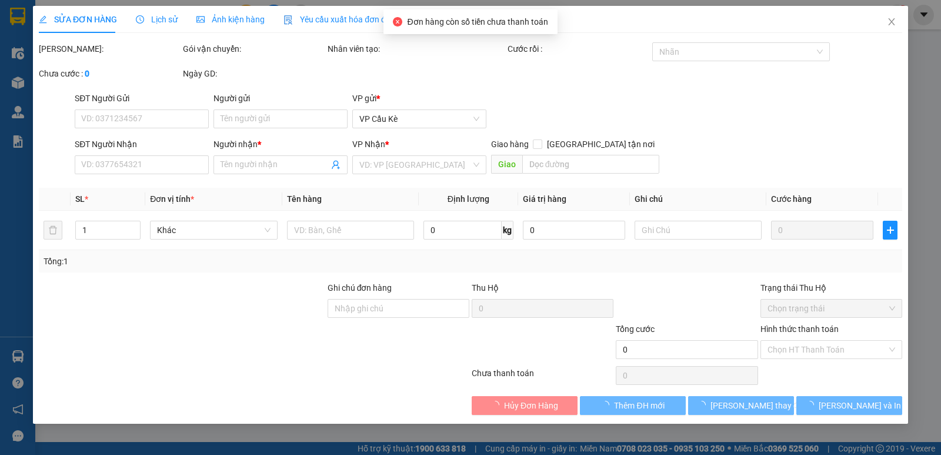
type input "0939514897"
type input "[PERSON_NAME]"
type input "60.000"
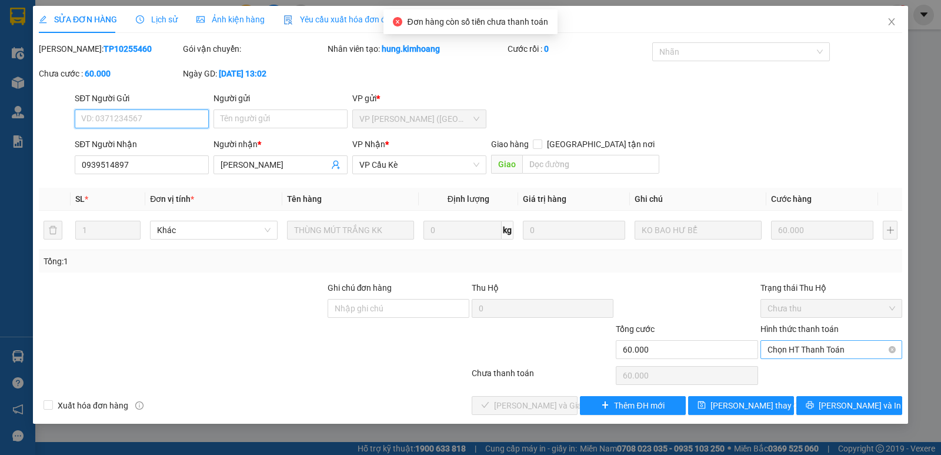
click at [810, 346] on span "Chọn HT Thanh Toán" at bounding box center [831, 350] width 128 height 18
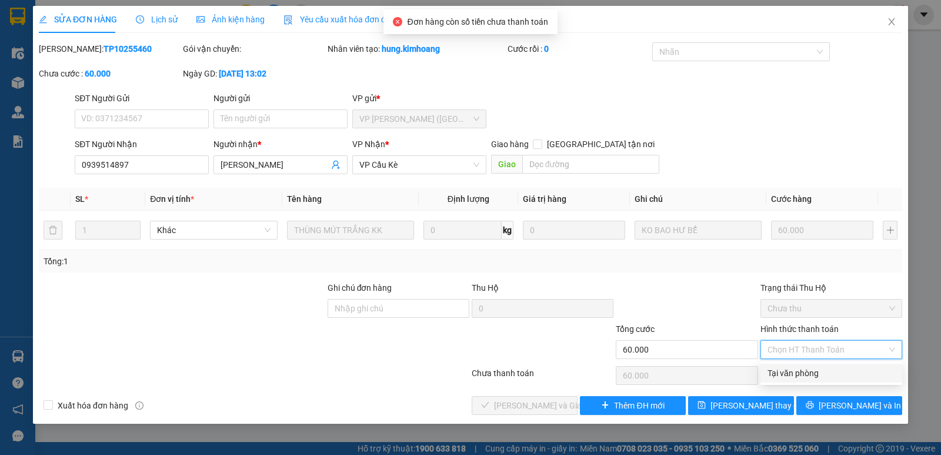
click at [810, 369] on div "Tại văn phòng" at bounding box center [831, 372] width 128 height 13
type input "0"
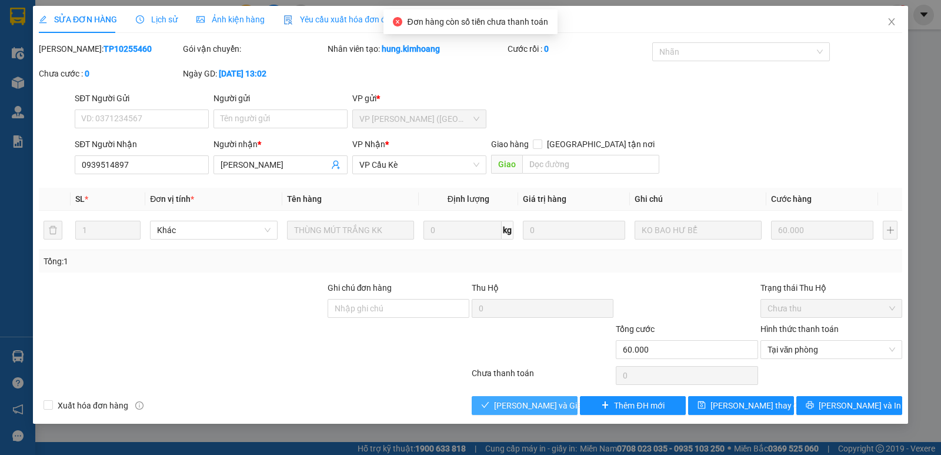
click at [521, 400] on span "[PERSON_NAME] và Giao hàng" at bounding box center [550, 405] width 113 height 13
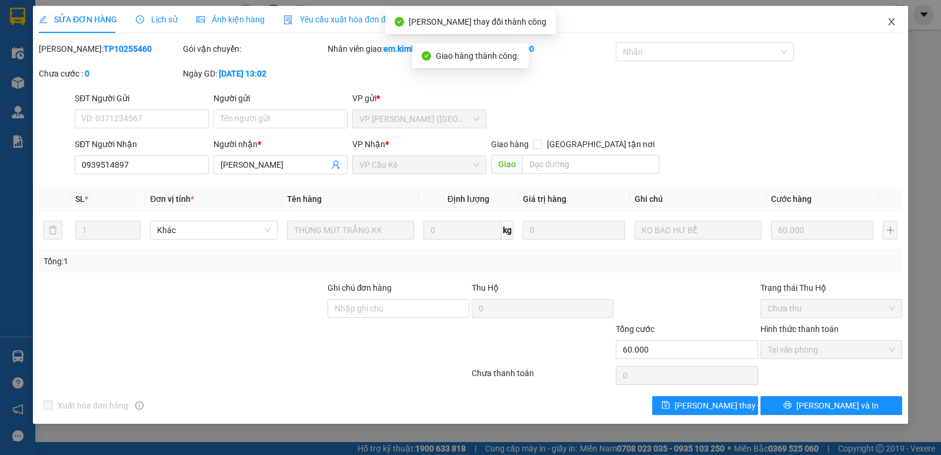
click at [894, 22] on icon "close" at bounding box center [891, 21] width 9 height 9
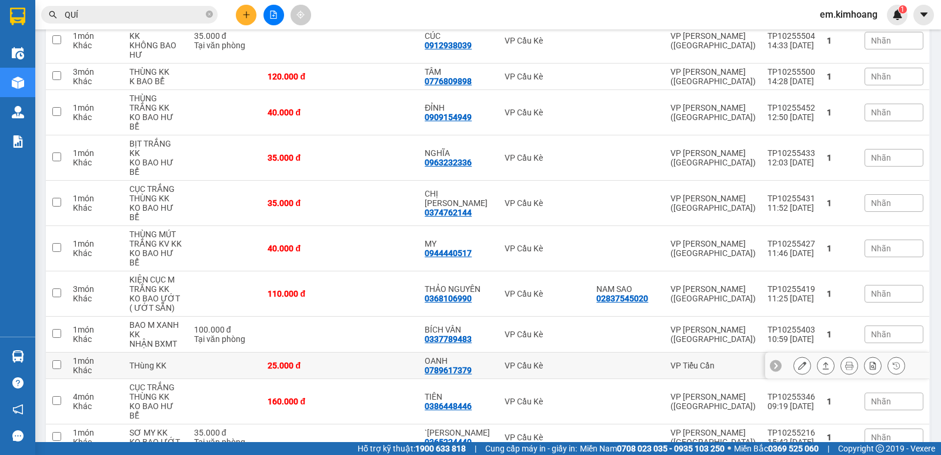
scroll to position [235, 0]
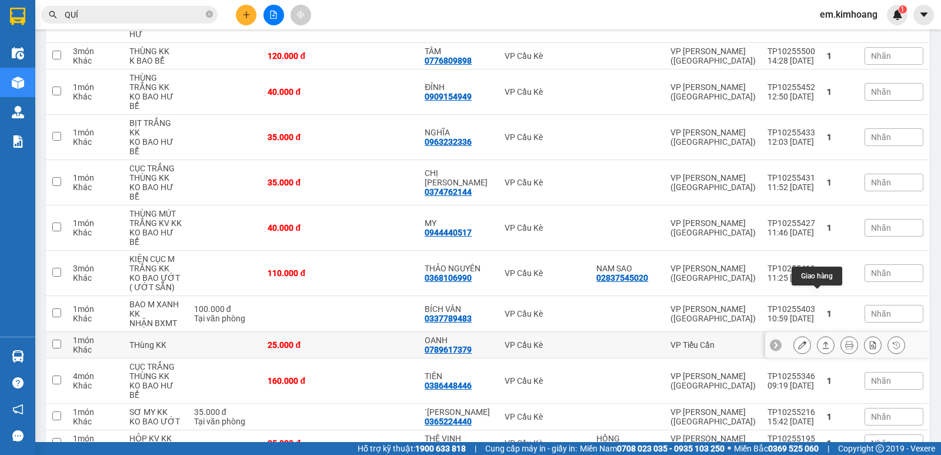
click at [817, 335] on button at bounding box center [825, 345] width 16 height 21
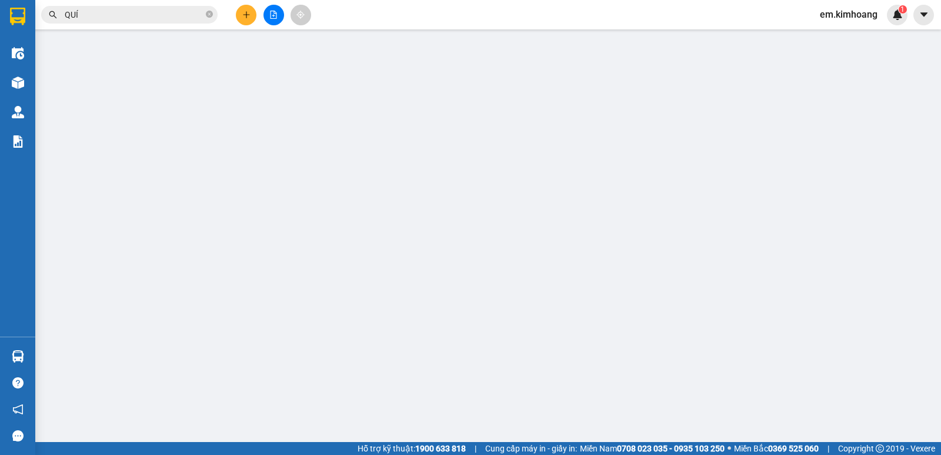
type input "0789617379"
type input "OANH"
type input "25.000"
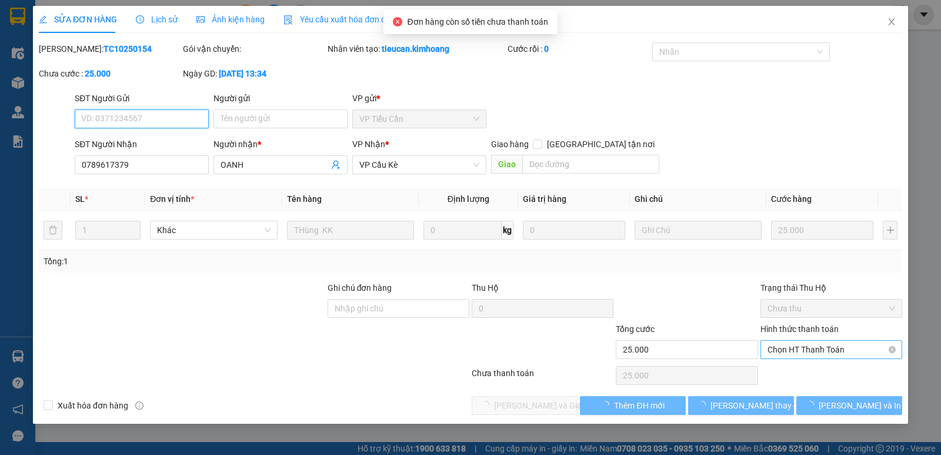
click at [815, 349] on span "Chọn HT Thanh Toán" at bounding box center [831, 350] width 128 height 18
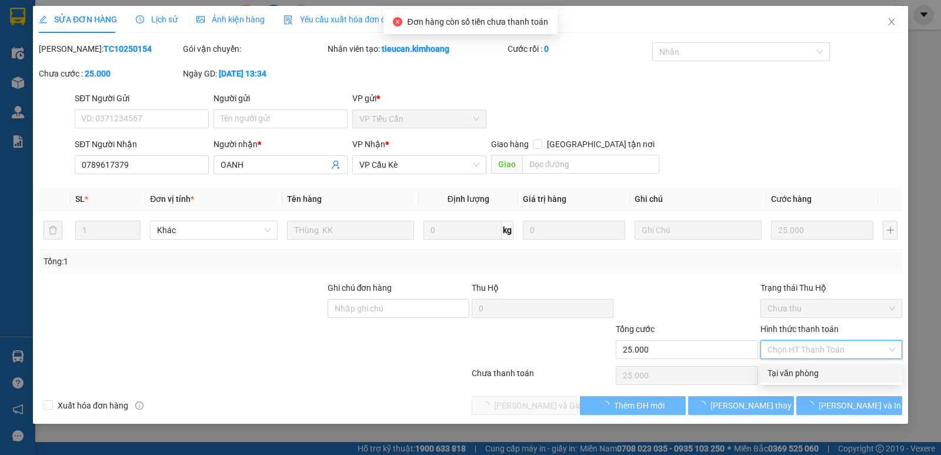
click at [813, 366] on div "Tại văn phòng" at bounding box center [831, 372] width 128 height 13
type input "0"
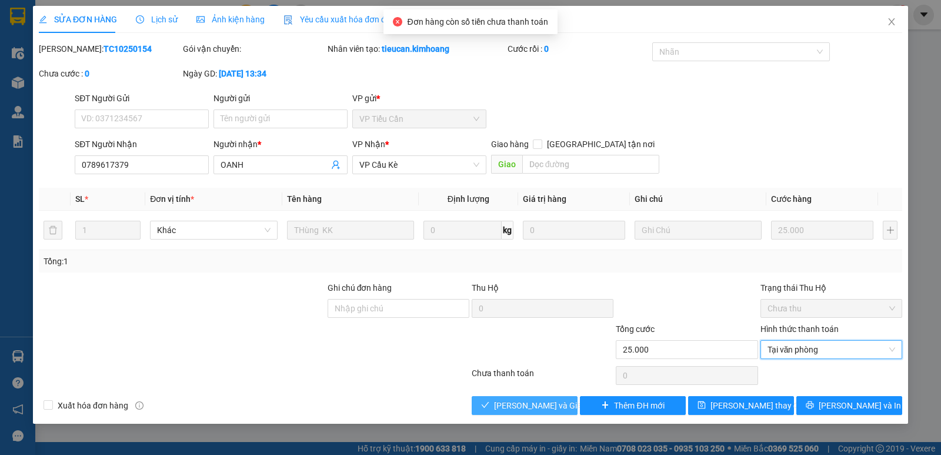
click at [569, 410] on button "[PERSON_NAME] và Giao hàng" at bounding box center [525, 405] width 106 height 19
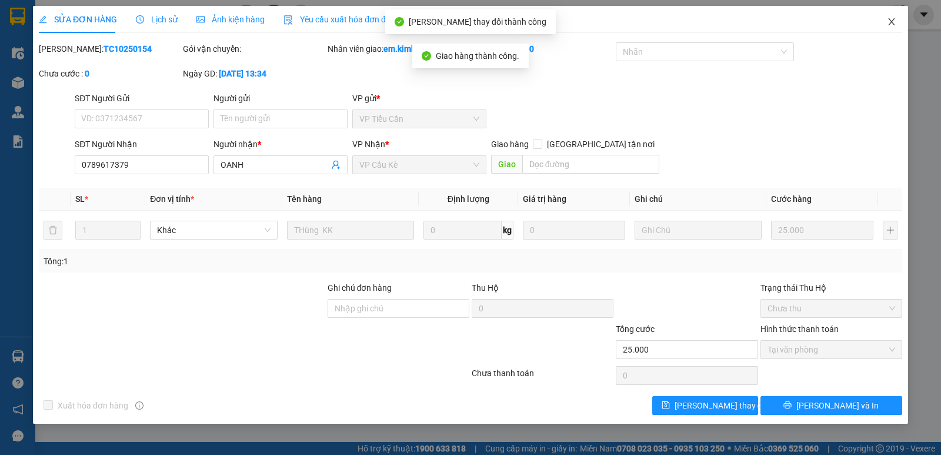
click at [897, 16] on span "Close" at bounding box center [891, 22] width 33 height 33
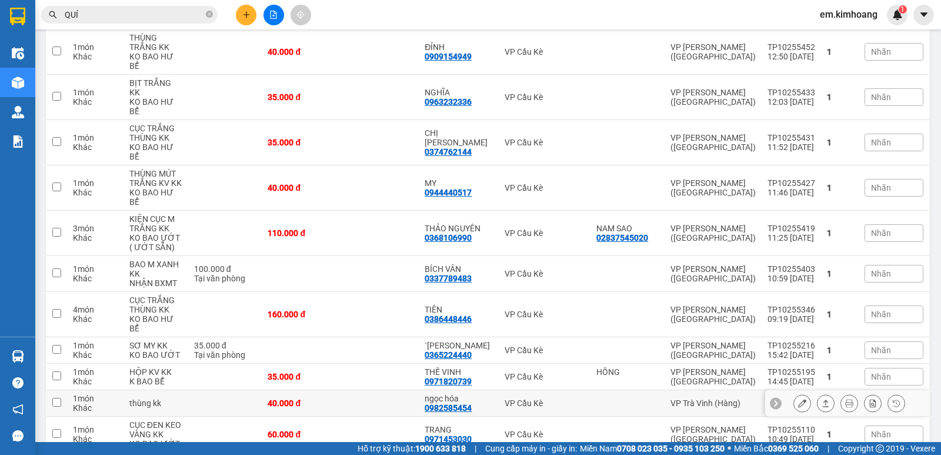
scroll to position [353, 0]
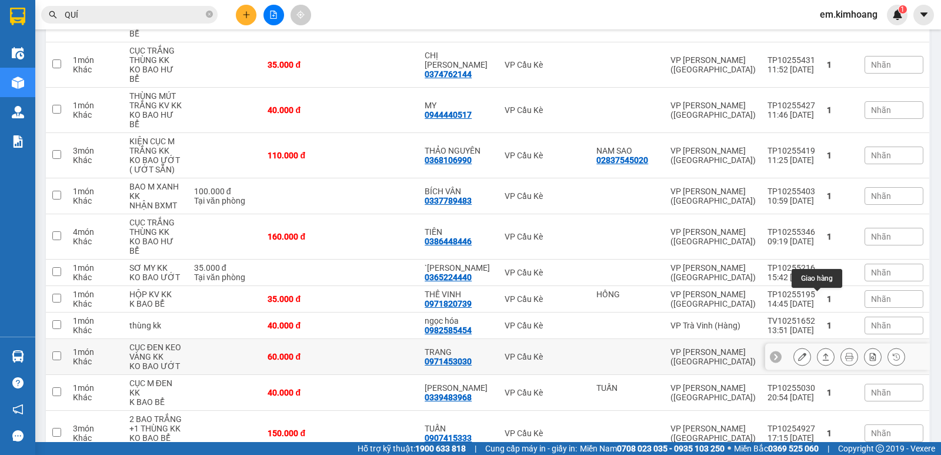
click at [823, 353] on icon at bounding box center [826, 356] width 6 height 7
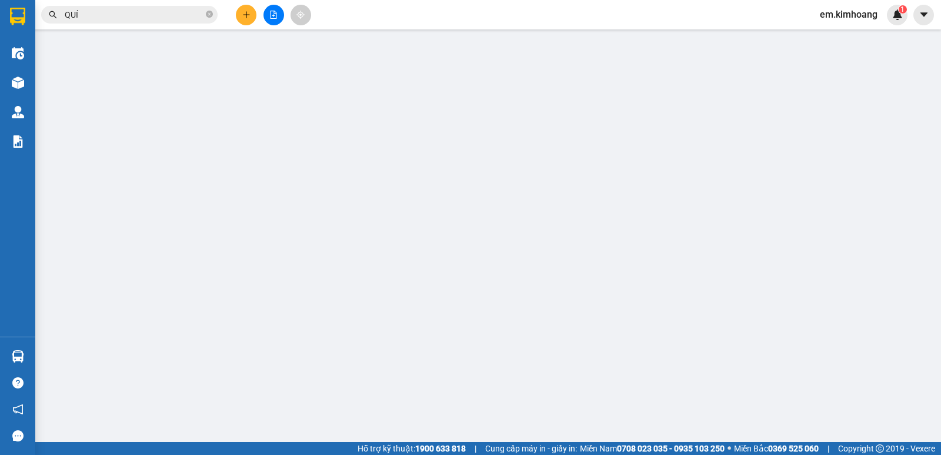
type input "0971453030"
type input "TRANG"
type input "60.000"
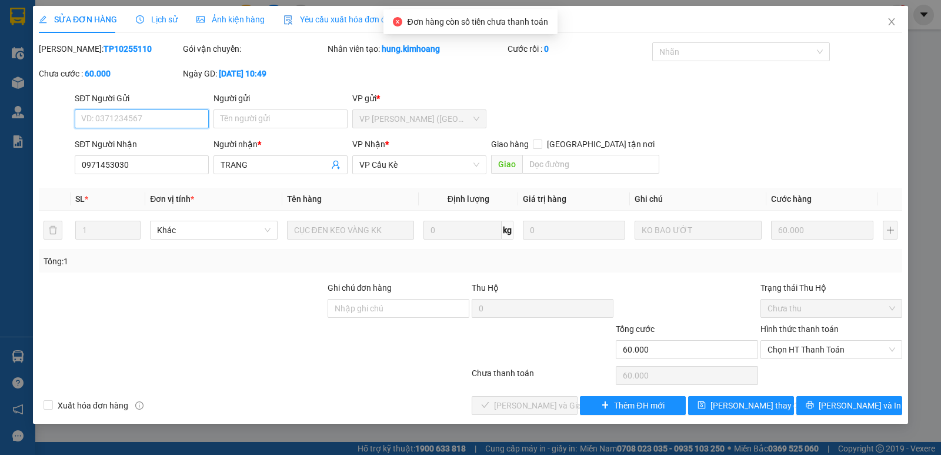
drag, startPoint x: 799, startPoint y: 351, endPoint x: 806, endPoint y: 394, distance: 43.4
click at [800, 351] on span "Chọn HT Thanh Toán" at bounding box center [831, 350] width 128 height 18
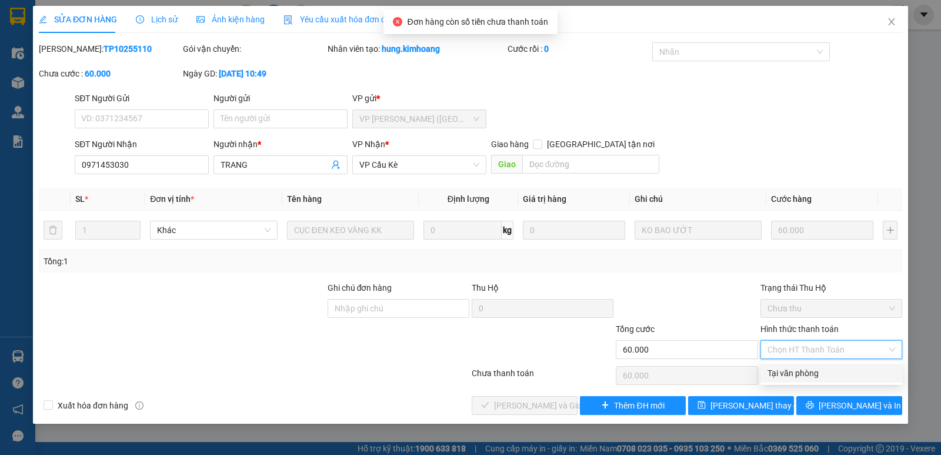
click at [812, 371] on div "Tại văn phòng" at bounding box center [831, 372] width 128 height 13
type input "0"
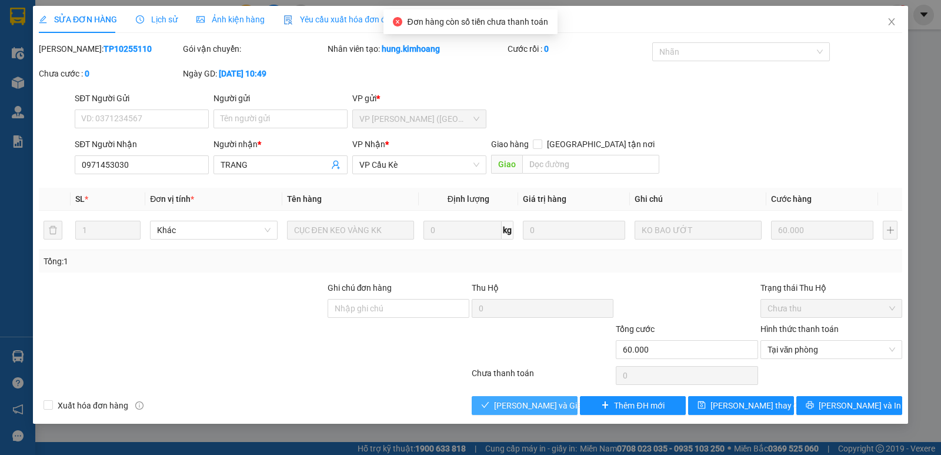
click at [512, 405] on span "[PERSON_NAME] và Giao hàng" at bounding box center [550, 405] width 113 height 13
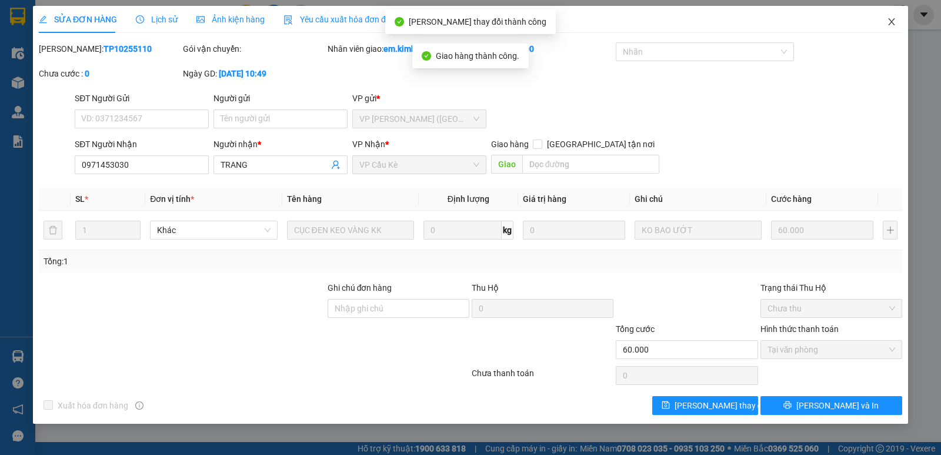
click at [891, 25] on icon "close" at bounding box center [891, 21] width 9 height 9
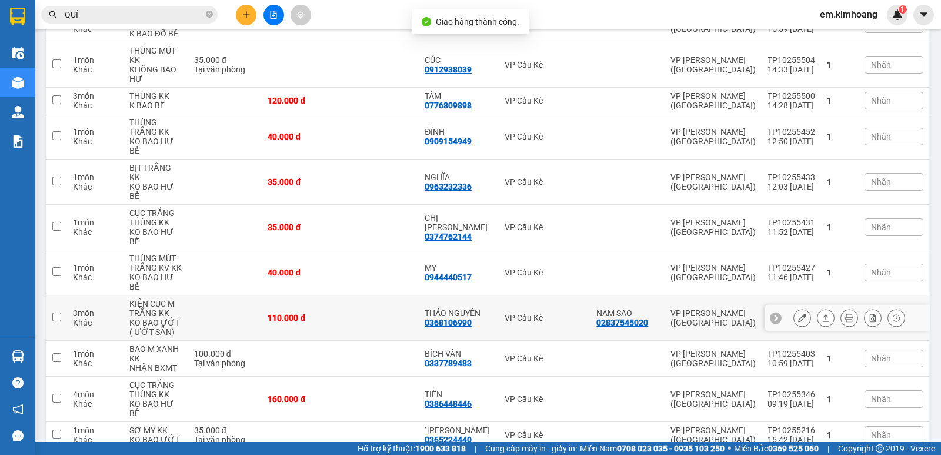
scroll to position [235, 0]
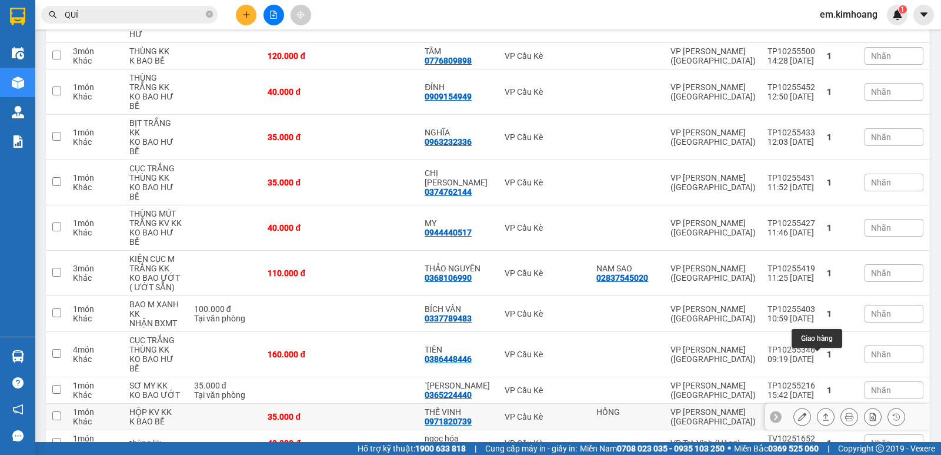
click at [823, 413] on icon at bounding box center [826, 416] width 6 height 7
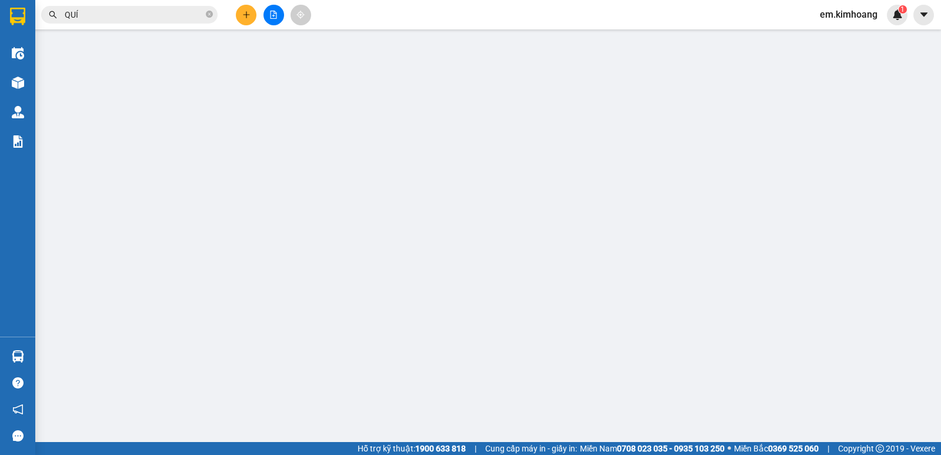
type input "HỒNG"
type input "0971820739"
type input "THẾ VINH"
type input "35.000"
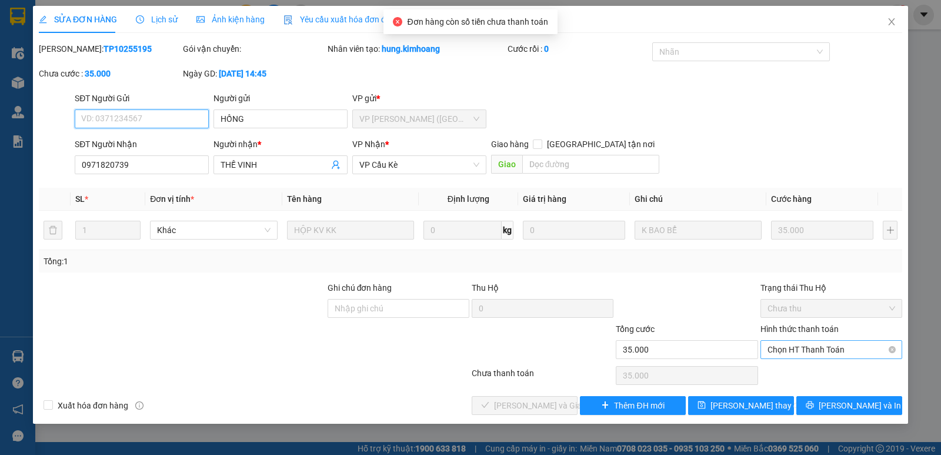
click at [825, 352] on span "Chọn HT Thanh Toán" at bounding box center [831, 350] width 128 height 18
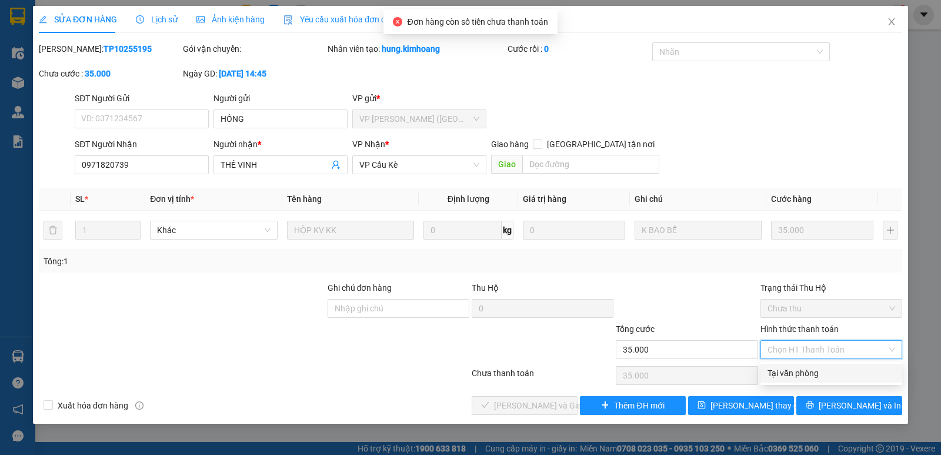
click at [830, 366] on div "Tại văn phòng" at bounding box center [831, 372] width 142 height 19
type input "0"
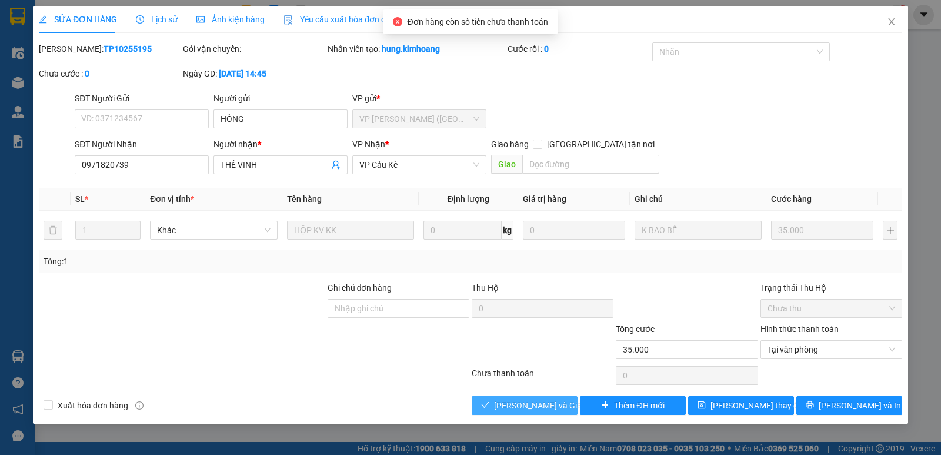
click at [560, 403] on span "[PERSON_NAME] và Giao hàng" at bounding box center [550, 405] width 113 height 13
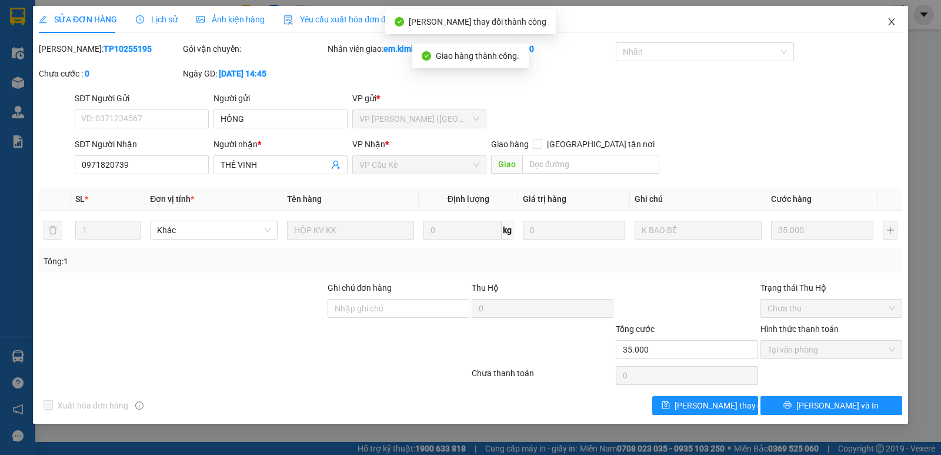
click at [896, 21] on span "Close" at bounding box center [891, 22] width 33 height 33
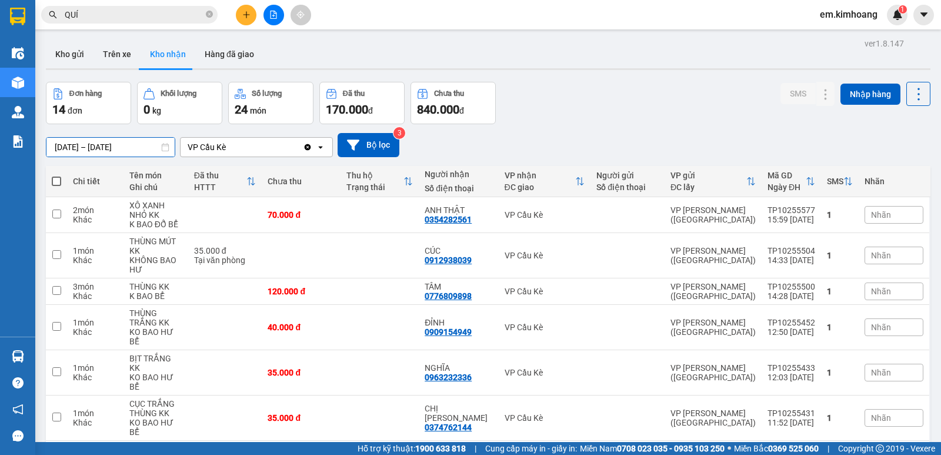
click at [148, 149] on input "[DATE] – [DATE]" at bounding box center [110, 147] width 128 height 19
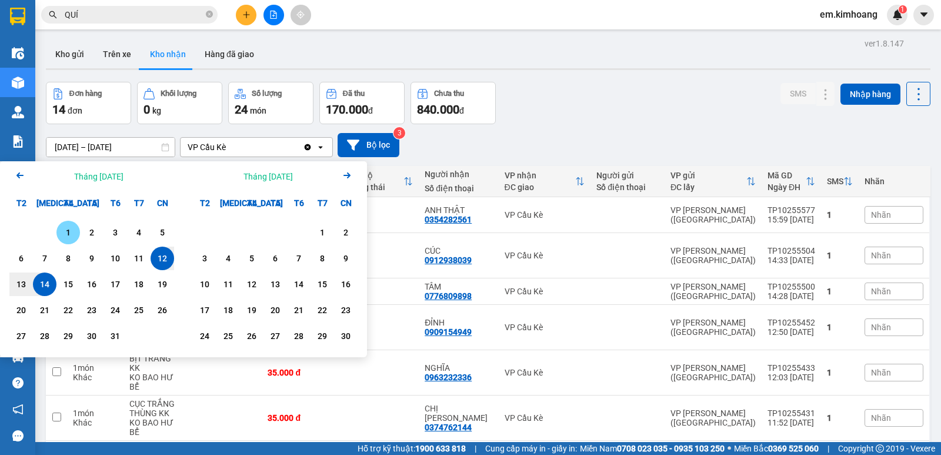
click at [66, 235] on div "1" at bounding box center [68, 232] width 16 height 14
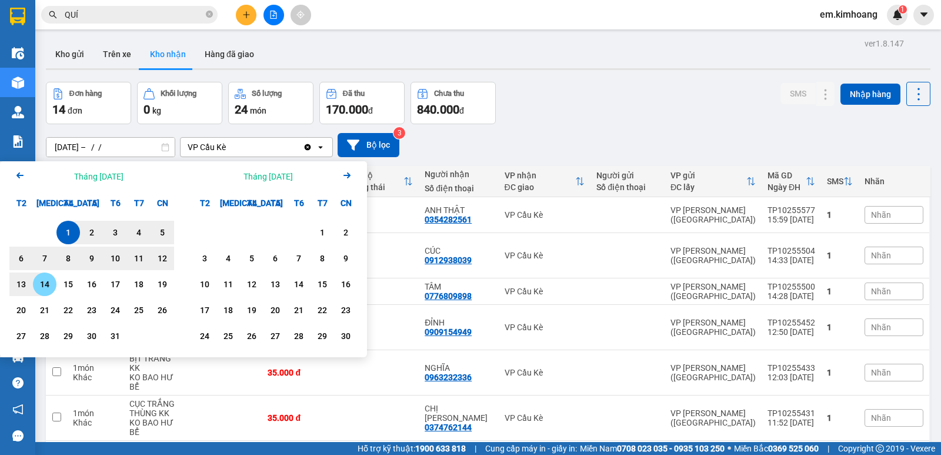
click at [42, 283] on div "14" at bounding box center [44, 284] width 16 height 14
type input "[DATE] – [DATE]"
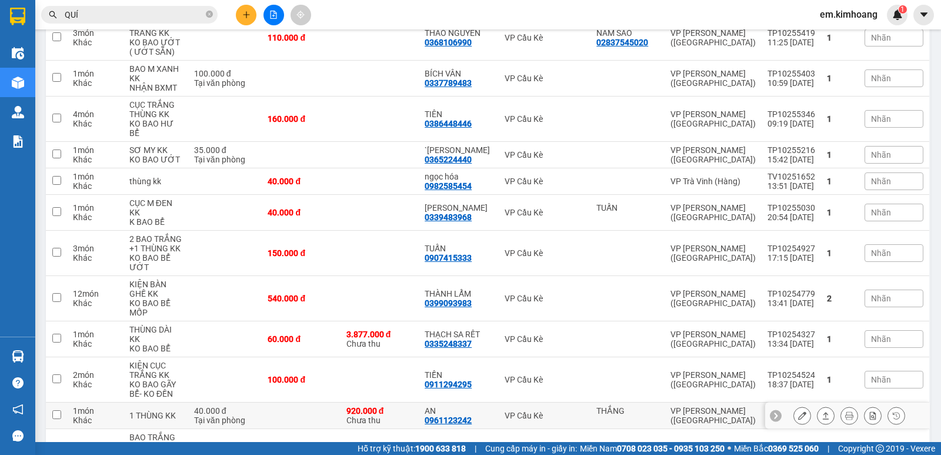
scroll to position [485, 0]
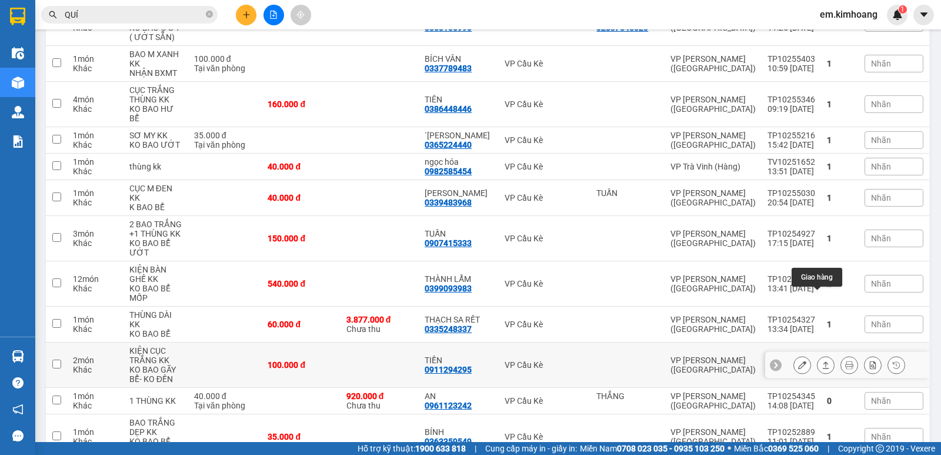
click at [821, 355] on button at bounding box center [825, 365] width 16 height 21
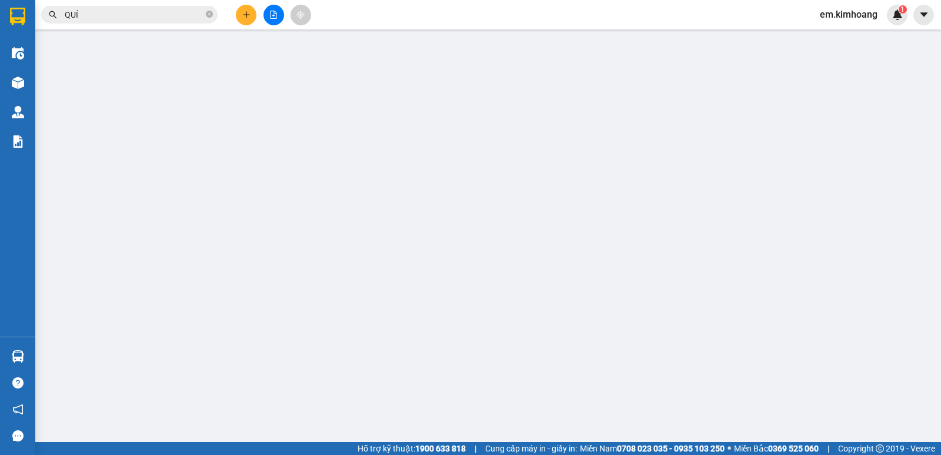
type input "0911294295"
type input "TIỀN"
type input "100.000"
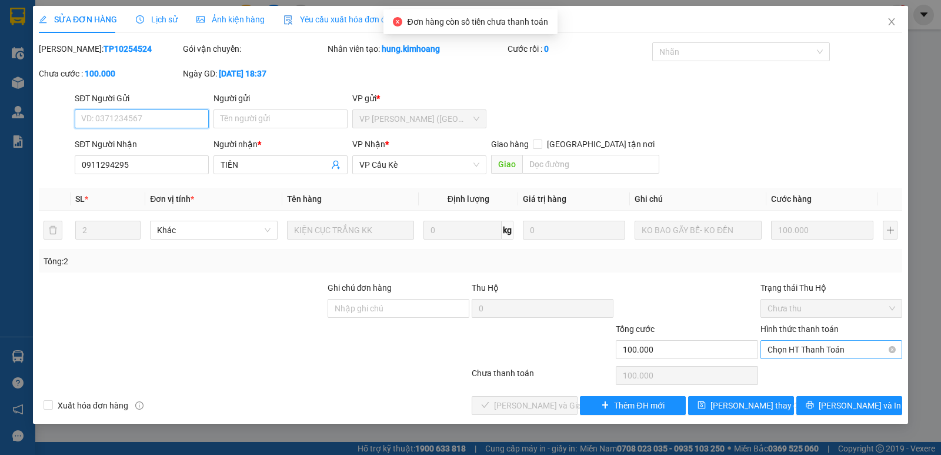
click at [799, 353] on span "Chọn HT Thanh Toán" at bounding box center [831, 350] width 128 height 18
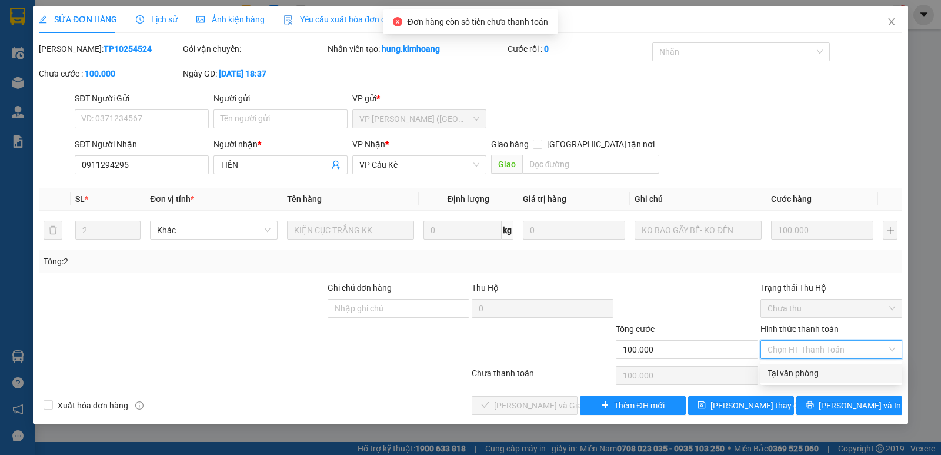
click at [795, 377] on div "Tại văn phòng" at bounding box center [831, 372] width 128 height 13
type input "0"
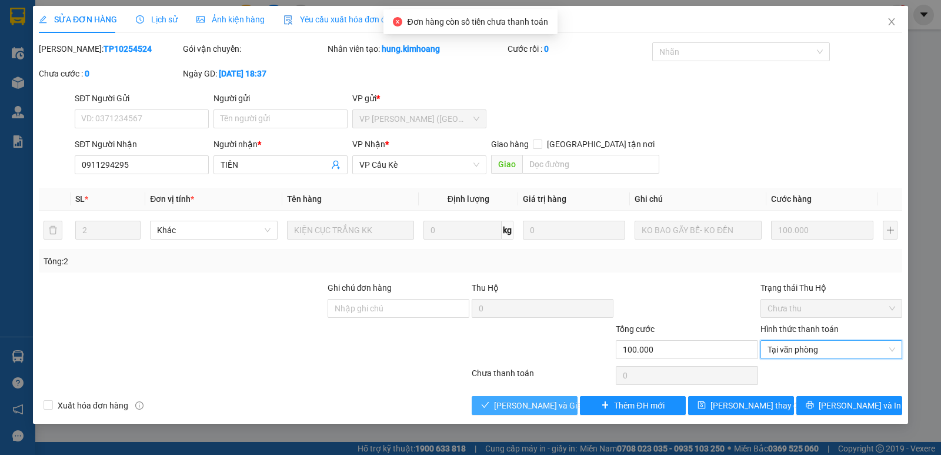
click at [565, 399] on button "[PERSON_NAME] và Giao hàng" at bounding box center [525, 405] width 106 height 19
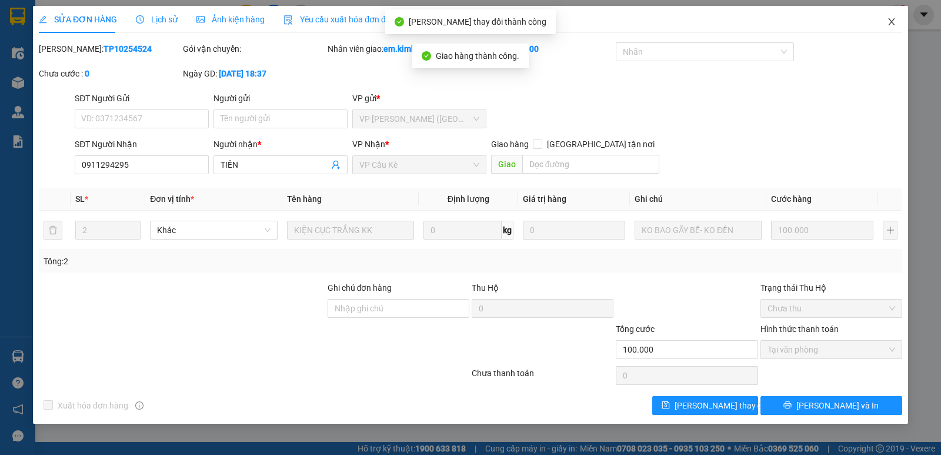
click at [892, 24] on icon "close" at bounding box center [891, 21] width 6 height 7
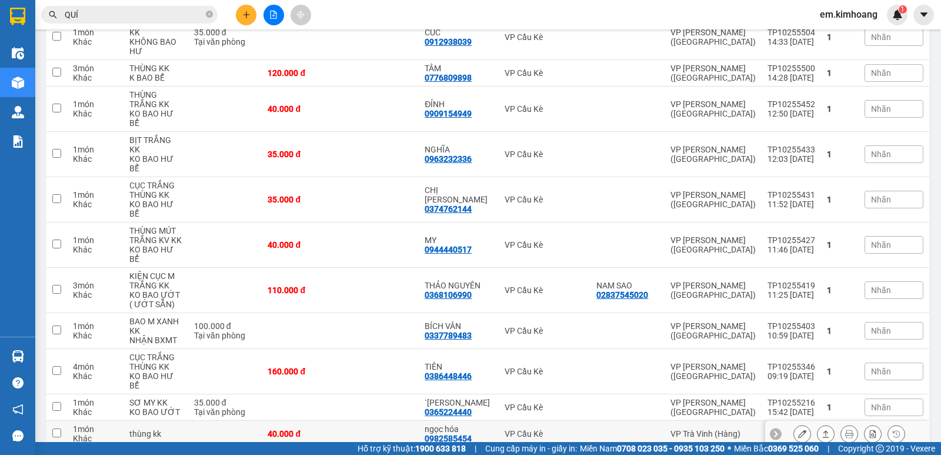
scroll to position [235, 0]
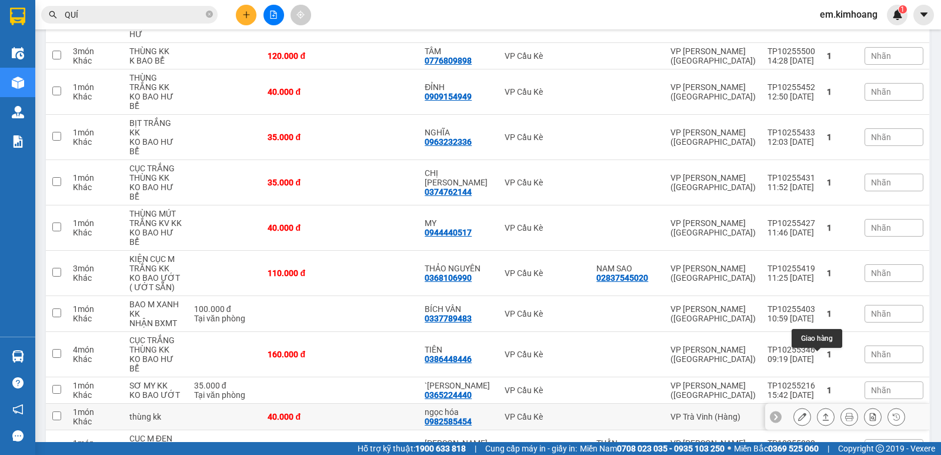
click at [823, 413] on icon at bounding box center [826, 416] width 6 height 7
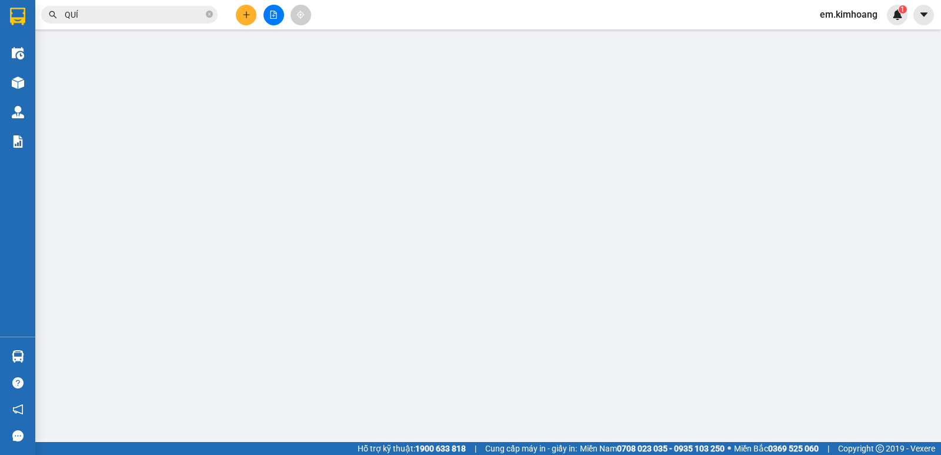
type input "0982585454"
type input "ngọc hóa"
type input "40.000"
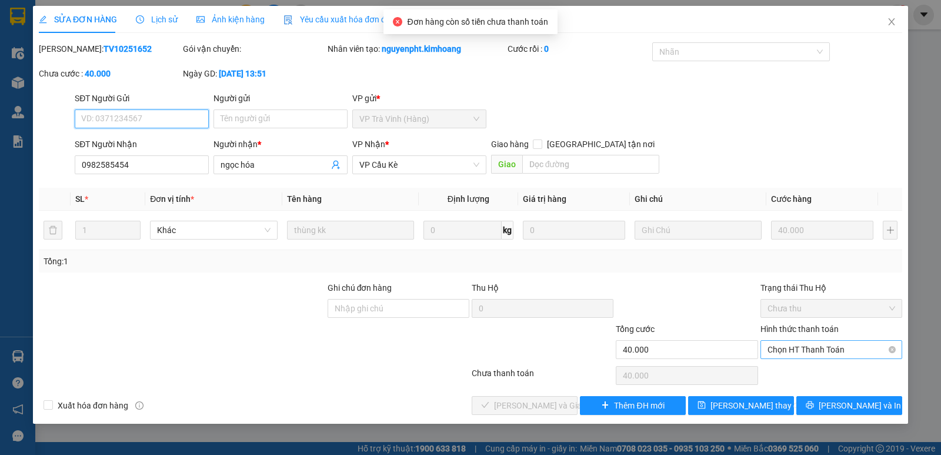
click at [829, 352] on span "Chọn HT Thanh Toán" at bounding box center [831, 350] width 128 height 18
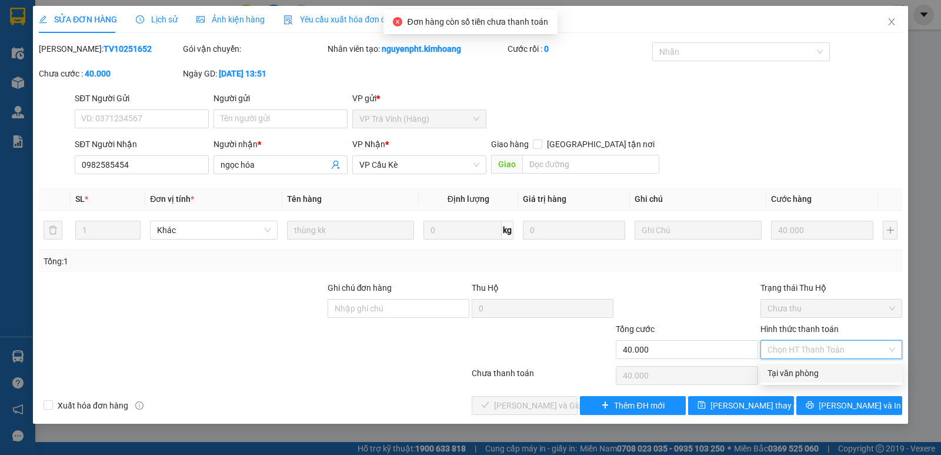
click at [836, 381] on div "Tại văn phòng" at bounding box center [831, 372] width 142 height 19
type input "0"
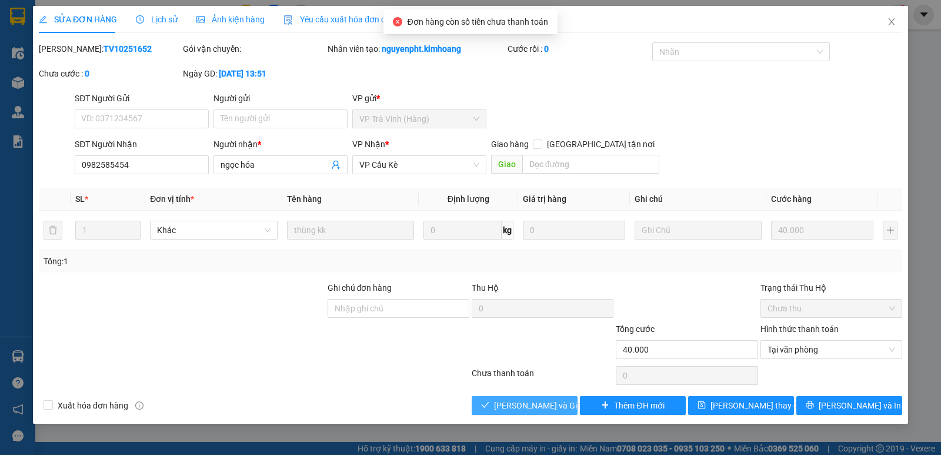
click at [536, 399] on span "[PERSON_NAME] và Giao hàng" at bounding box center [550, 405] width 113 height 13
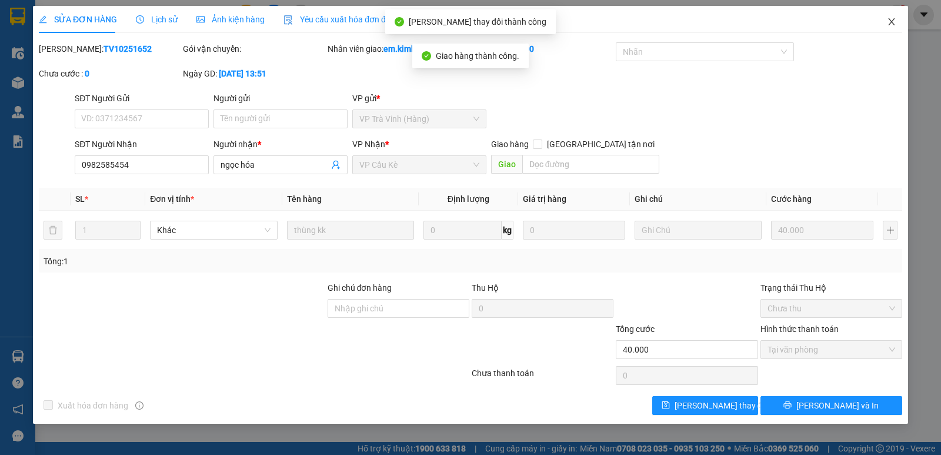
click at [892, 21] on icon "close" at bounding box center [891, 21] width 6 height 7
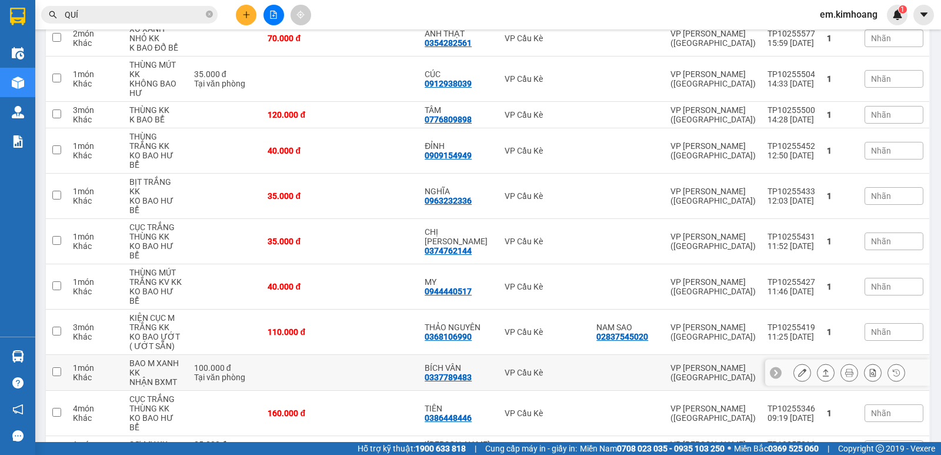
scroll to position [118, 0]
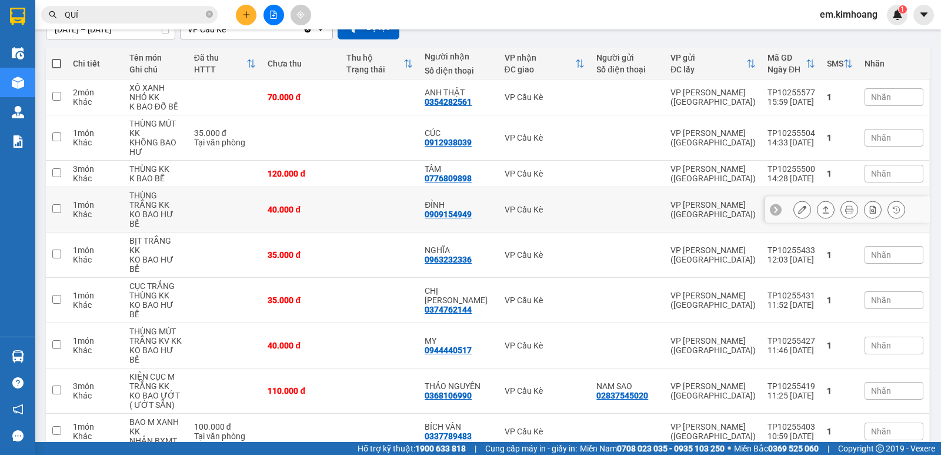
click at [543, 193] on td "VP Cầu Kè" at bounding box center [545, 209] width 92 height 45
checkbox input "true"
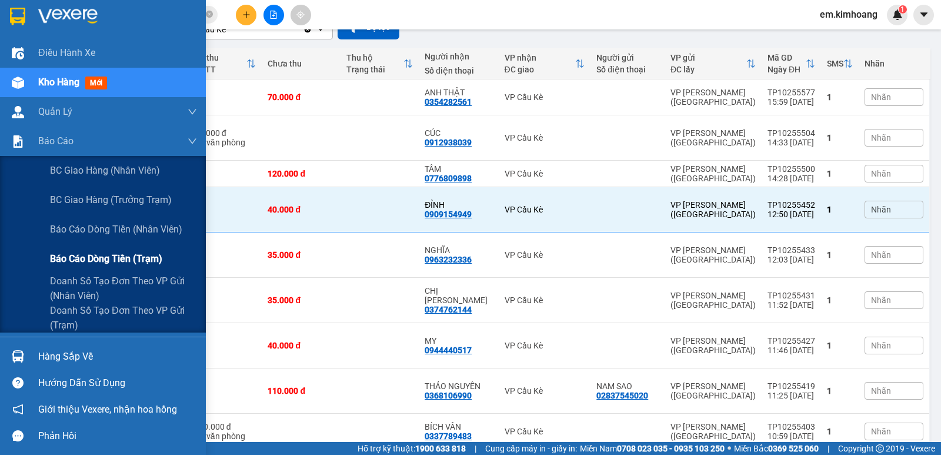
click at [119, 251] on span "Báo cáo dòng tiền (trạm)" at bounding box center [106, 258] width 112 height 15
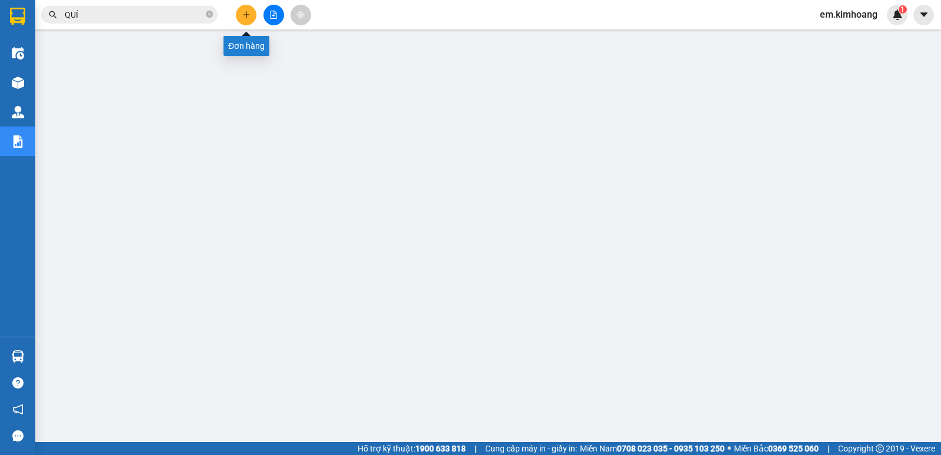
click at [242, 20] on button at bounding box center [246, 15] width 21 height 21
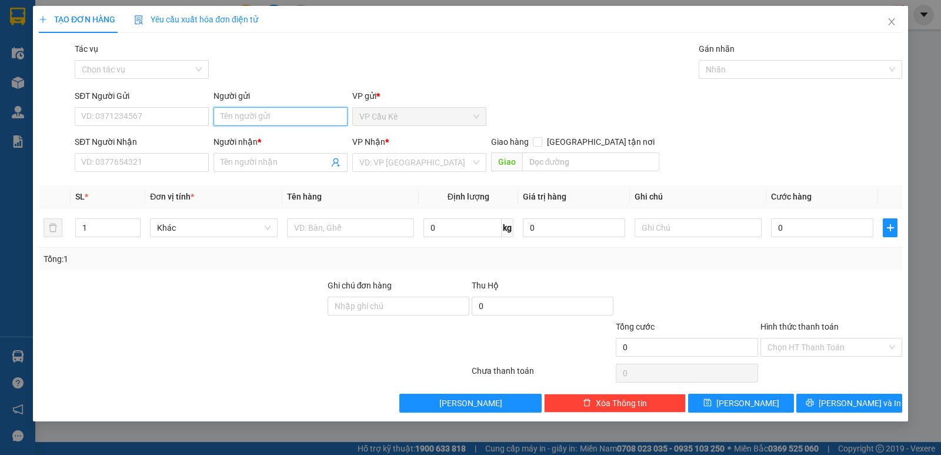
click at [333, 116] on input "Người gửi" at bounding box center [280, 116] width 134 height 19
type input "BS TRUYỀN"
click at [190, 165] on input "SĐT Người Nhận" at bounding box center [142, 162] width 134 height 19
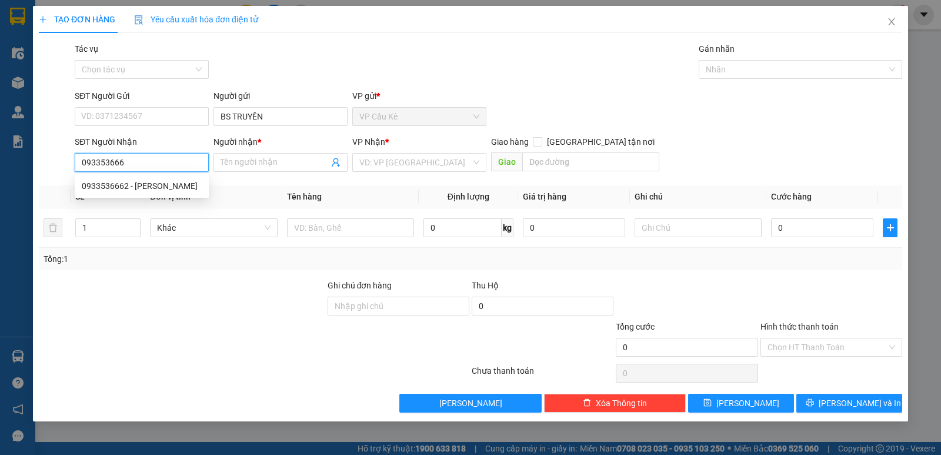
type input "0933536662"
click at [188, 184] on div "0933536662 - [PERSON_NAME]" at bounding box center [142, 185] width 120 height 13
type input "[PERSON_NAME]"
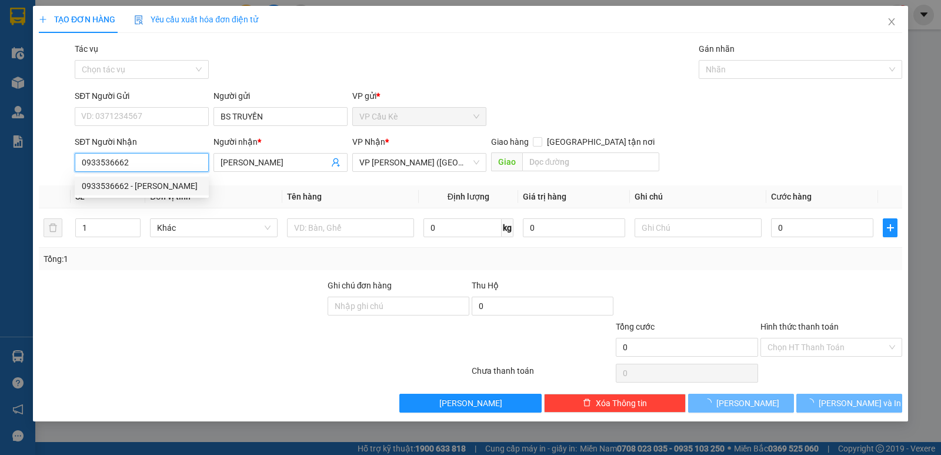
type input "35.000"
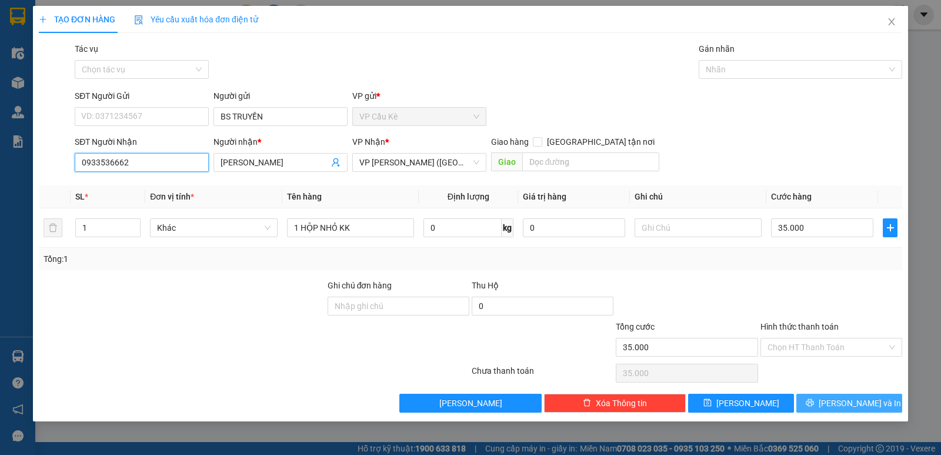
type input "0933536662"
click at [853, 401] on span "[PERSON_NAME] và In" at bounding box center [860, 402] width 82 height 13
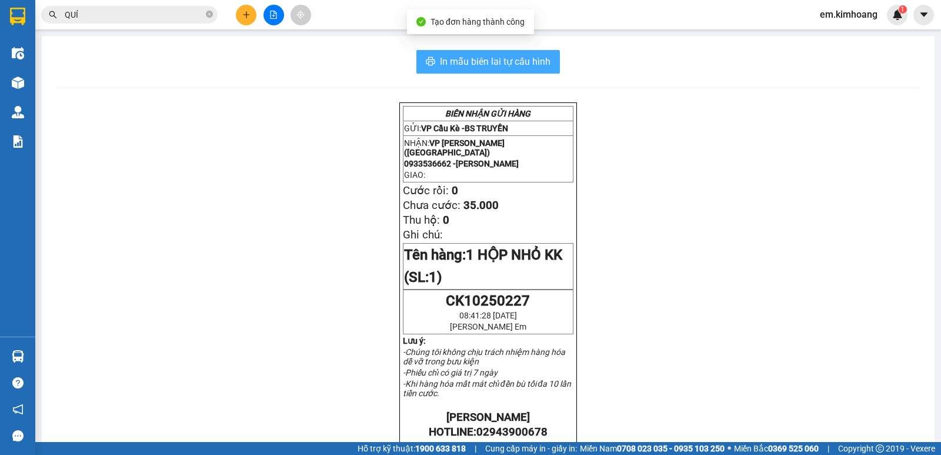
click at [499, 65] on span "In mẫu biên lai tự cấu hình" at bounding box center [495, 61] width 111 height 15
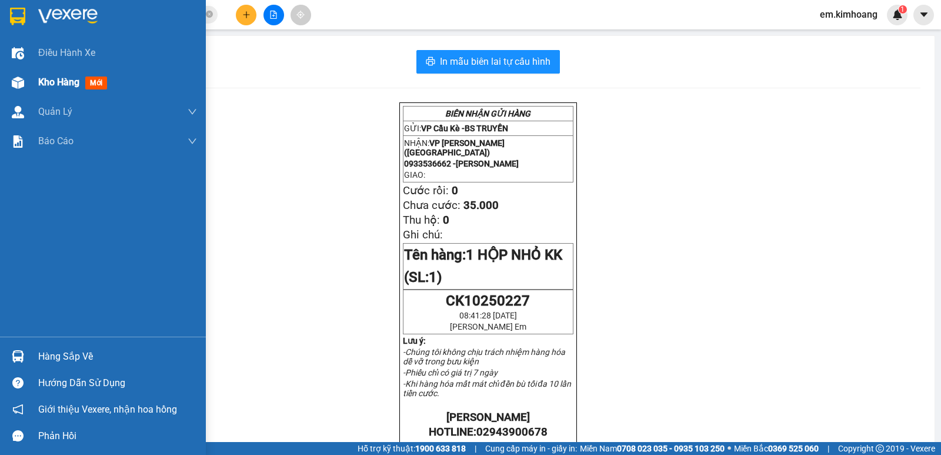
click at [71, 84] on span "Kho hàng" at bounding box center [58, 81] width 41 height 11
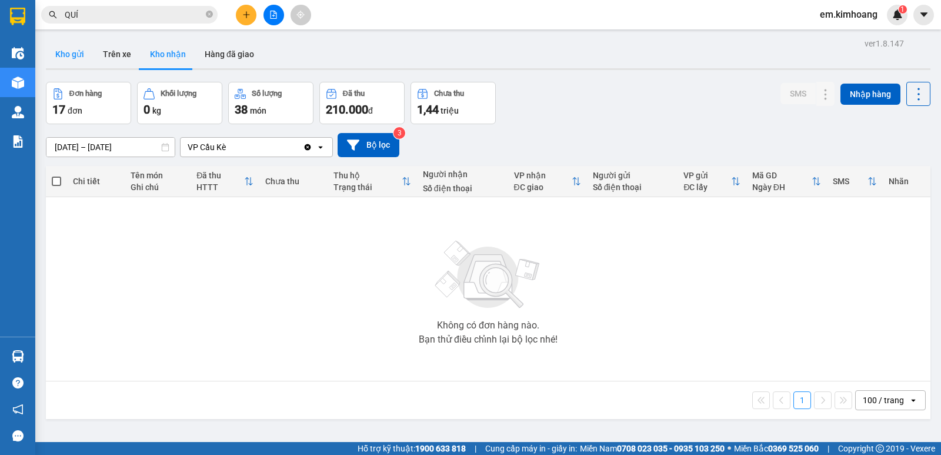
click at [83, 54] on button "Kho gửi" at bounding box center [70, 54] width 48 height 28
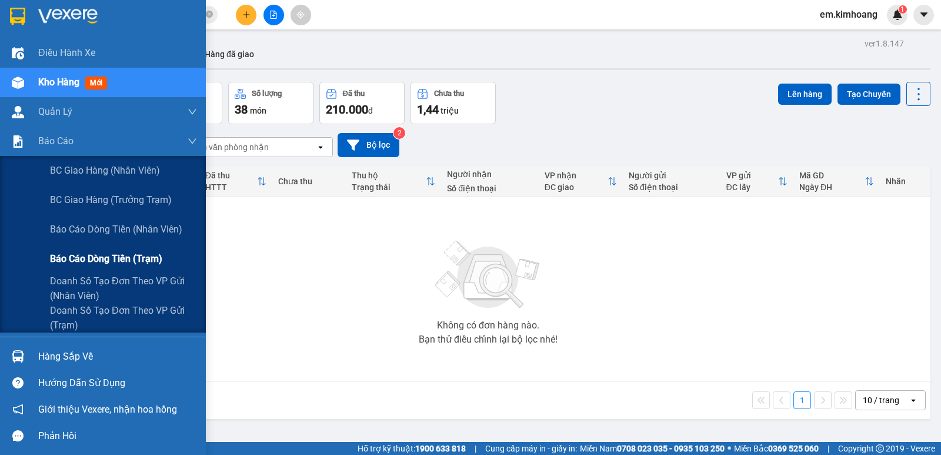
click at [79, 256] on span "Báo cáo dòng tiền (trạm)" at bounding box center [106, 258] width 112 height 15
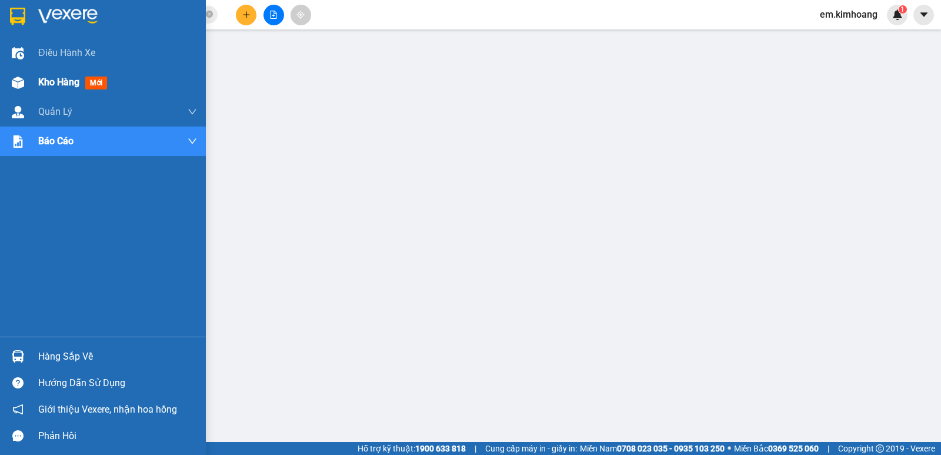
click at [23, 78] on img at bounding box center [18, 82] width 12 height 12
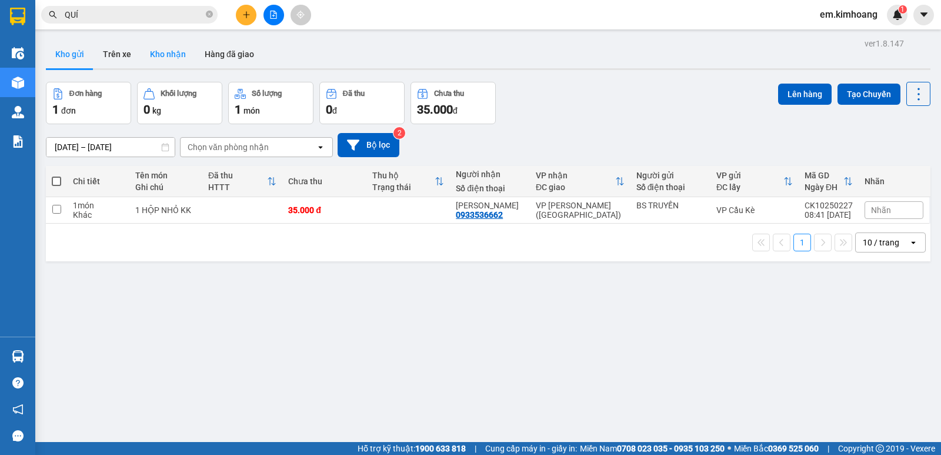
click at [164, 48] on button "Kho nhận" at bounding box center [168, 54] width 55 height 28
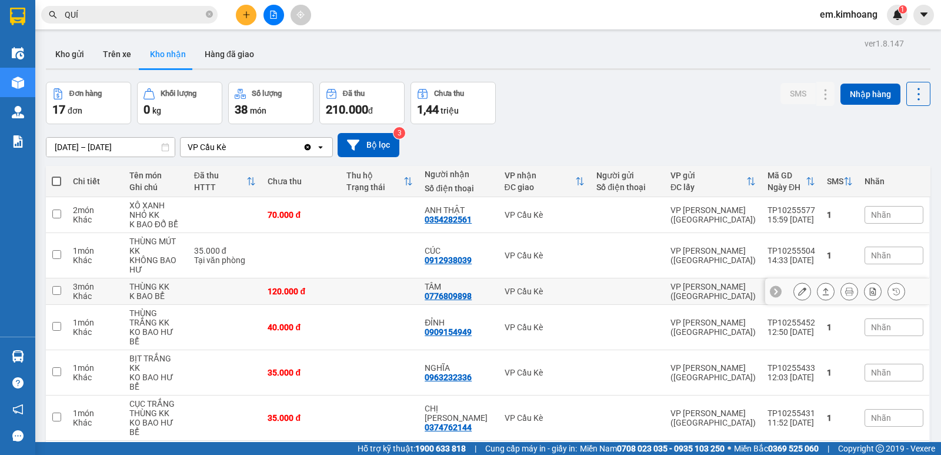
click at [822, 289] on icon at bounding box center [826, 291] width 8 height 8
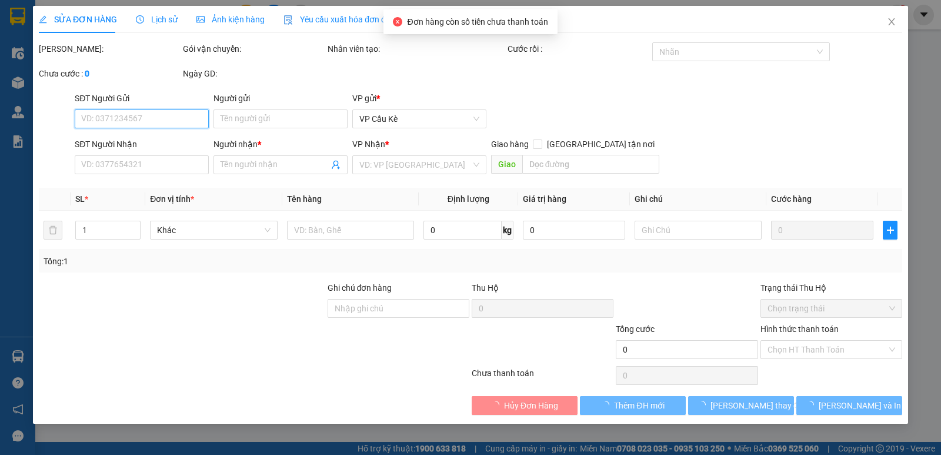
type input "0776809898"
type input "TÂM"
type input "120.000"
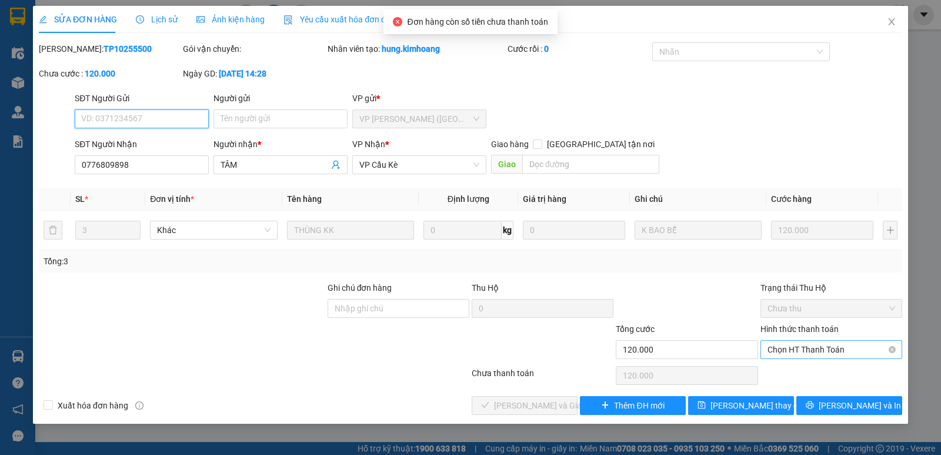
click at [824, 352] on span "Chọn HT Thanh Toán" at bounding box center [831, 350] width 128 height 18
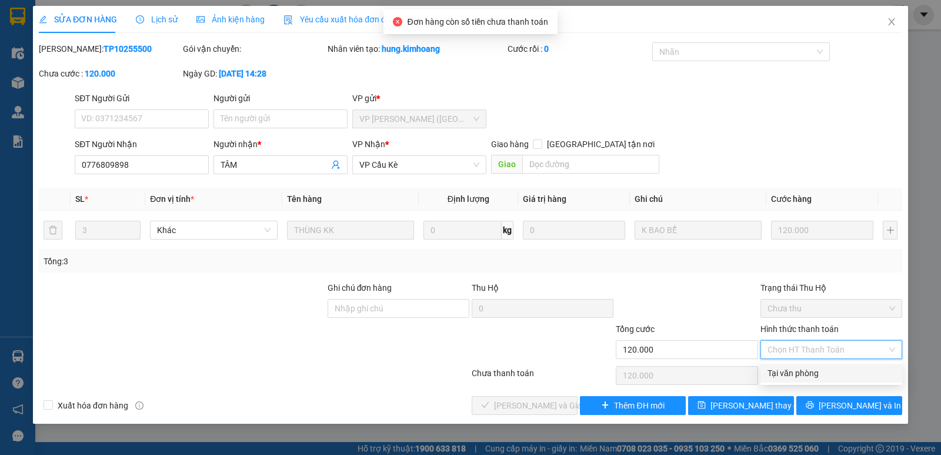
click at [830, 372] on div "Tại văn phòng" at bounding box center [831, 372] width 128 height 13
type input "0"
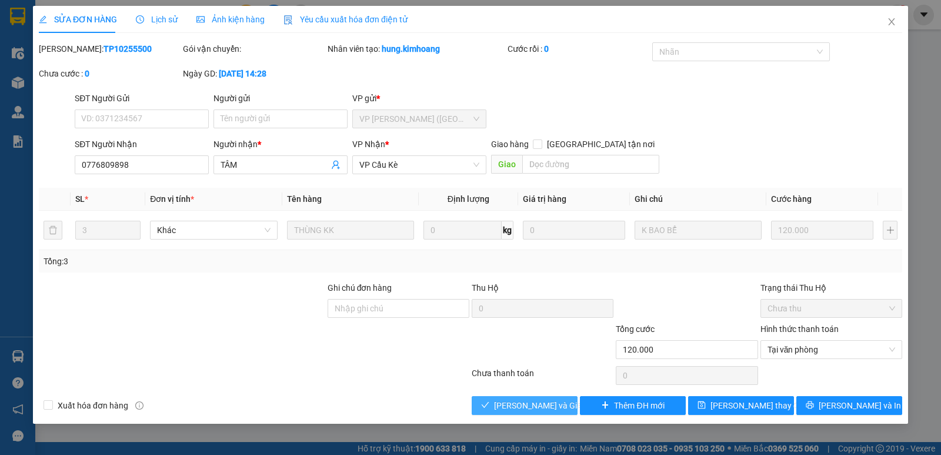
click at [539, 408] on span "[PERSON_NAME] và Giao hàng" at bounding box center [550, 405] width 113 height 13
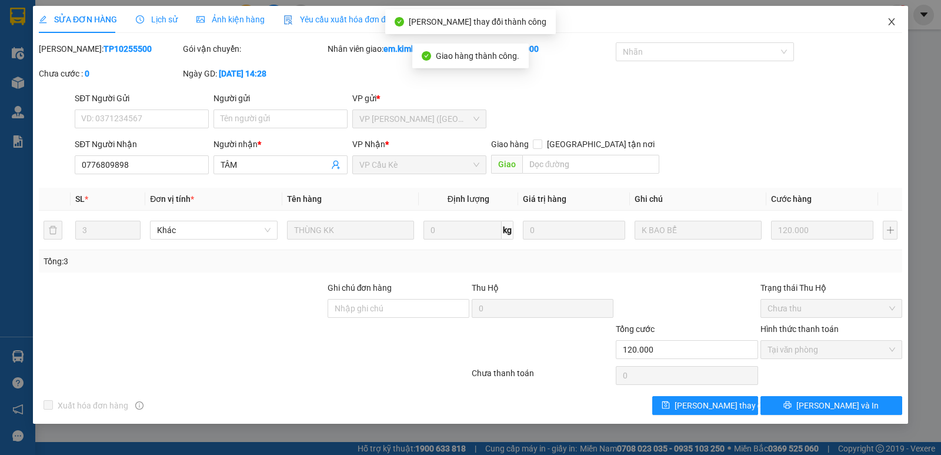
click at [894, 23] on icon "close" at bounding box center [891, 21] width 9 height 9
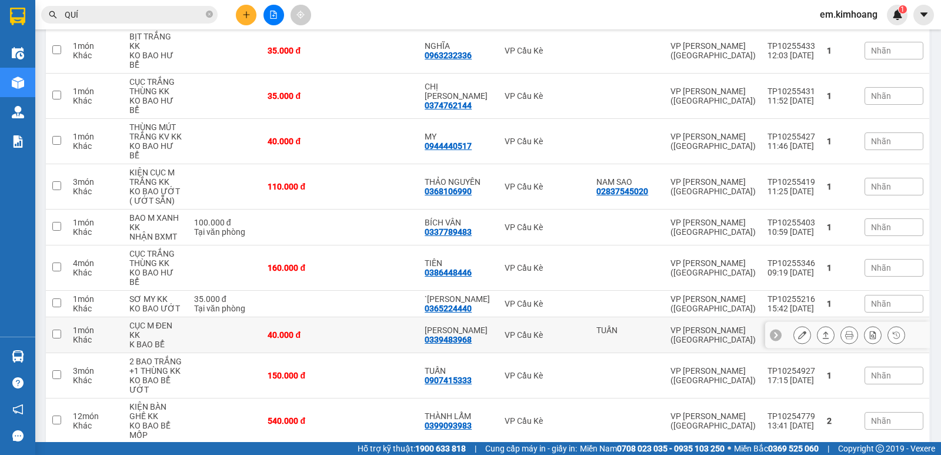
scroll to position [353, 0]
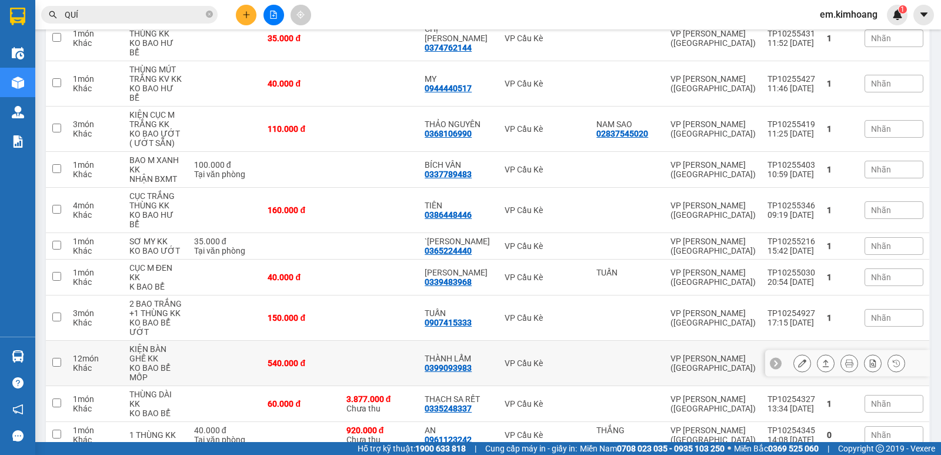
click at [822, 359] on icon at bounding box center [826, 363] width 8 height 8
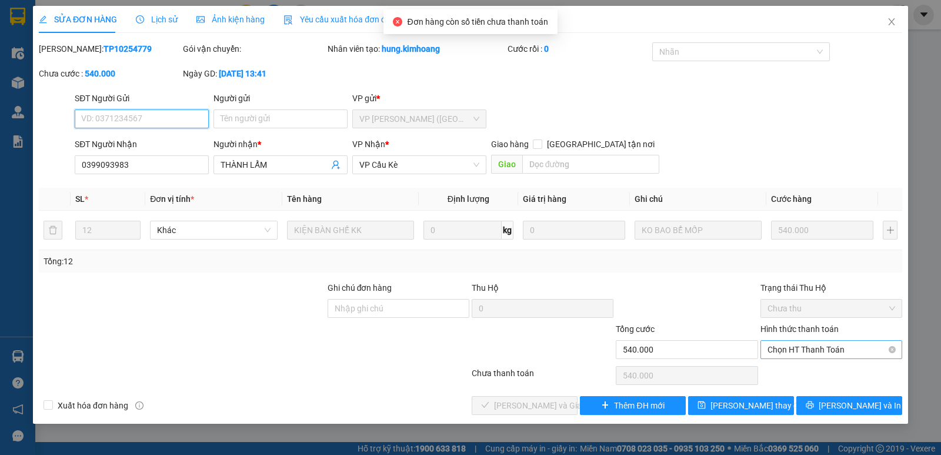
click at [812, 349] on span "Chọn HT Thanh Toán" at bounding box center [831, 350] width 128 height 18
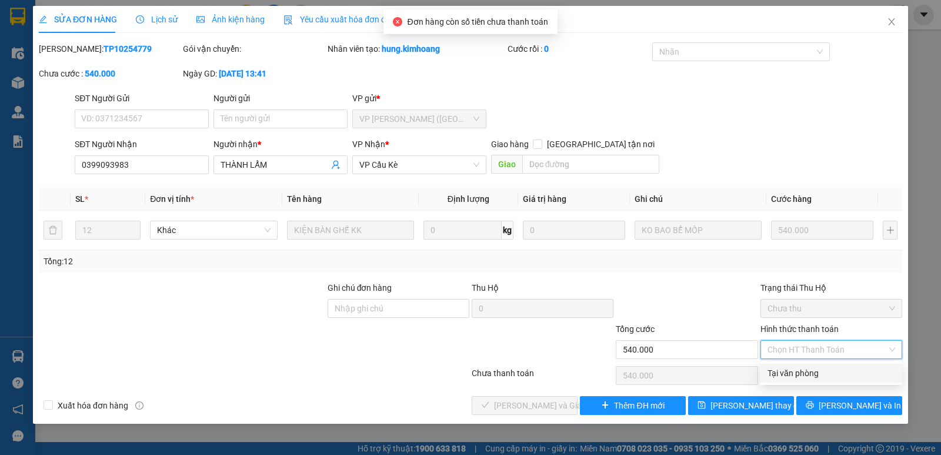
click at [816, 370] on div "Tại văn phòng" at bounding box center [831, 372] width 128 height 13
type input "0"
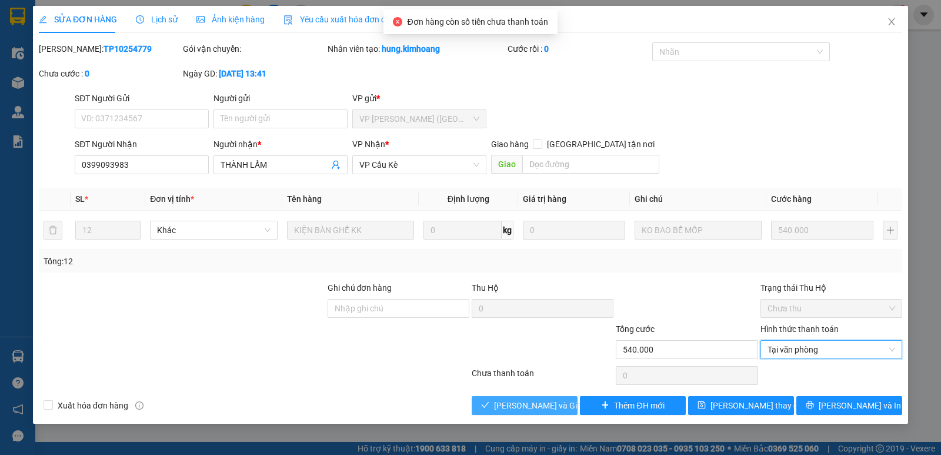
click at [559, 402] on span "[PERSON_NAME] và Giao hàng" at bounding box center [550, 405] width 113 height 13
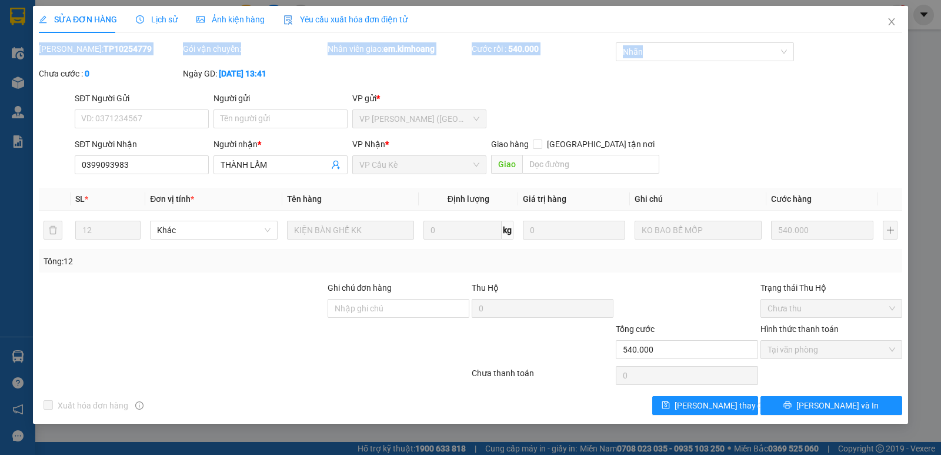
click at [0, 74] on div "SỬA ĐƠN HÀNG Lịch sử Ảnh kiện hàng Yêu cầu xuất hóa đơn điện tử Total Paid Fee …" at bounding box center [470, 227] width 941 height 455
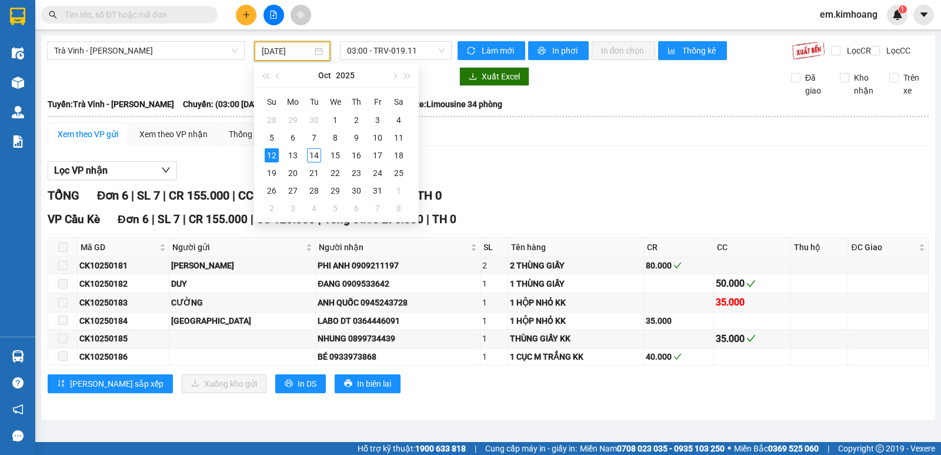
click at [296, 49] on input "12/10/2025" at bounding box center [287, 51] width 51 height 13
click at [314, 148] on div "14" at bounding box center [314, 155] width 14 height 14
type input "[DATE]"
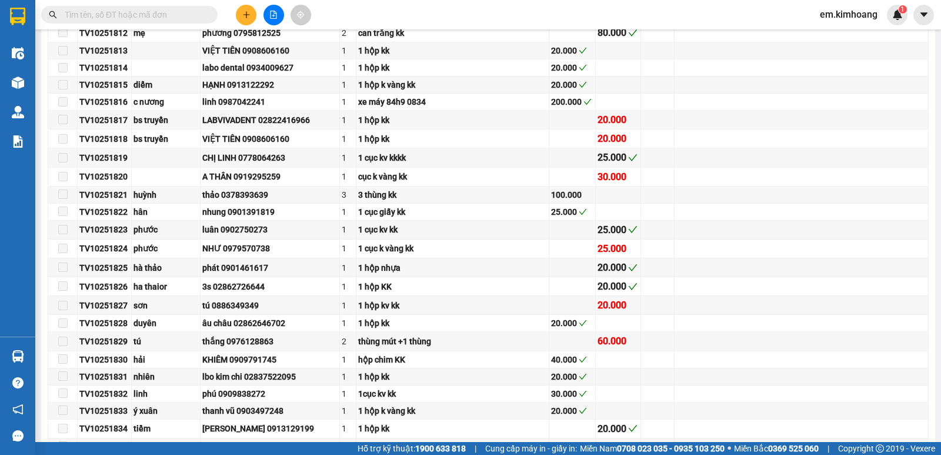
scroll to position [633, 0]
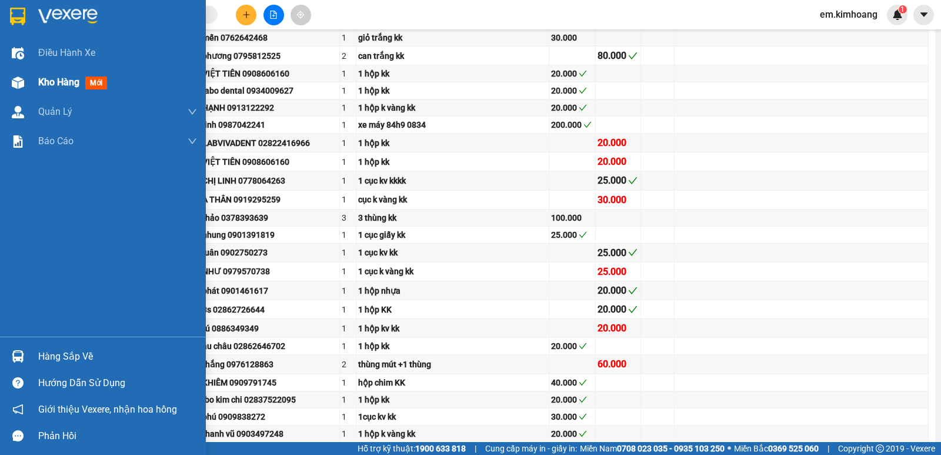
click at [59, 82] on span "Kho hàng" at bounding box center [58, 81] width 41 height 11
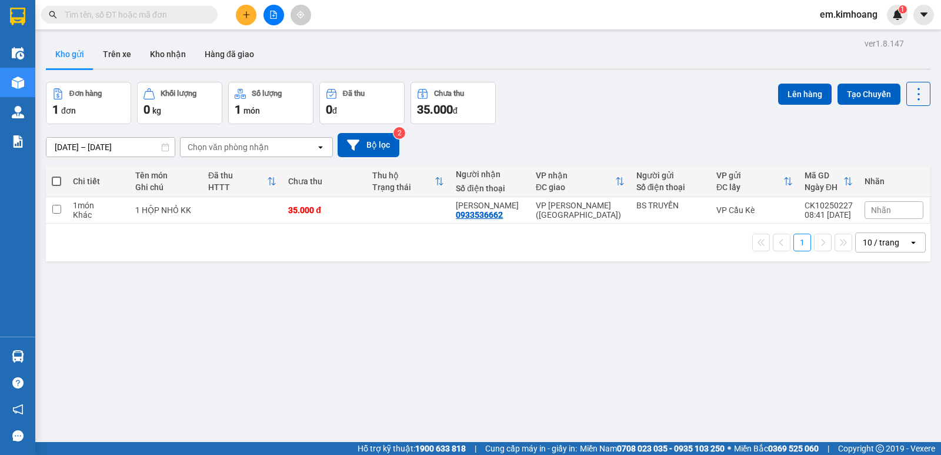
click at [58, 178] on span at bounding box center [56, 180] width 9 height 9
click at [56, 175] on input "checkbox" at bounding box center [56, 175] width 0 height 0
checkbox input "true"
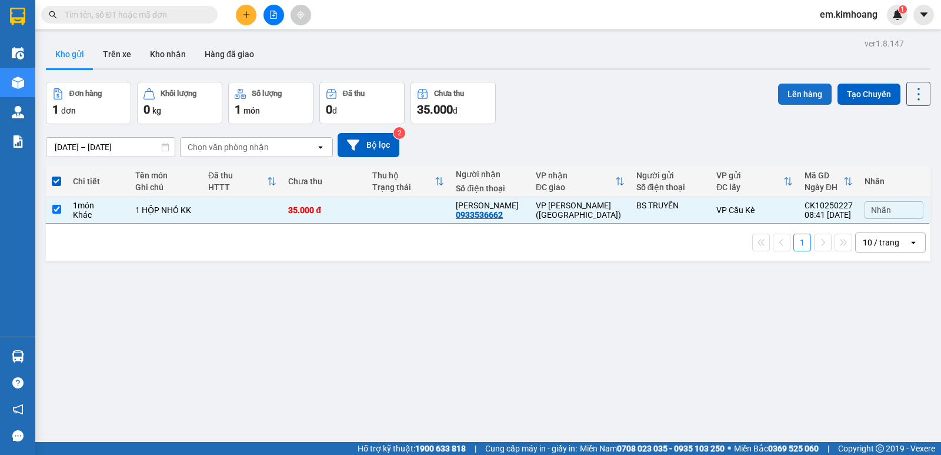
click at [805, 95] on button "Lên hàng" at bounding box center [805, 94] width 54 height 21
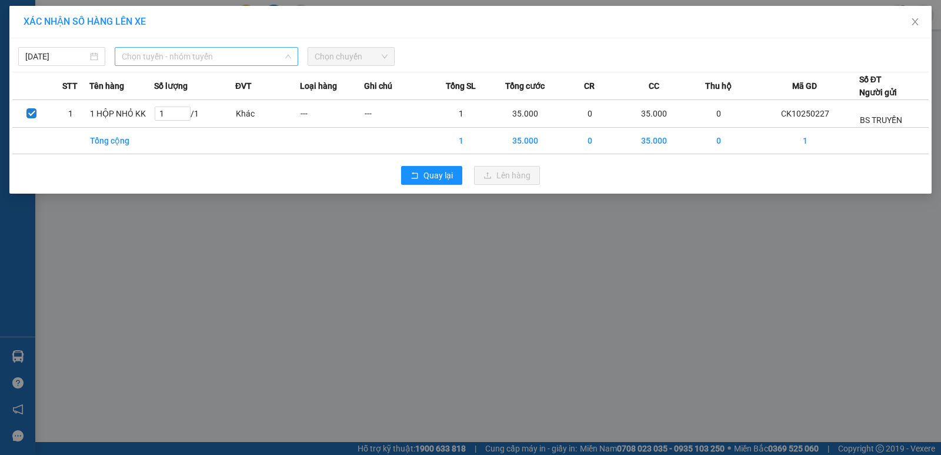
click at [147, 59] on span "Chọn tuyến - nhóm tuyến" at bounding box center [206, 57] width 169 height 18
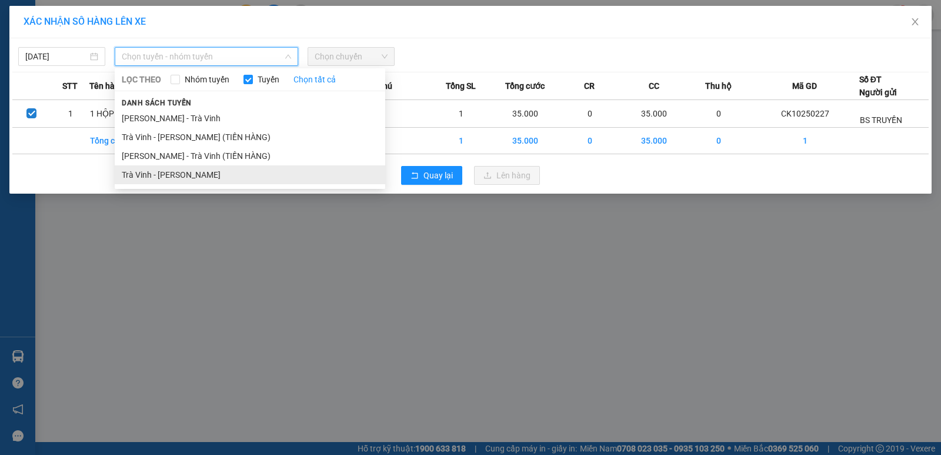
click at [161, 170] on li "Trà Vinh - [PERSON_NAME]" at bounding box center [250, 174] width 271 height 19
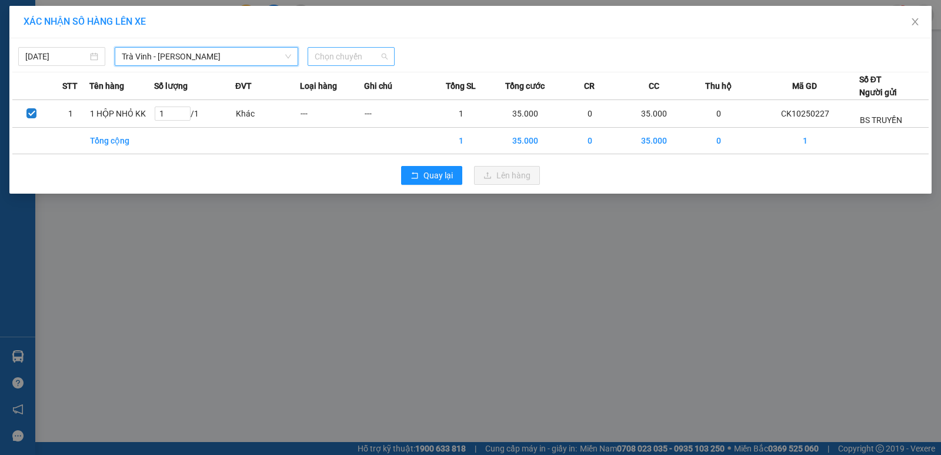
click at [346, 49] on span "Chọn chuyến" at bounding box center [351, 57] width 73 height 18
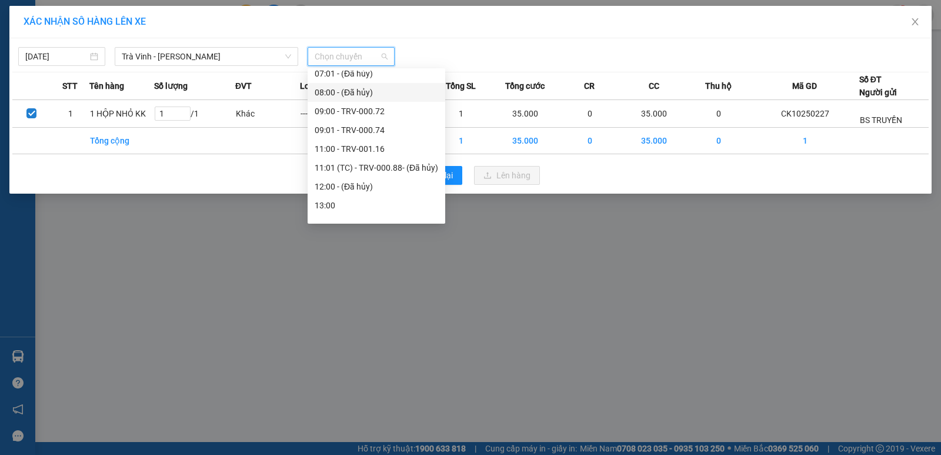
scroll to position [294, 0]
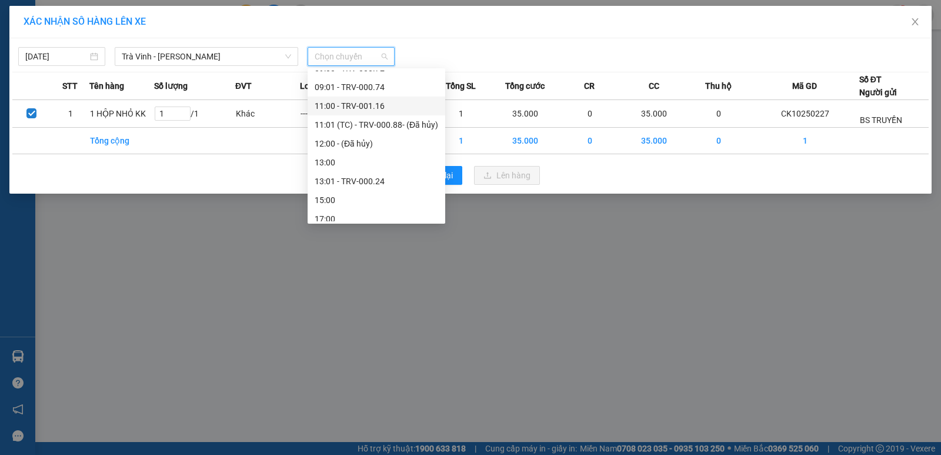
click at [379, 97] on div "11:00 - TRV-001.16" at bounding box center [377, 105] width 138 height 19
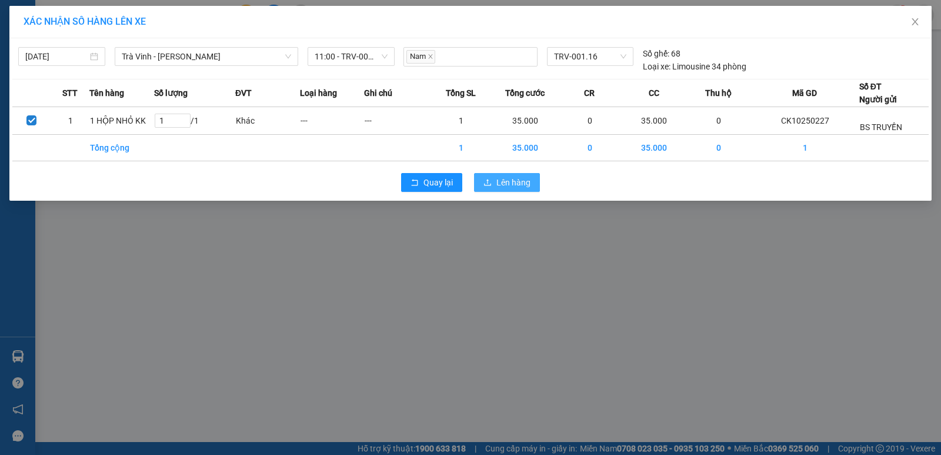
click at [498, 179] on span "Lên hàng" at bounding box center [513, 182] width 34 height 13
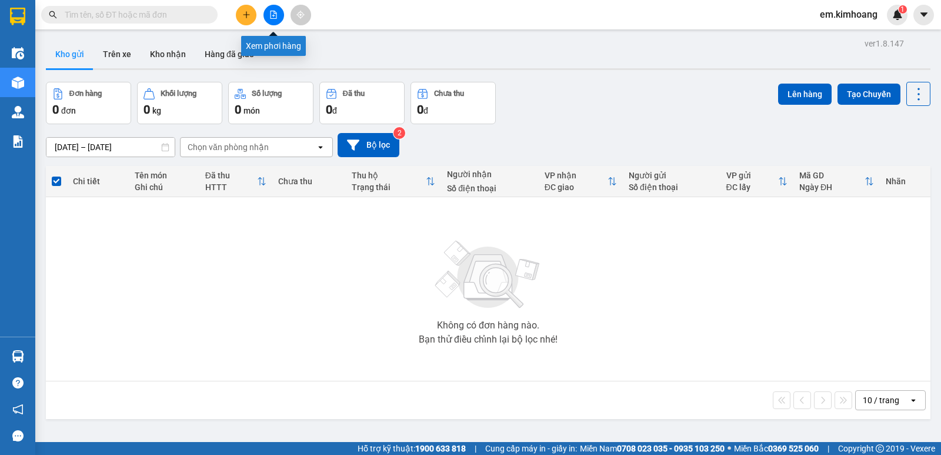
click at [276, 15] on icon "file-add" at bounding box center [274, 15] width 6 height 8
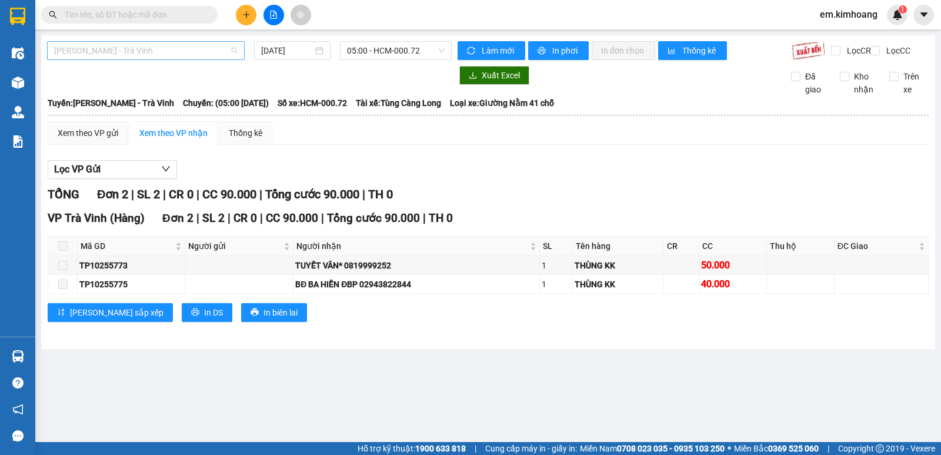
click at [118, 52] on span "[PERSON_NAME] - Trà Vinh" at bounding box center [145, 51] width 183 height 18
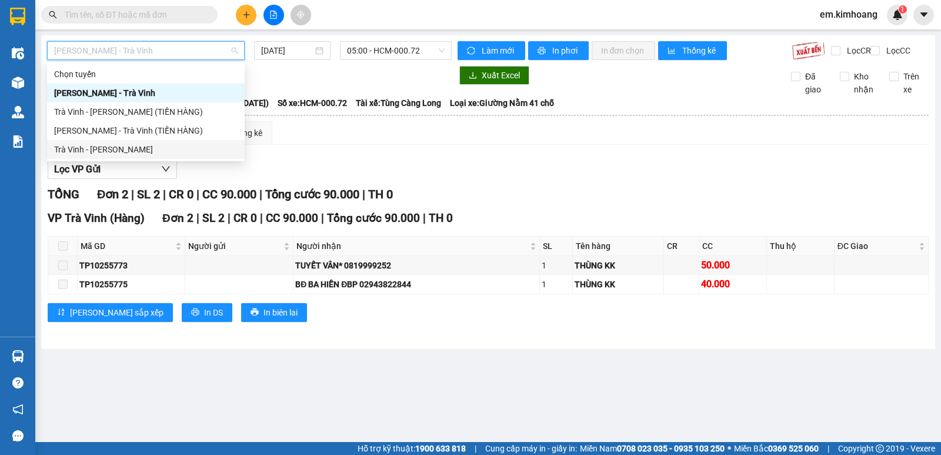
click at [142, 146] on div "Trà Vinh - [PERSON_NAME]" at bounding box center [145, 149] width 183 height 13
type input "[DATE]"
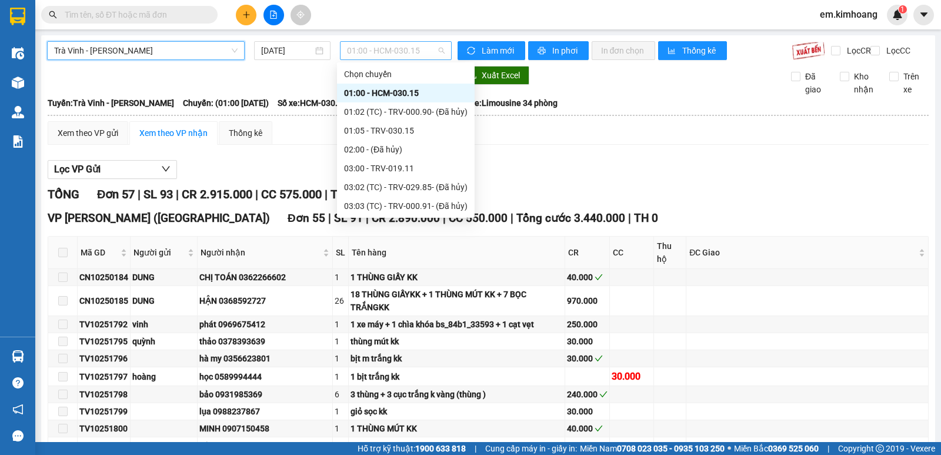
click at [349, 48] on span "01:00 - HCM-030.15" at bounding box center [395, 51] width 97 height 18
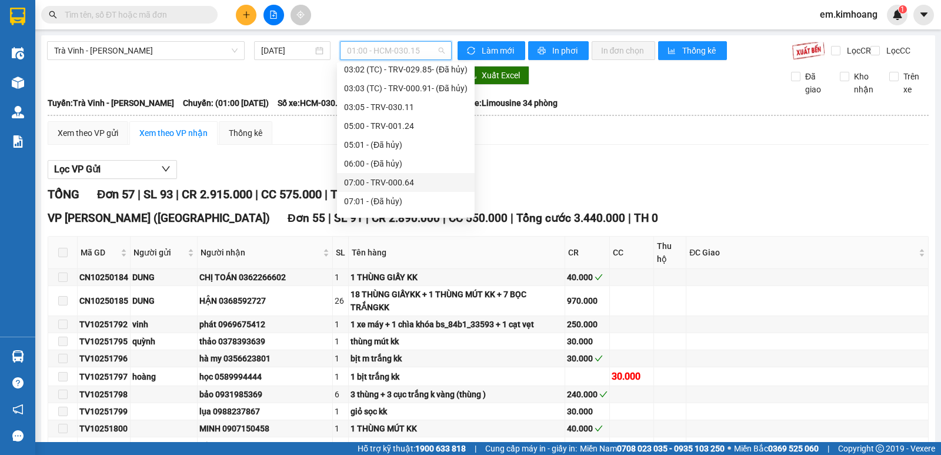
scroll to position [176, 0]
click at [402, 178] on div "09:00 - TRV-000.72" at bounding box center [406, 179] width 124 height 13
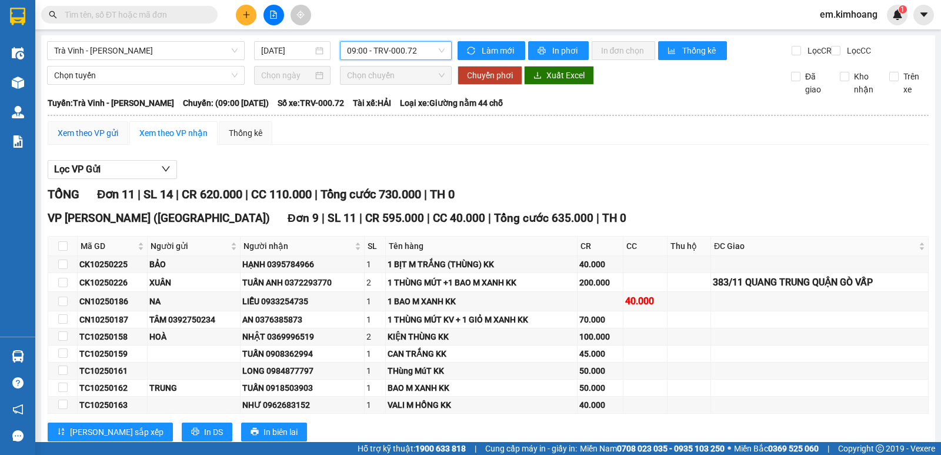
click at [96, 139] on div "Xem theo VP gửi" at bounding box center [88, 132] width 61 height 13
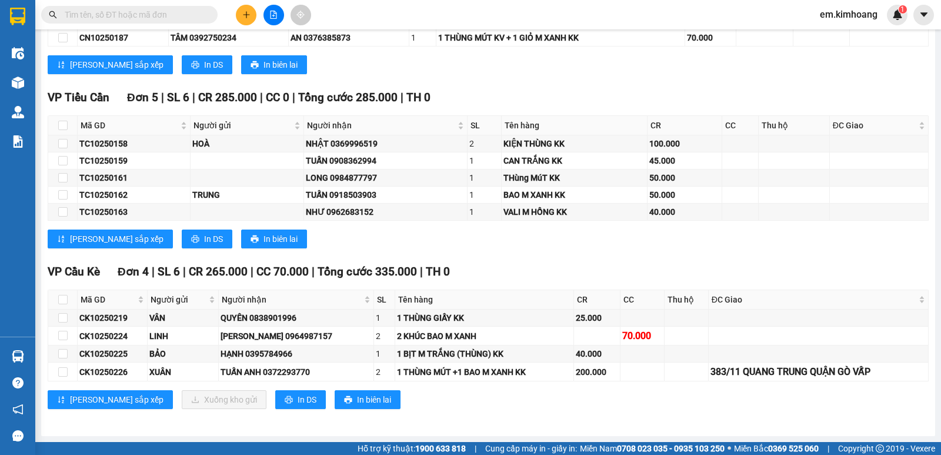
scroll to position [255, 0]
click at [59, 371] on input "checkbox" at bounding box center [62, 371] width 9 height 9
checkbox input "true"
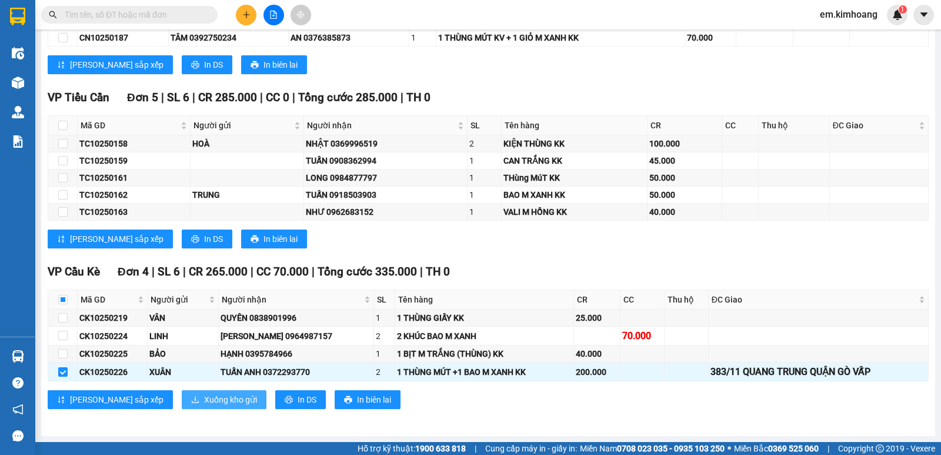
click at [204, 399] on span "Xuống kho gửi" at bounding box center [230, 399] width 53 height 13
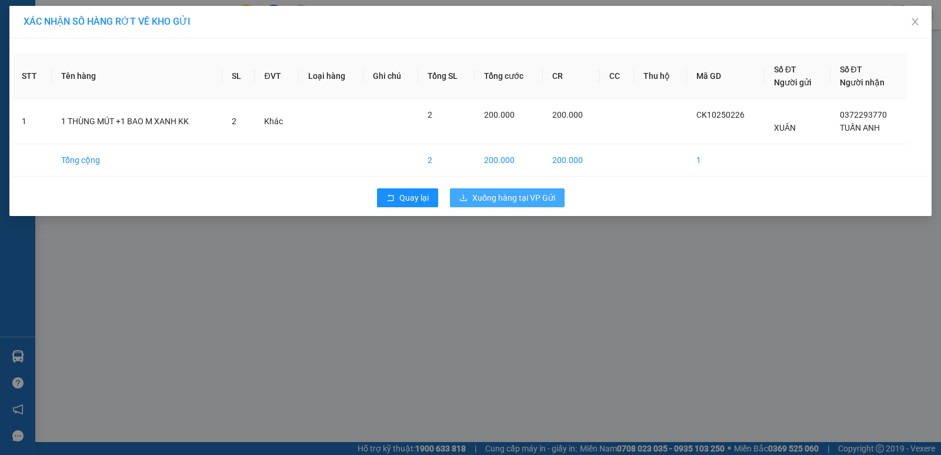
click at [494, 199] on span "Xuống hàng tại VP Gửi" at bounding box center [513, 197] width 83 height 13
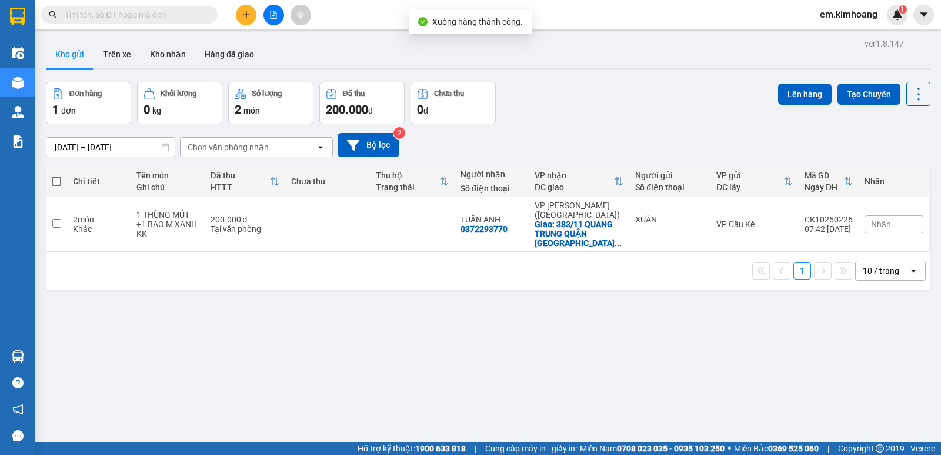
click at [56, 178] on span at bounding box center [56, 180] width 9 height 9
click at [56, 175] on input "checkbox" at bounding box center [56, 175] width 0 height 0
checkbox input "true"
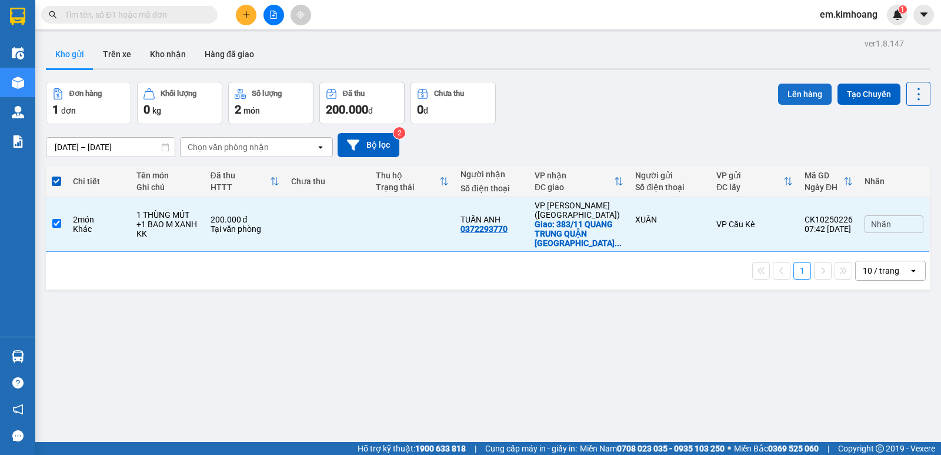
click at [786, 89] on button "Lên hàng" at bounding box center [805, 94] width 54 height 21
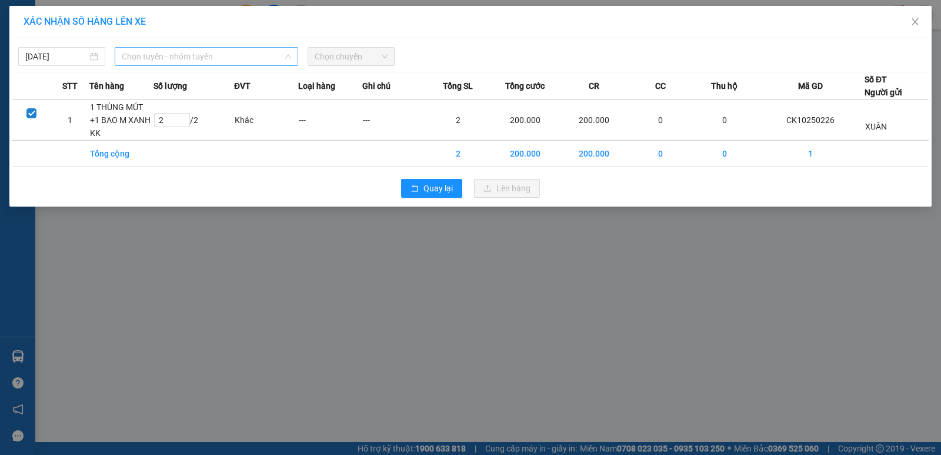
click at [212, 56] on span "Chọn tuyến - nhóm tuyến" at bounding box center [206, 57] width 169 height 18
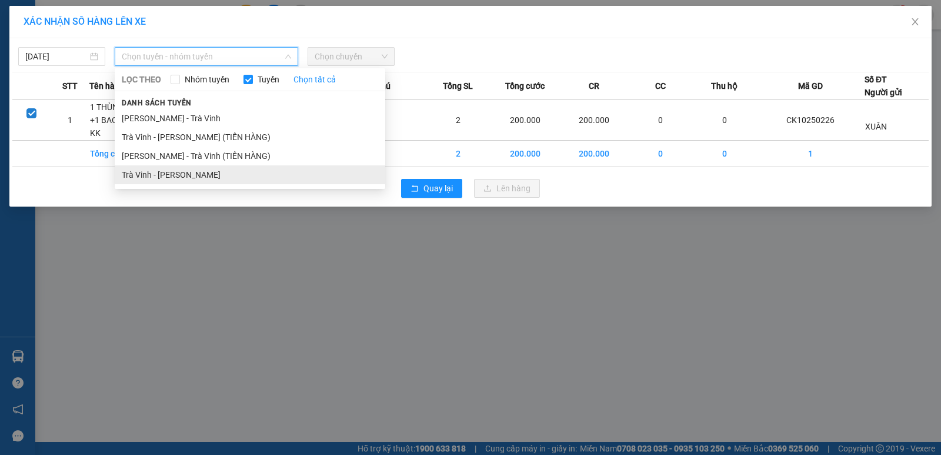
click at [202, 174] on li "Trà Vinh - [PERSON_NAME]" at bounding box center [250, 174] width 271 height 19
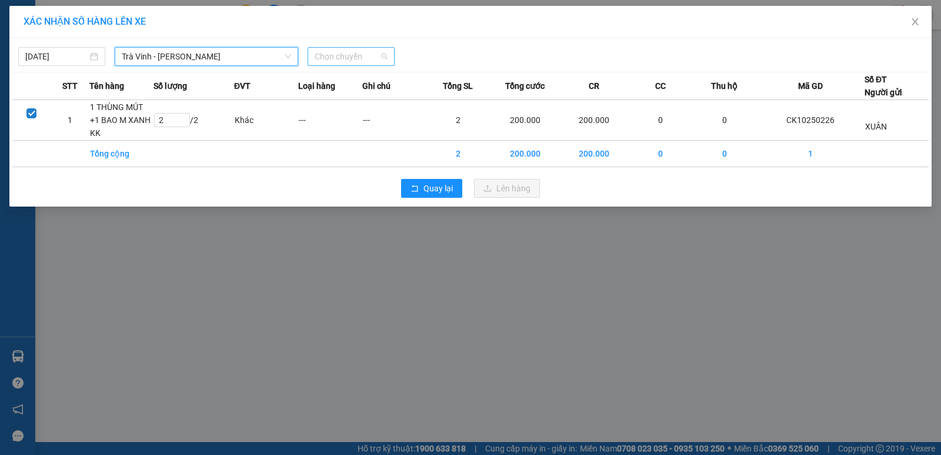
click at [359, 54] on span "Chọn chuyến" at bounding box center [351, 57] width 73 height 18
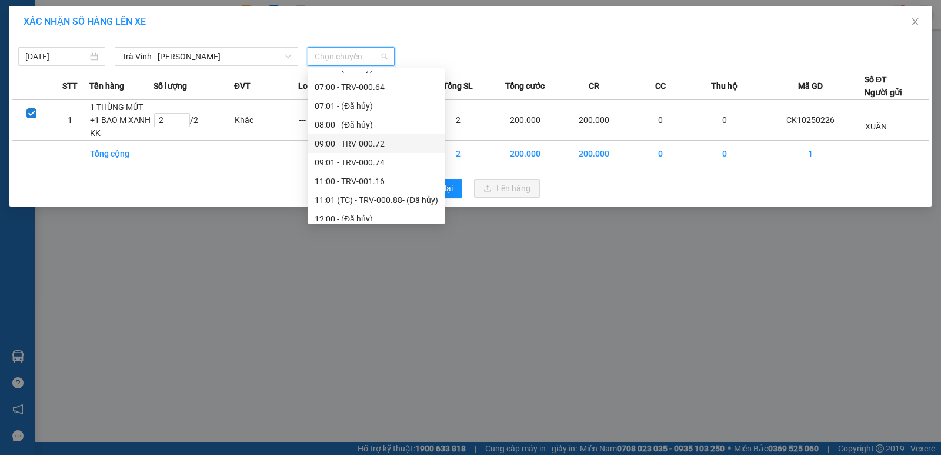
scroll to position [235, 0]
click at [378, 168] on div "11:00 - TRV-001.16" at bounding box center [377, 164] width 124 height 13
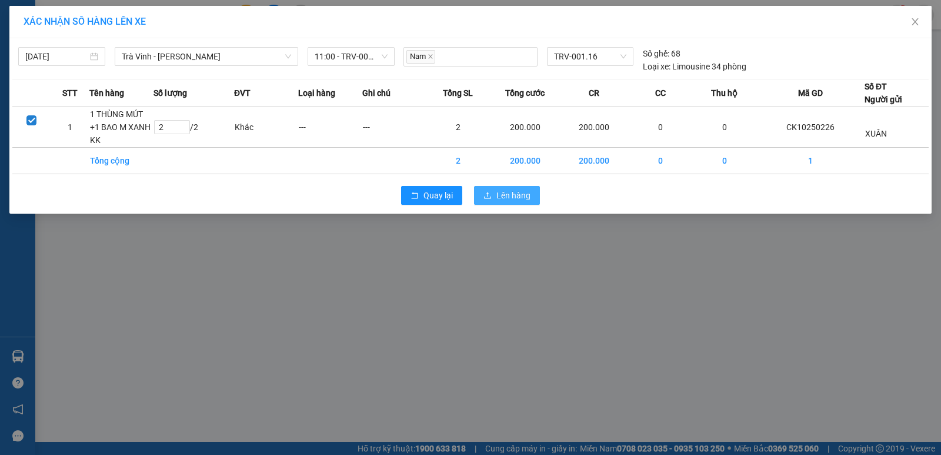
click at [495, 195] on button "Lên hàng" at bounding box center [507, 195] width 66 height 19
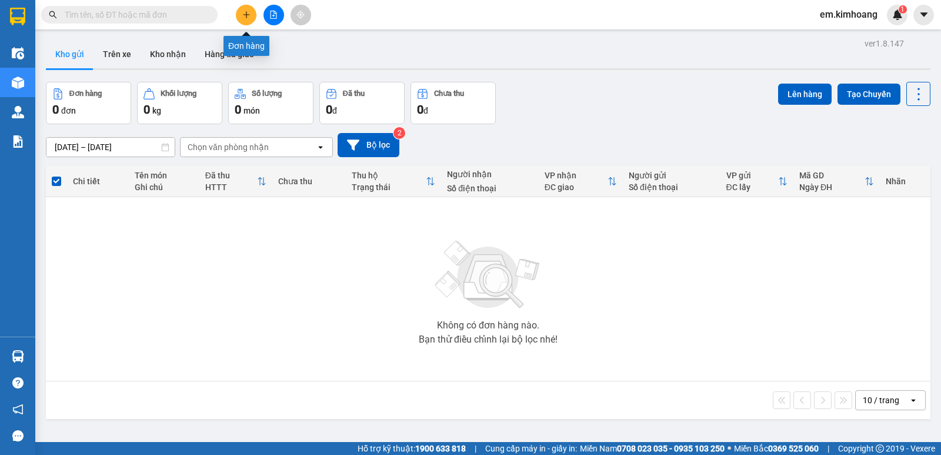
click at [243, 16] on icon "plus" at bounding box center [246, 15] width 8 height 8
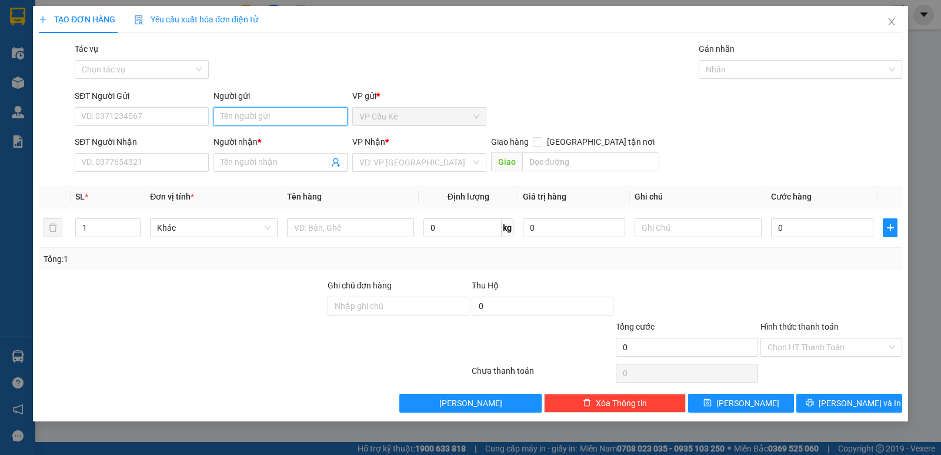
click at [263, 117] on input "Người gửi" at bounding box center [280, 116] width 134 height 19
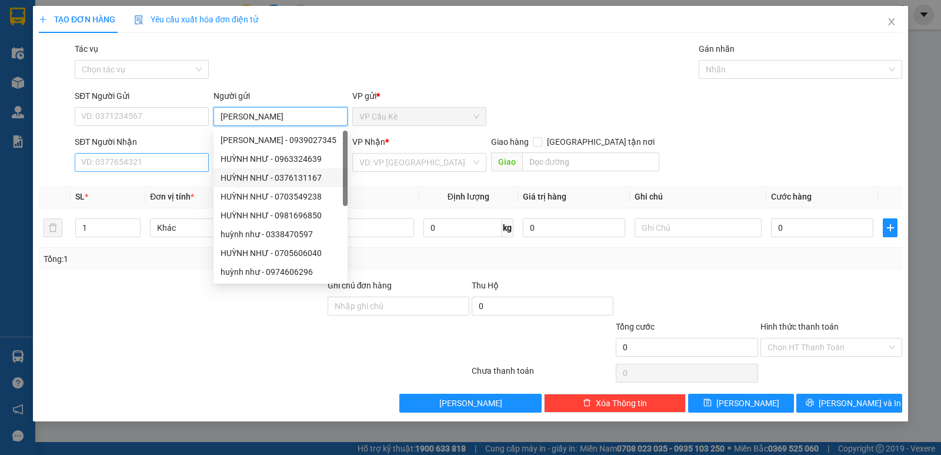
type input "[PERSON_NAME]"
click at [191, 161] on input "SĐT Người Nhận" at bounding box center [142, 162] width 134 height 19
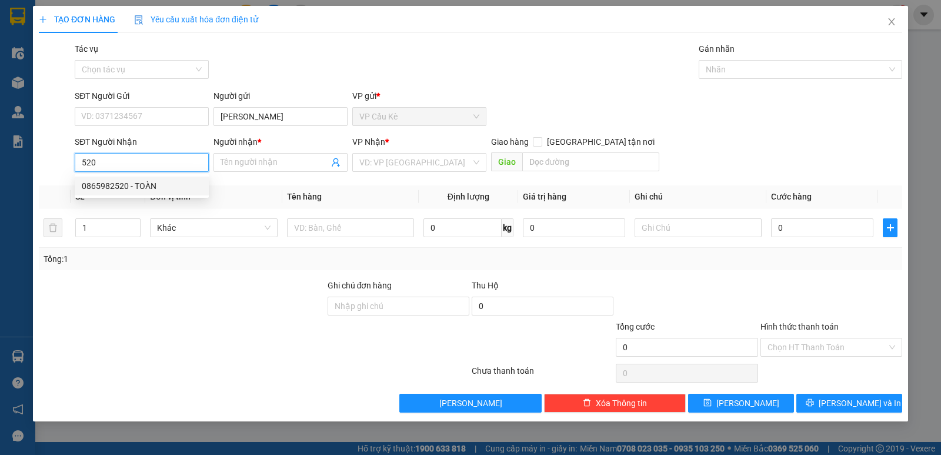
click at [189, 184] on div "0865982520 - TOÀN" at bounding box center [142, 185] width 120 height 13
type input "0865982520"
type input "TOÀN"
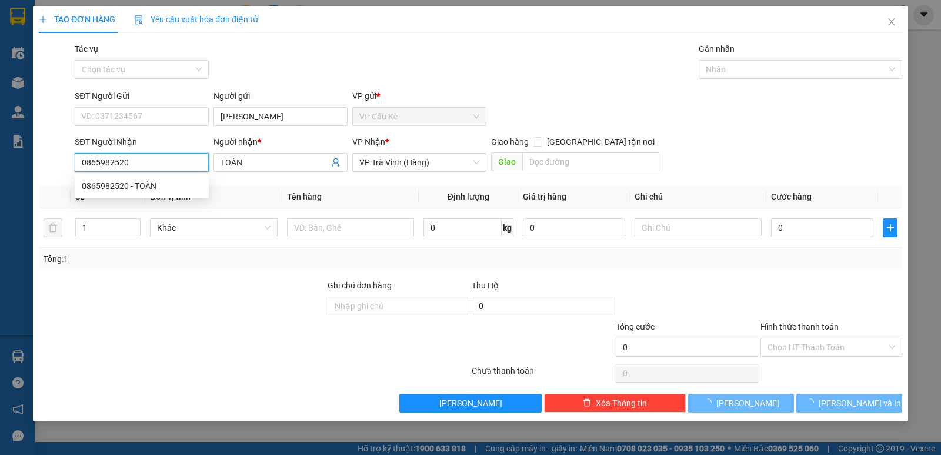
type input "25.000"
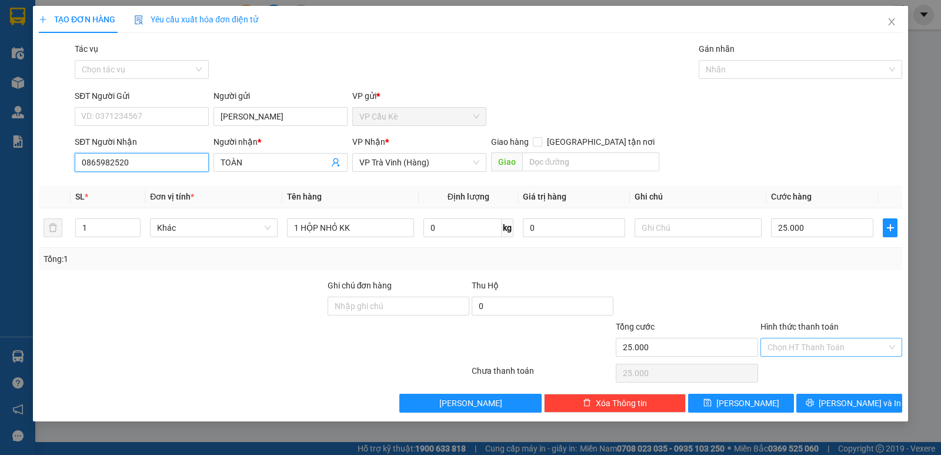
type input "0865982520"
click at [809, 349] on input "Hình thức thanh toán" at bounding box center [826, 347] width 119 height 18
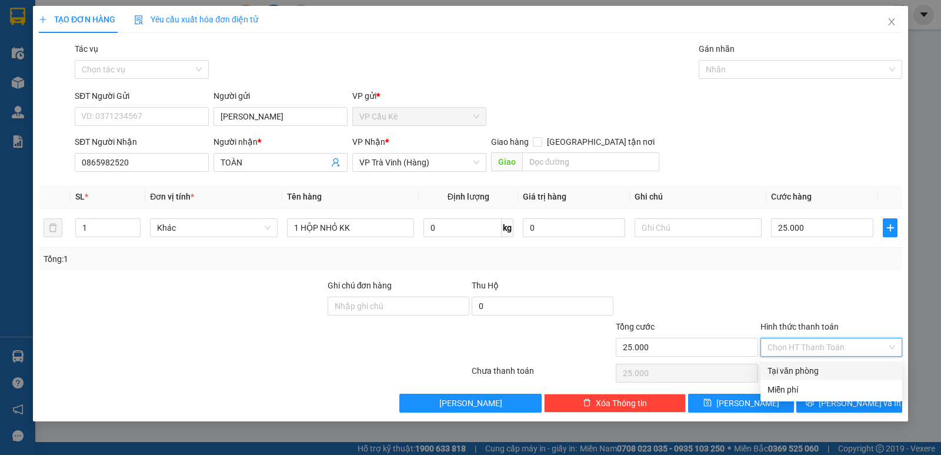
click at [822, 368] on div "Tại văn phòng" at bounding box center [831, 370] width 128 height 13
type input "0"
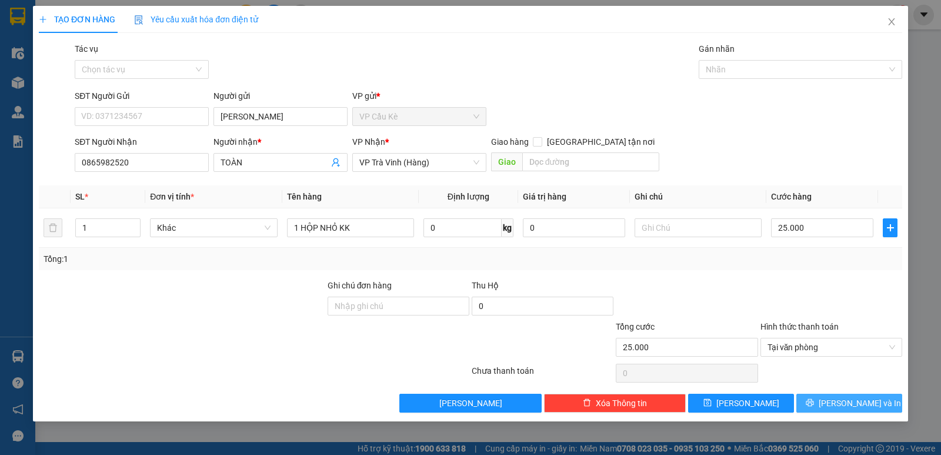
click at [814, 403] on icon "printer" at bounding box center [810, 402] width 8 height 8
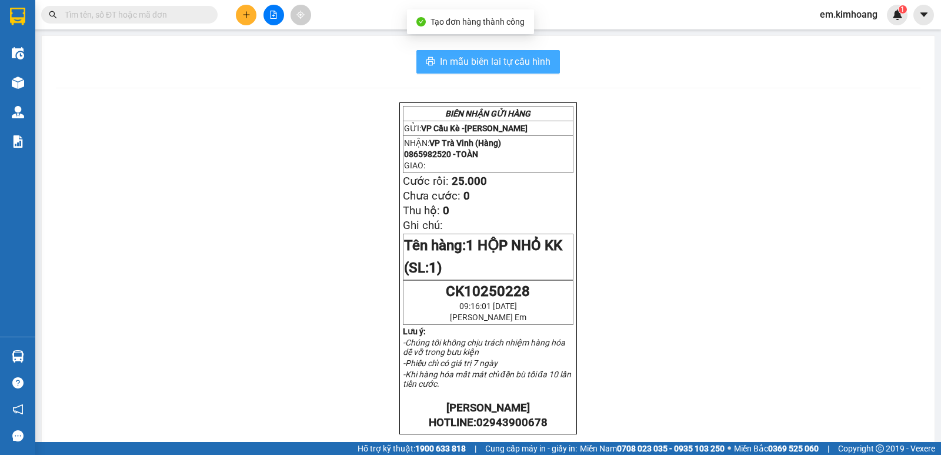
click at [480, 60] on span "In mẫu biên lai tự cấu hình" at bounding box center [495, 61] width 111 height 15
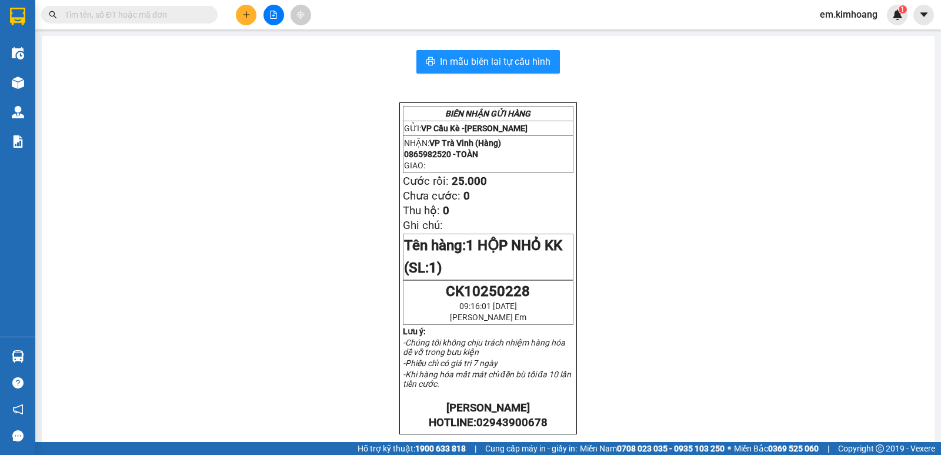
click at [182, 135] on div "BIÊN NHẬN GỬI HÀNG GỬI: VP Cầu Kè - HUỲNH NHƯ NHẬN: VP Trà Vinh (Hàng) 08659825…" at bounding box center [488, 425] width 865 height 646
drag, startPoint x: 187, startPoint y: 158, endPoint x: 192, endPoint y: 202, distance: 43.8
click at [192, 202] on div "BIÊN NHẬN GỬI HÀNG GỬI: VP Cầu Kè - HUỲNH NHƯ NHẬN: VP Trà Vinh (Hàng) 08659825…" at bounding box center [488, 425] width 865 height 646
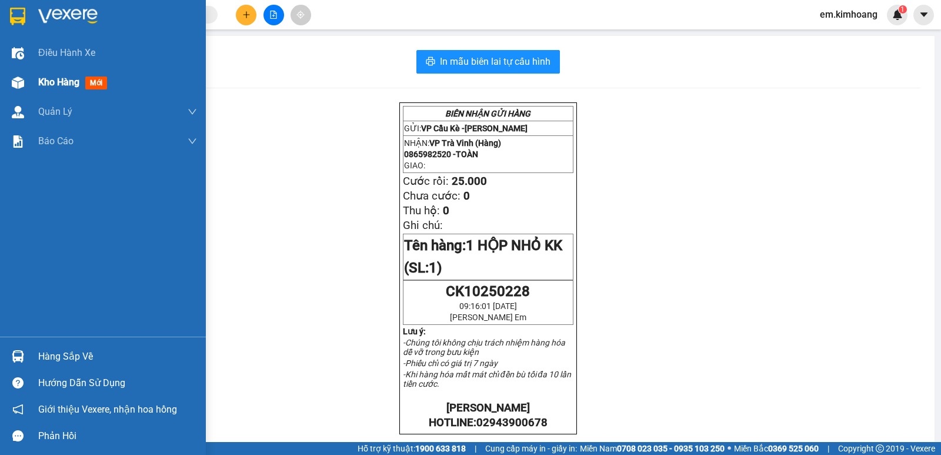
click at [53, 80] on span "Kho hàng" at bounding box center [58, 81] width 41 height 11
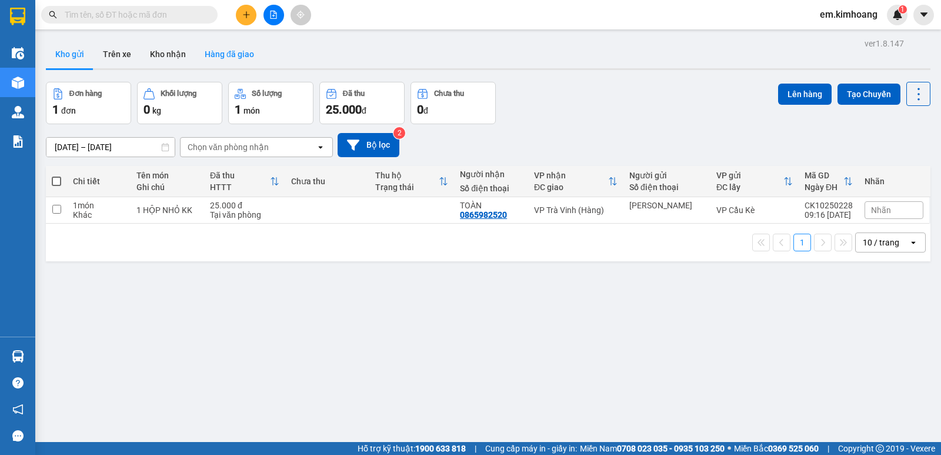
click at [233, 54] on button "Hàng đã giao" at bounding box center [229, 54] width 68 height 28
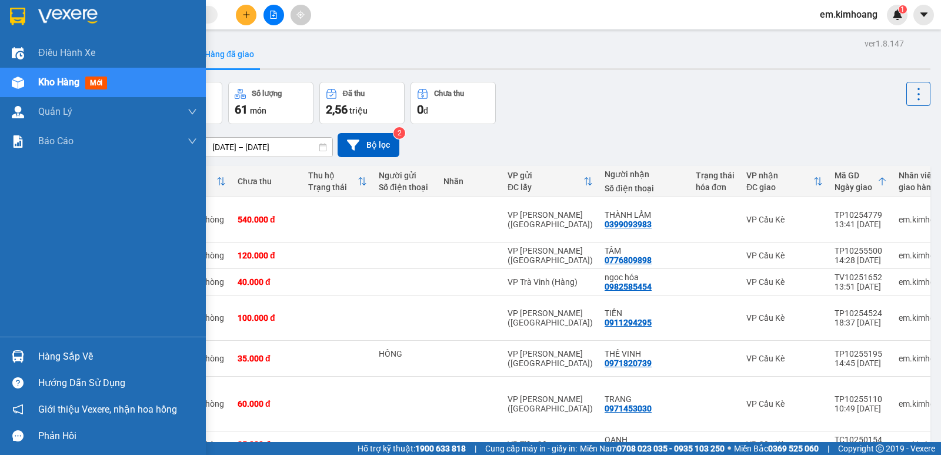
drag, startPoint x: 58, startPoint y: 359, endPoint x: 115, endPoint y: 342, distance: 59.0
click at [59, 358] on div "Hàng sắp về" at bounding box center [117, 357] width 159 height 18
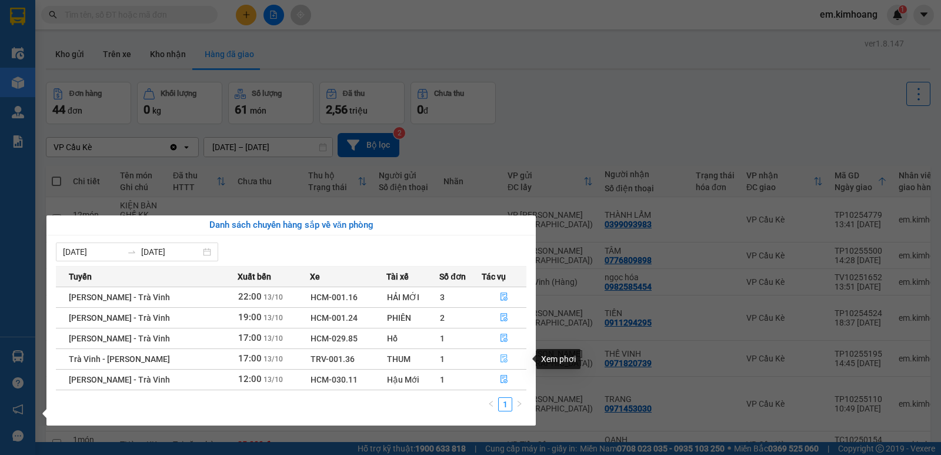
click at [500, 356] on icon "file-done" at bounding box center [504, 358] width 8 height 8
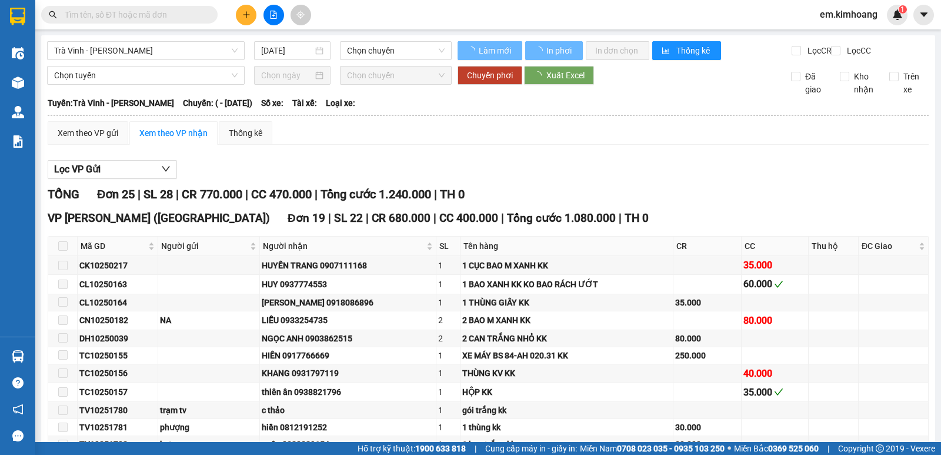
type input "[DATE]"
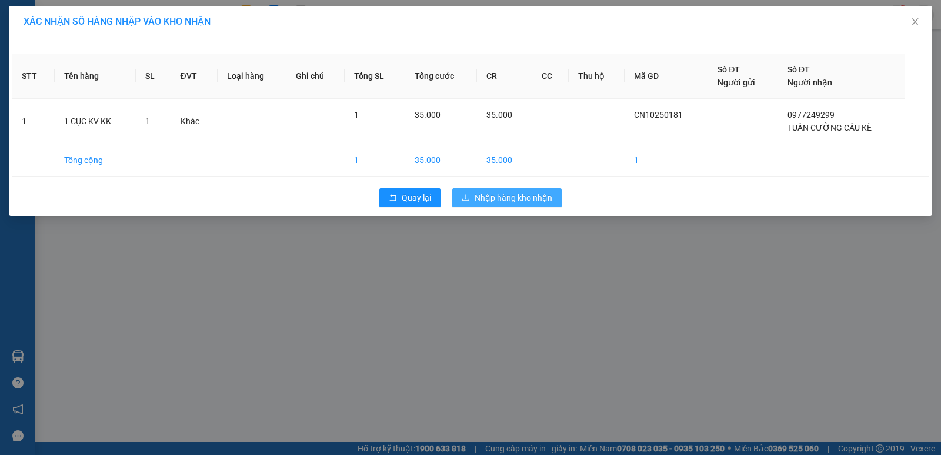
click at [546, 205] on button "Nhập hàng kho nhận" at bounding box center [506, 197] width 109 height 19
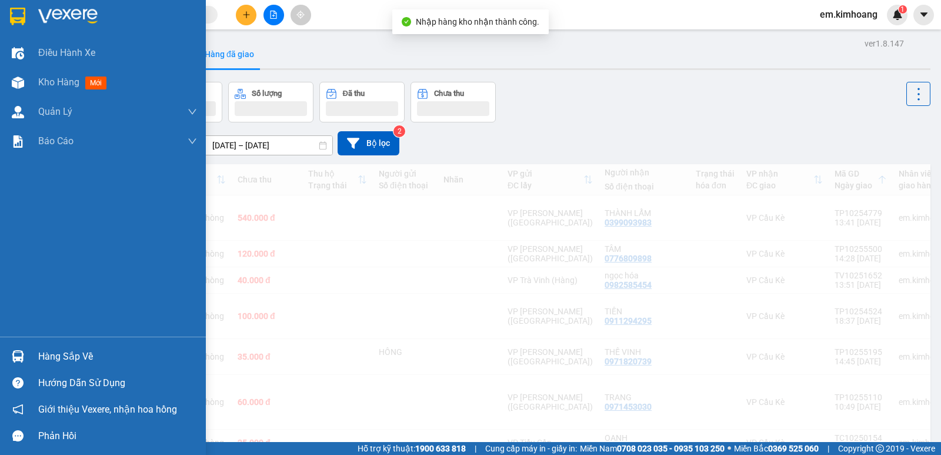
click at [18, 355] on img at bounding box center [18, 356] width 12 height 12
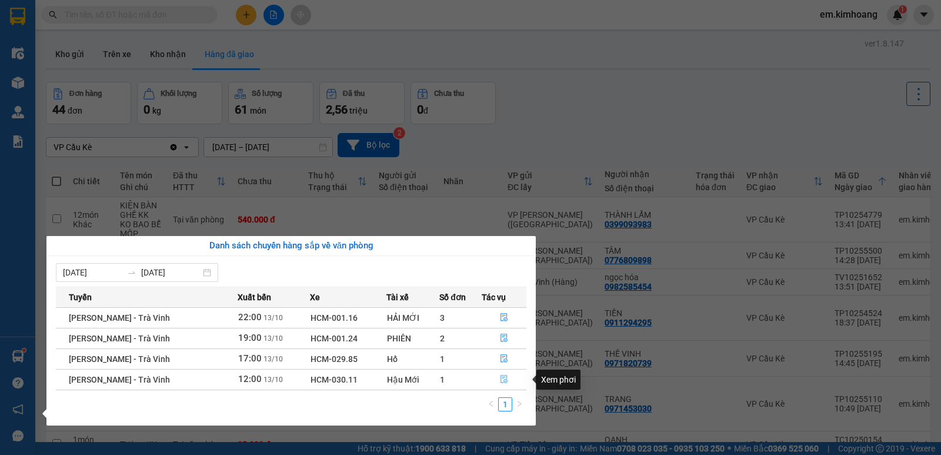
click at [501, 379] on icon "file-done" at bounding box center [504, 379] width 8 height 8
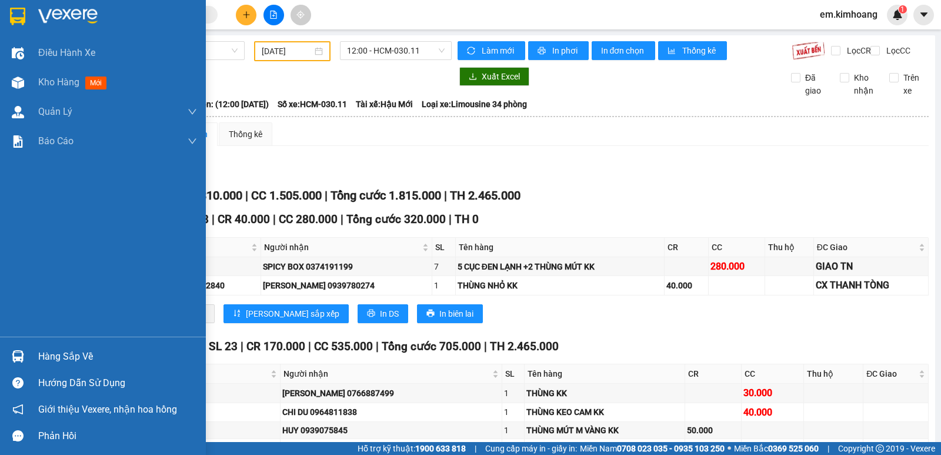
click at [23, 357] on img at bounding box center [18, 356] width 12 height 12
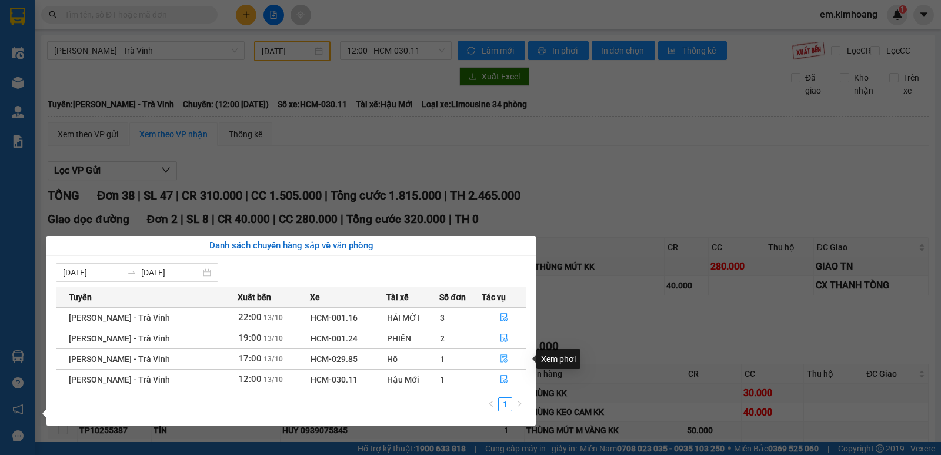
click at [503, 356] on icon "file-done" at bounding box center [504, 358] width 8 height 8
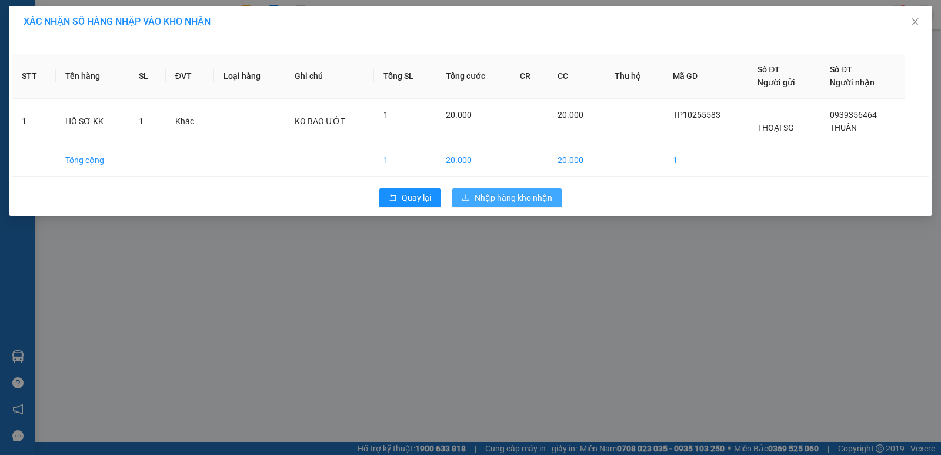
click at [498, 193] on span "Nhập hàng kho nhận" at bounding box center [514, 197] width 78 height 13
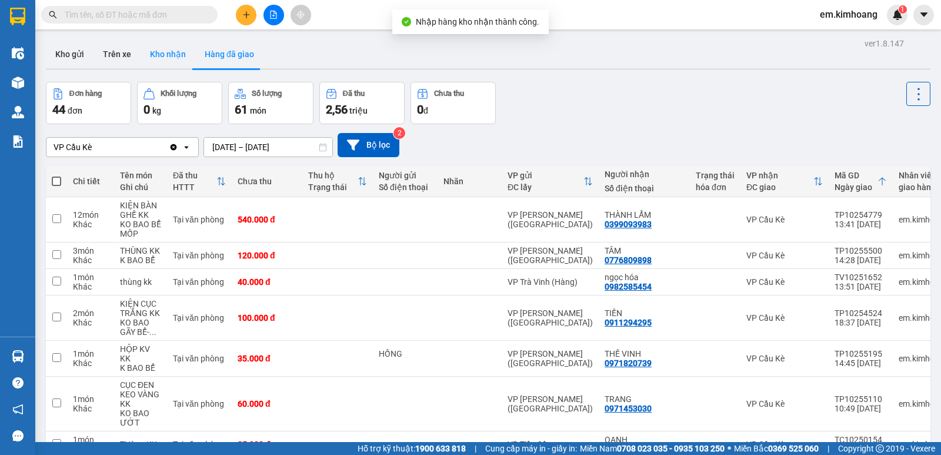
click at [162, 53] on button "Kho nhận" at bounding box center [168, 54] width 55 height 28
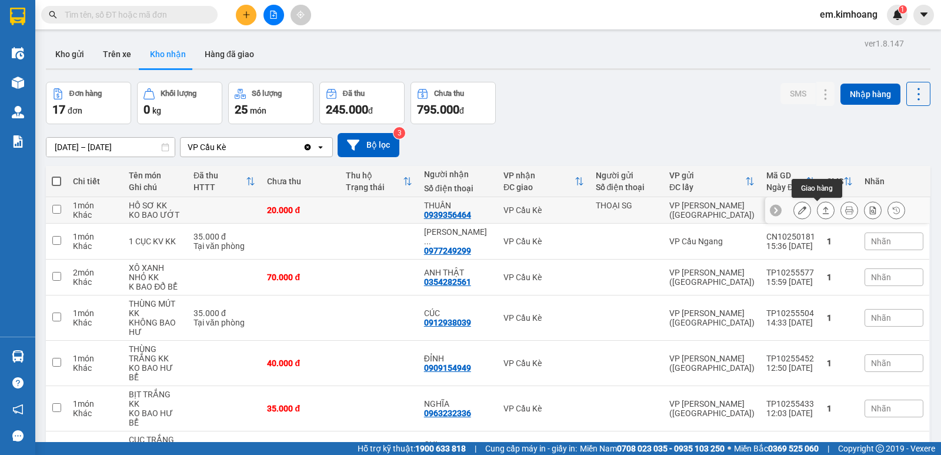
click at [822, 210] on icon at bounding box center [826, 210] width 8 height 8
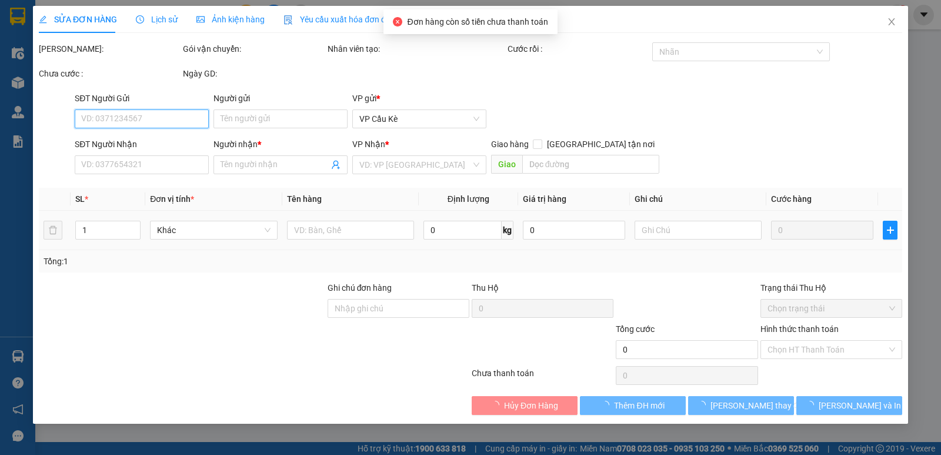
type input "THOẠI SG"
type input "0939356464"
type input "THUẦN"
type input "20.000"
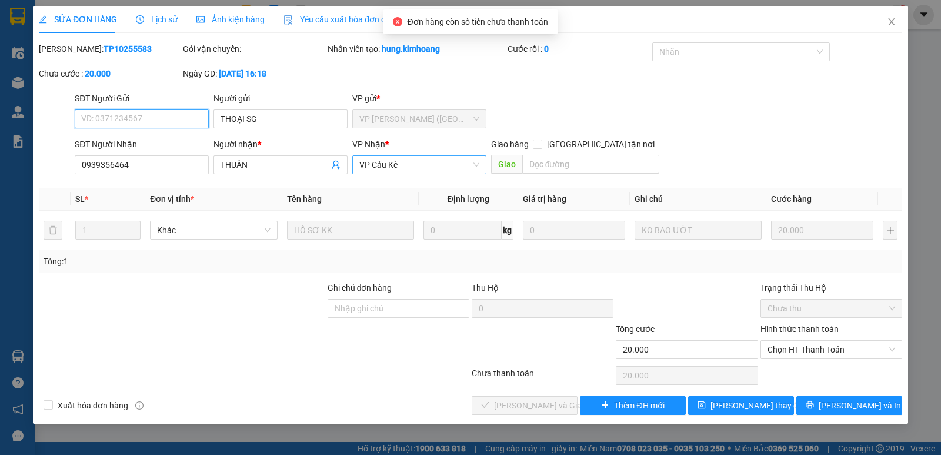
click at [478, 165] on span "VP Cầu Kè" at bounding box center [419, 165] width 120 height 18
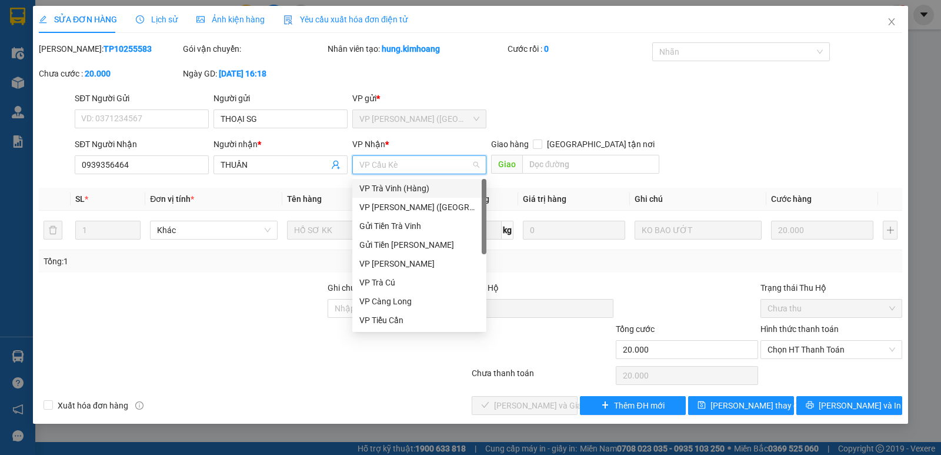
click at [466, 189] on div "VP Trà Vinh (Hàng)" at bounding box center [419, 188] width 120 height 13
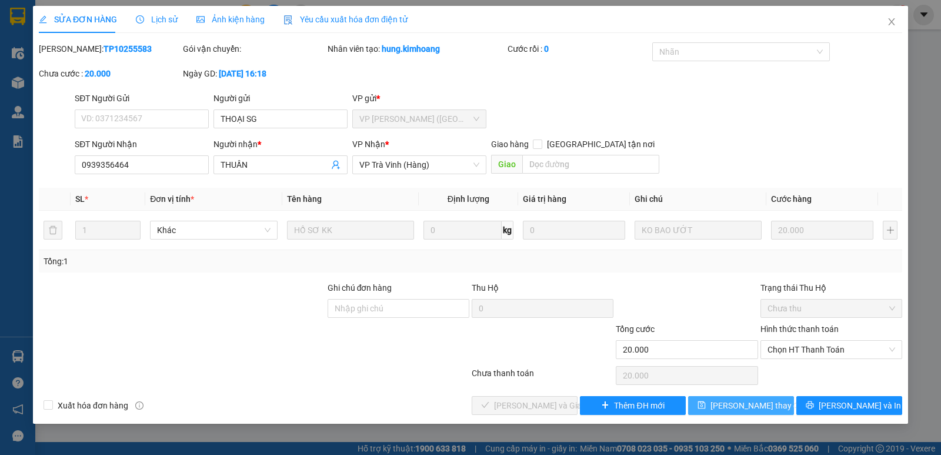
click at [750, 404] on span "[PERSON_NAME] thay đổi" at bounding box center [757, 405] width 94 height 13
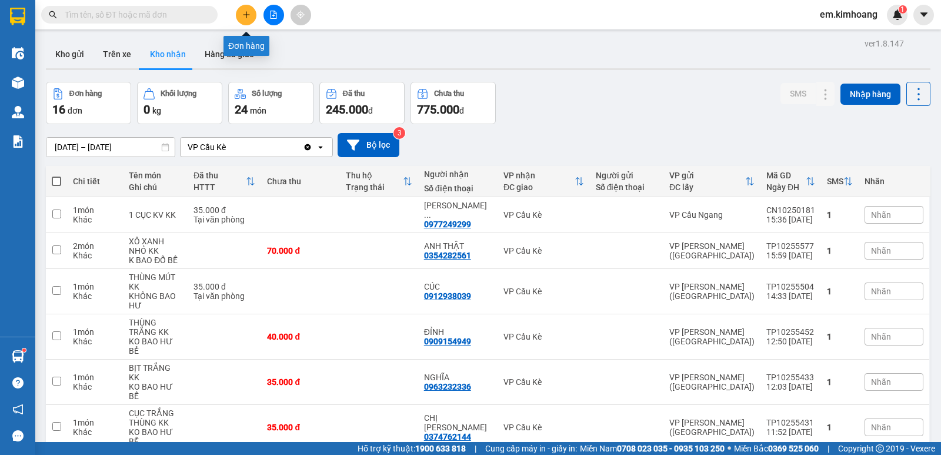
click at [248, 13] on icon "plus" at bounding box center [246, 15] width 8 height 8
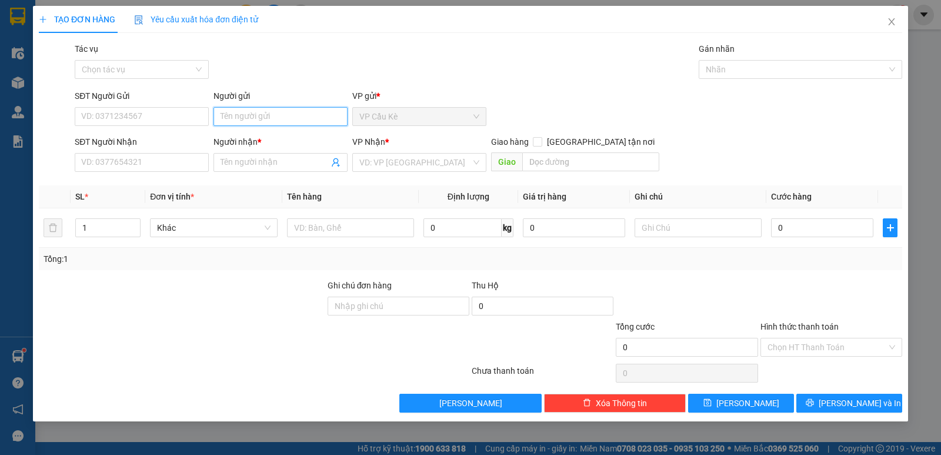
click at [256, 115] on input "Người gửi" at bounding box center [280, 116] width 134 height 19
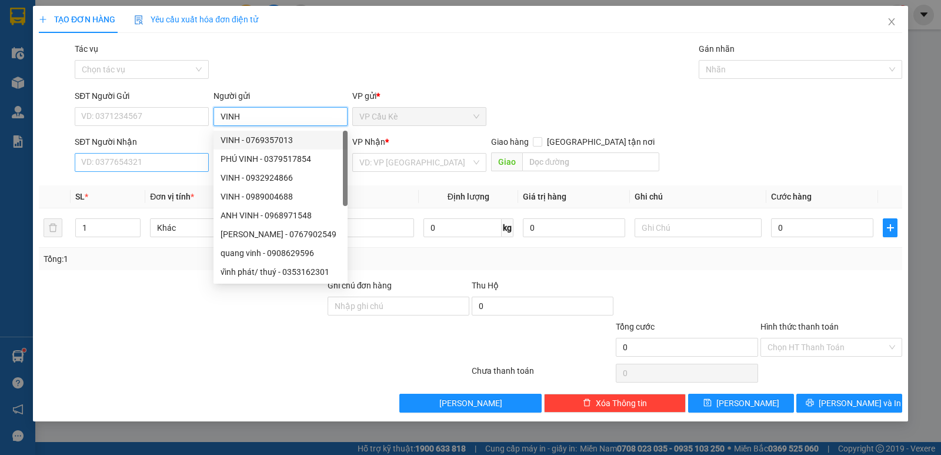
type input "VINH"
click at [183, 166] on input "SĐT Người Nhận" at bounding box center [142, 162] width 134 height 19
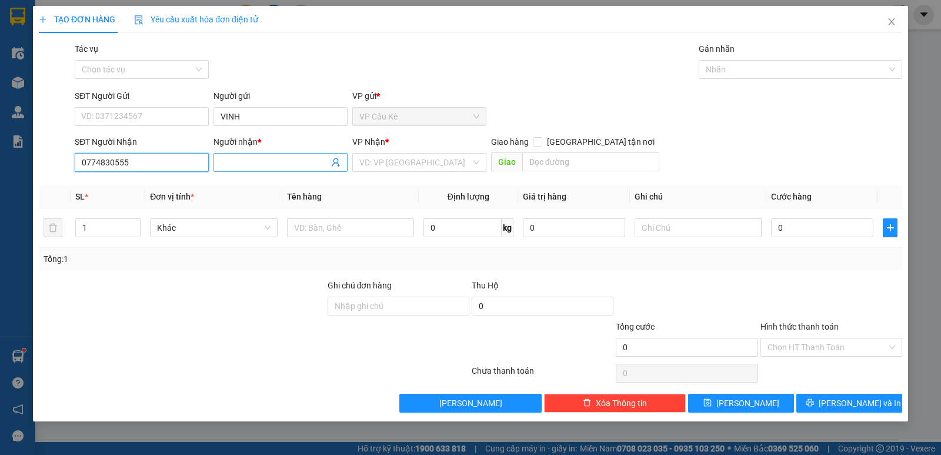
type input "0774830555"
click at [279, 162] on input "Người nhận *" at bounding box center [275, 162] width 108 height 13
type input "HỒNG XUYẾN"
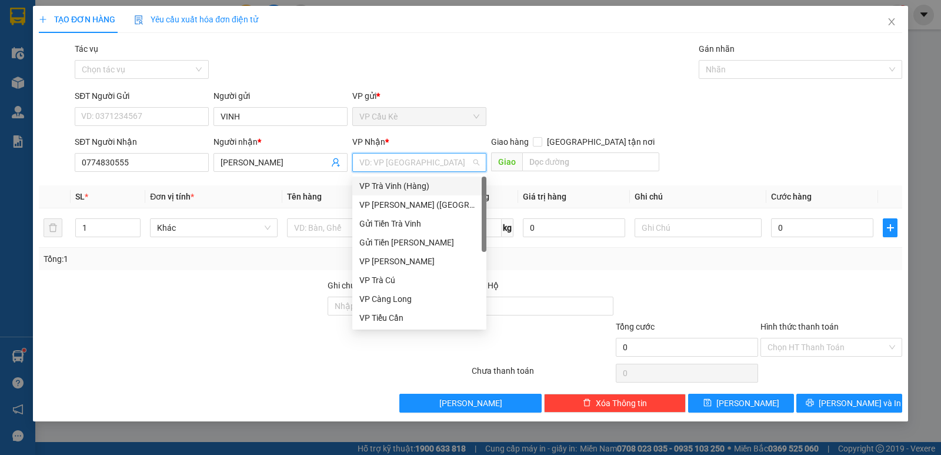
click at [433, 170] on input "search" at bounding box center [415, 162] width 112 height 18
click at [439, 183] on div "VP Trà Vinh (Hàng)" at bounding box center [419, 185] width 120 height 13
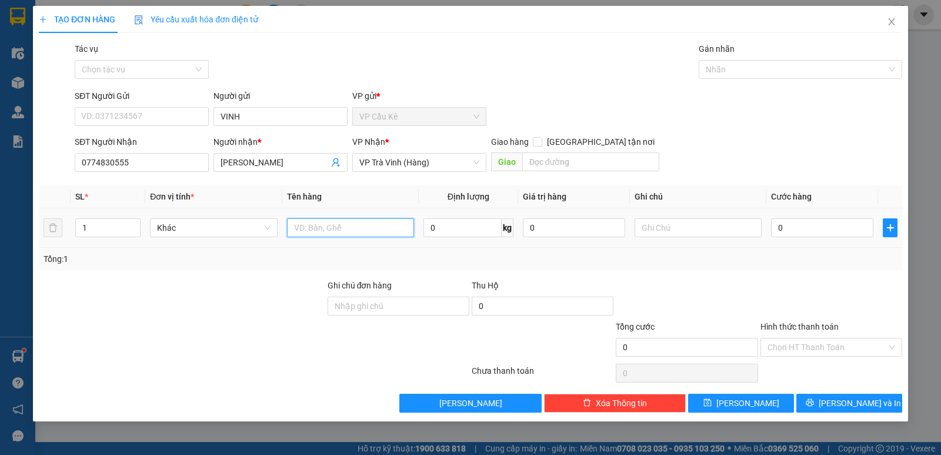
click at [353, 229] on input "text" at bounding box center [350, 227] width 127 height 19
type input "1 KIỆN BỊT M VÀNG"
click at [794, 229] on input "0" at bounding box center [822, 227] width 102 height 19
type input "2"
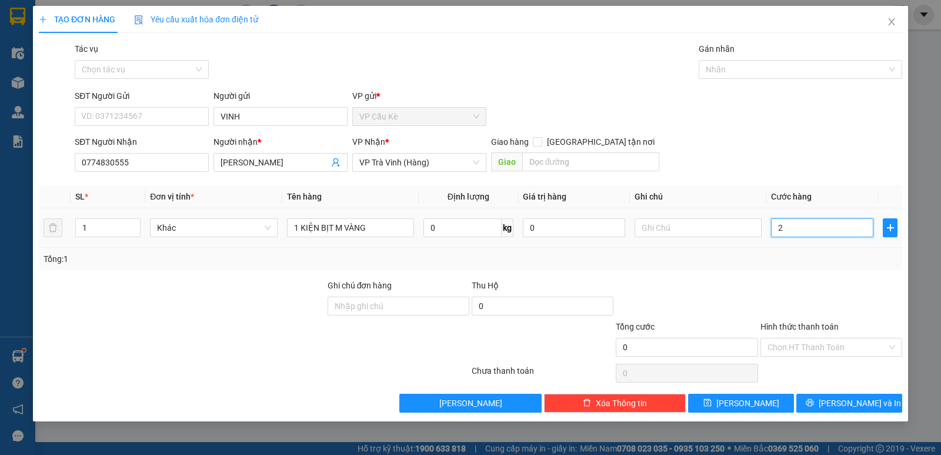
type input "2"
type input "25"
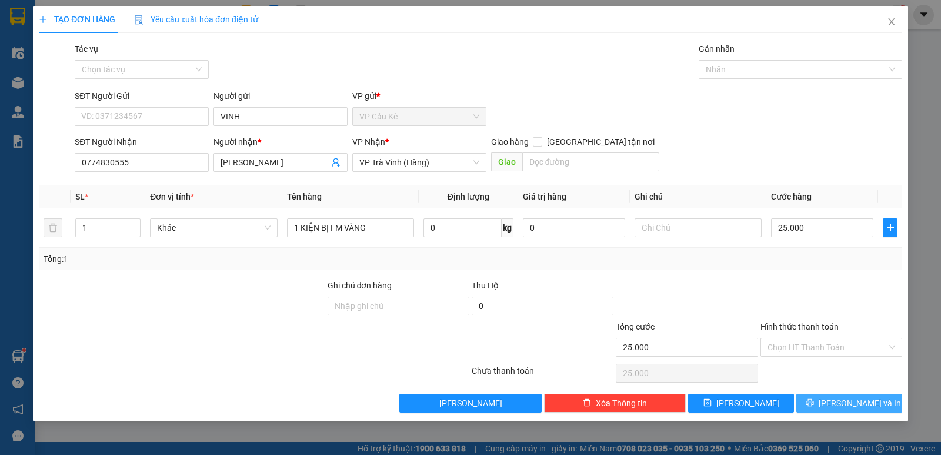
click at [858, 403] on span "[PERSON_NAME] và In" at bounding box center [860, 402] width 82 height 13
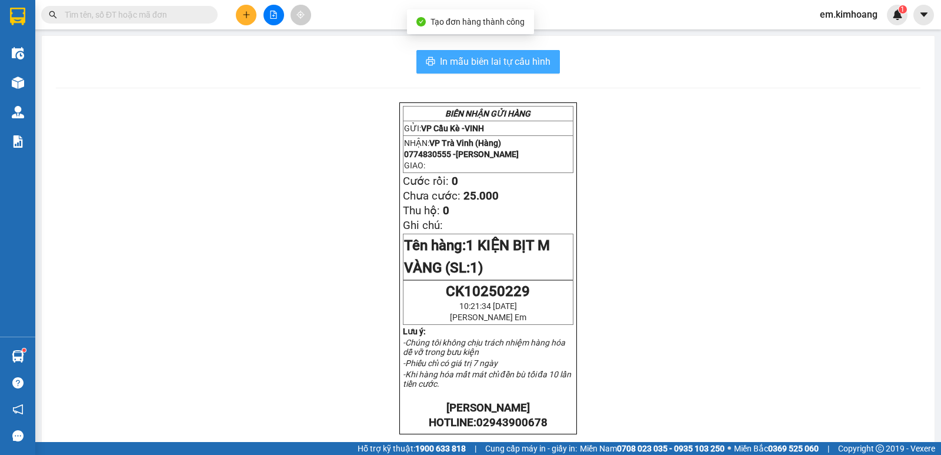
click at [504, 61] on span "In mẫu biên lai tự cấu hình" at bounding box center [495, 61] width 111 height 15
